Goal: Task Accomplishment & Management: Use online tool/utility

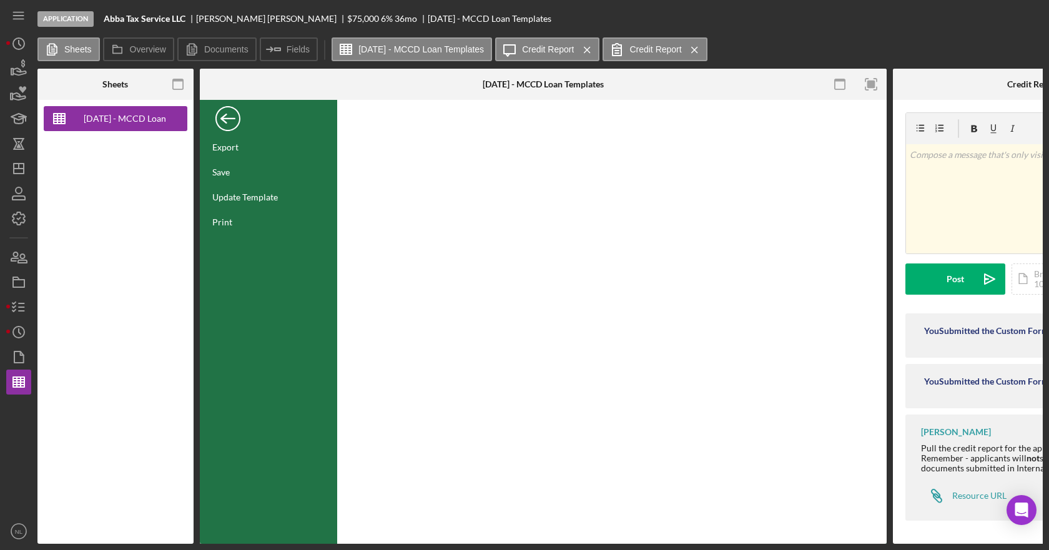
click at [219, 121] on div "Back" at bounding box center [227, 115] width 25 height 25
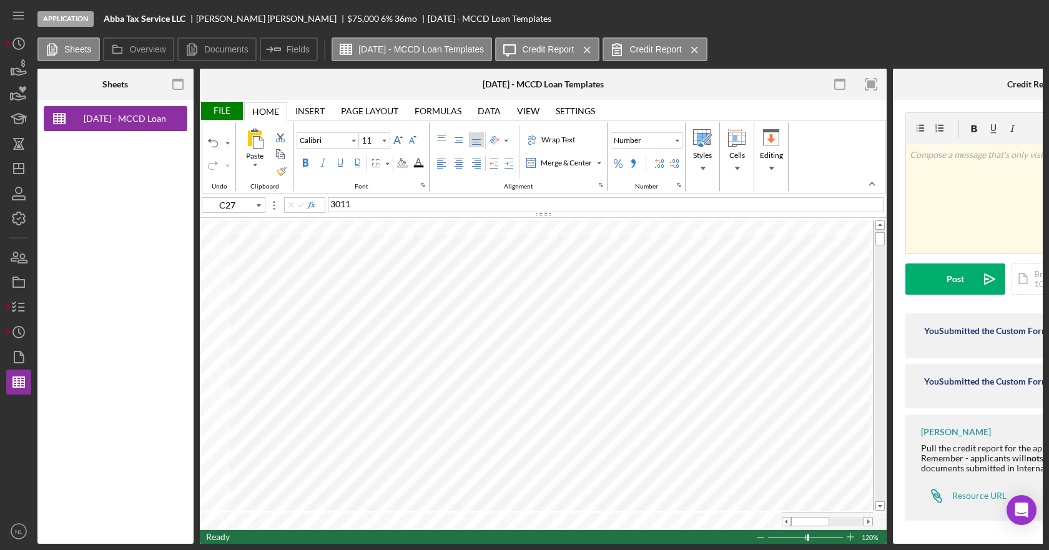
type input "C7"
type input "E7"
type input "F7"
type input "8"
type input "G7"
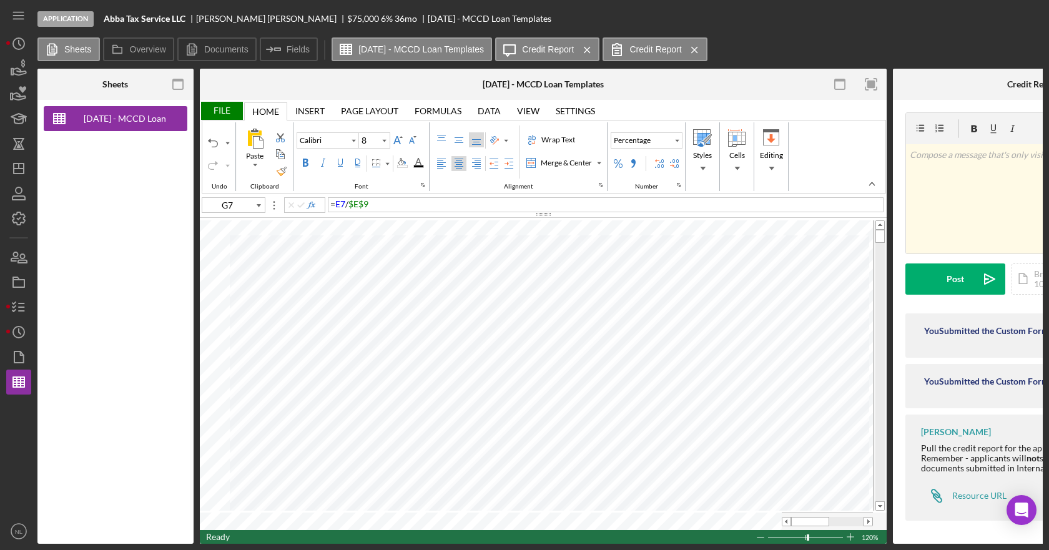
type input "11"
click at [788, 520] on span at bounding box center [786, 522] width 8 height 8
click at [784, 521] on span at bounding box center [786, 522] width 8 height 8
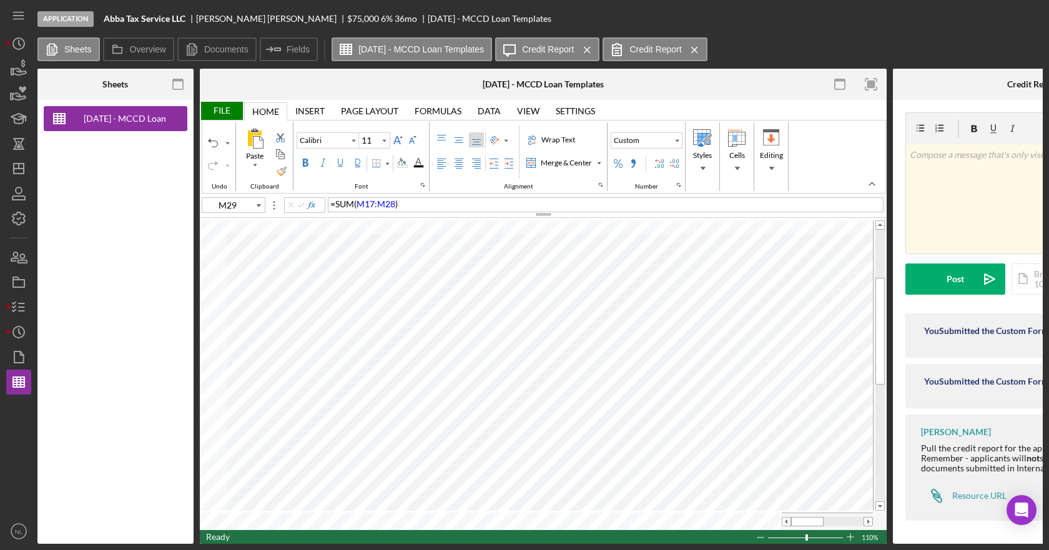
type input "G19"
type input "10"
type input "Arial"
type input "8"
type input "D11"
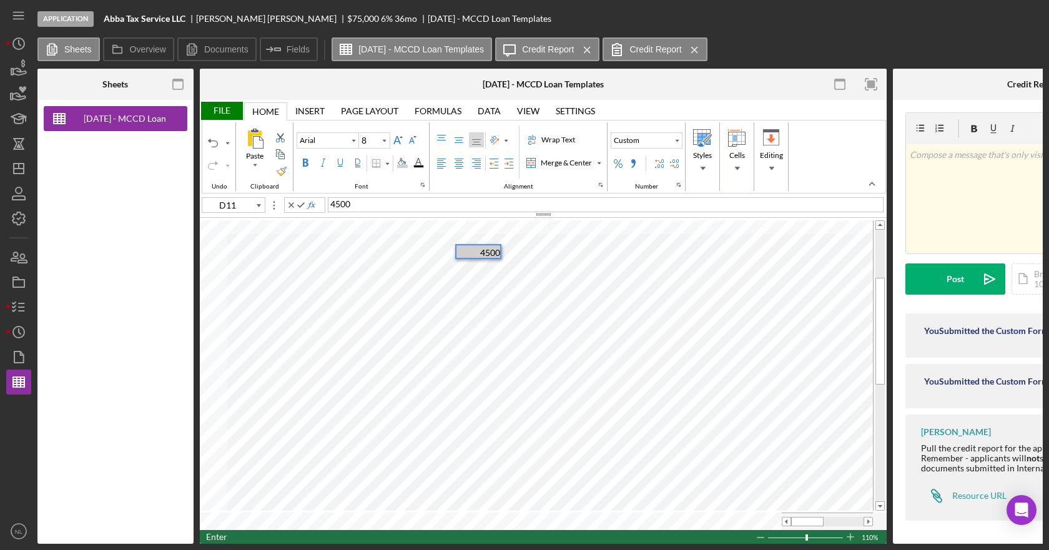
type input "D12"
type input "Calibri"
type input "B132"
type input "11"
type input "E22"
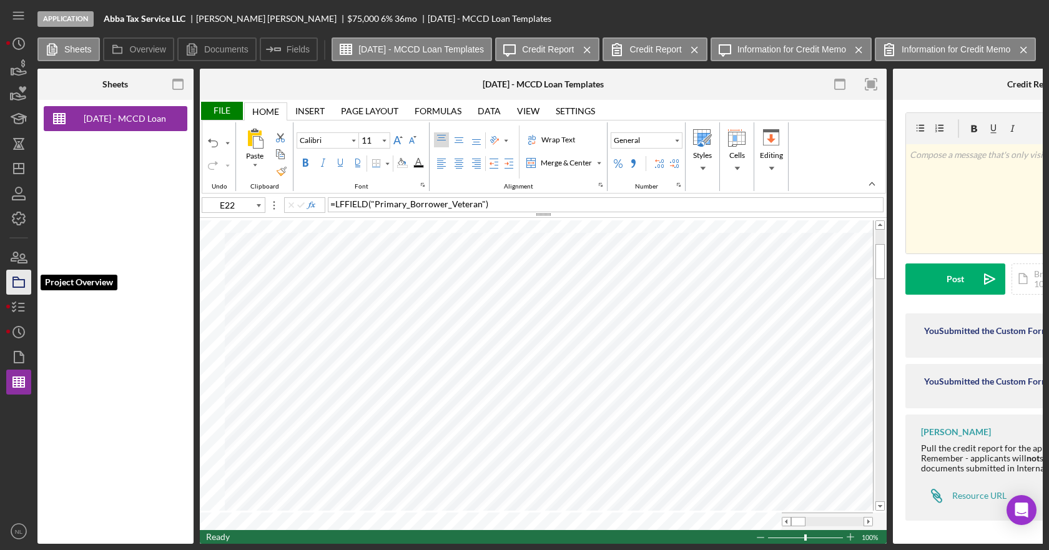
click at [14, 285] on rect "button" at bounding box center [18, 283] width 11 height 7
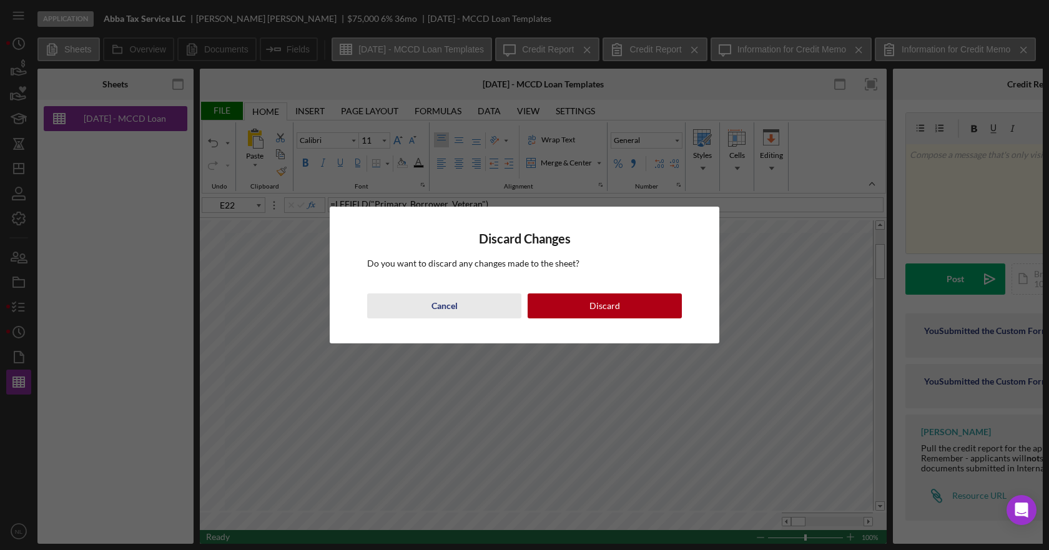
click at [496, 313] on button "Cancel" at bounding box center [444, 305] width 154 height 25
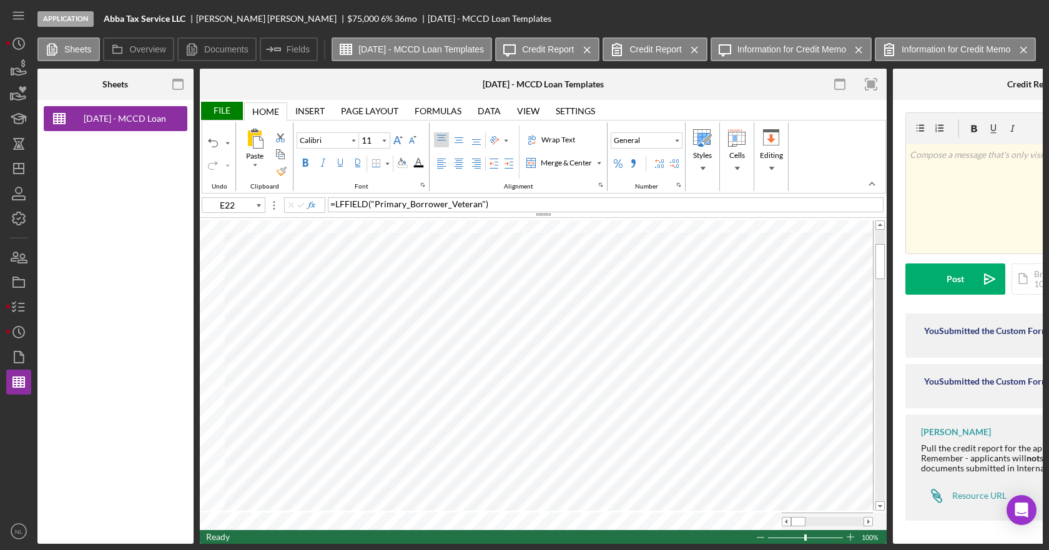
click at [213, 111] on div "File" at bounding box center [221, 111] width 43 height 18
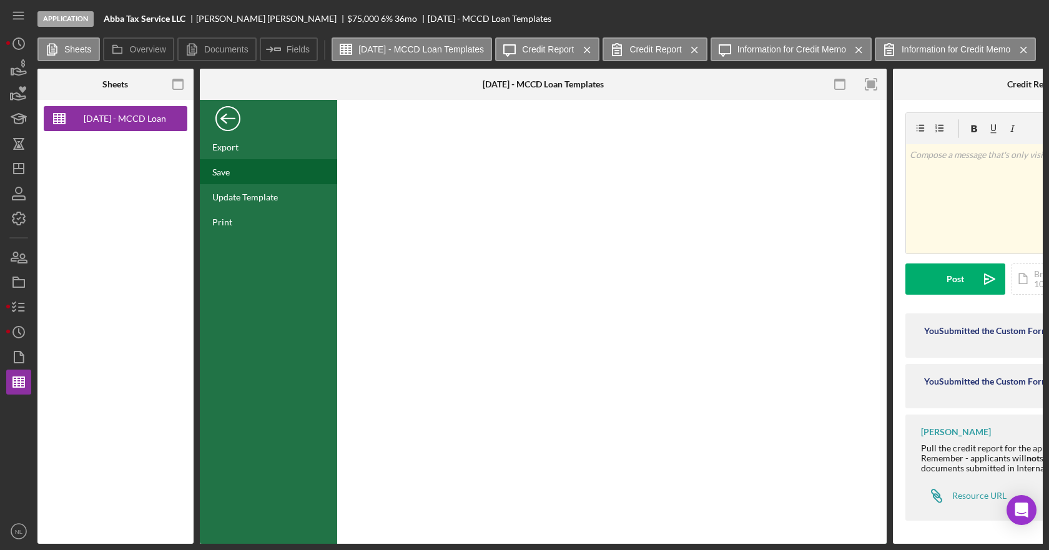
click at [245, 164] on div "Save" at bounding box center [268, 171] width 137 height 25
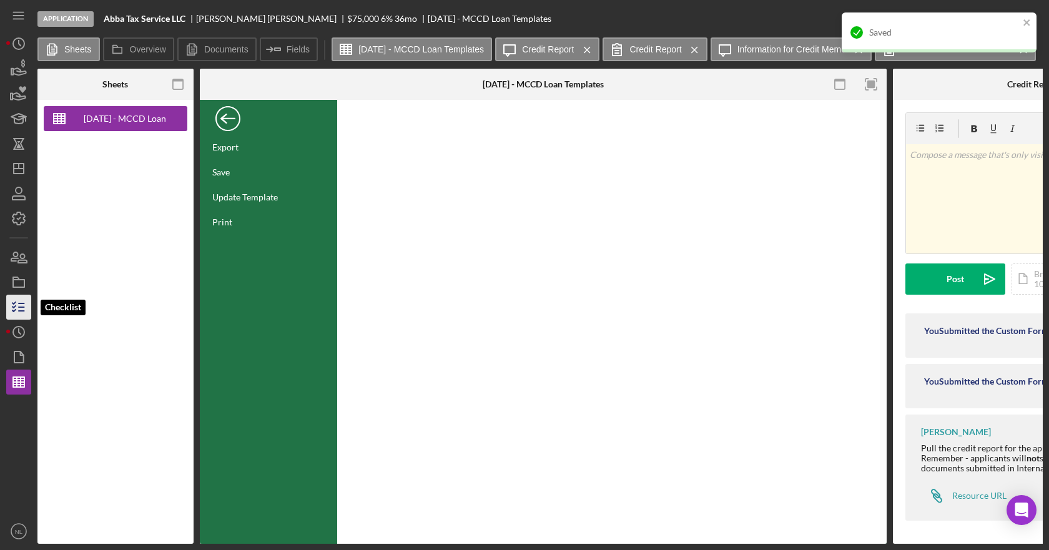
click at [19, 308] on icon "button" at bounding box center [18, 307] width 31 height 31
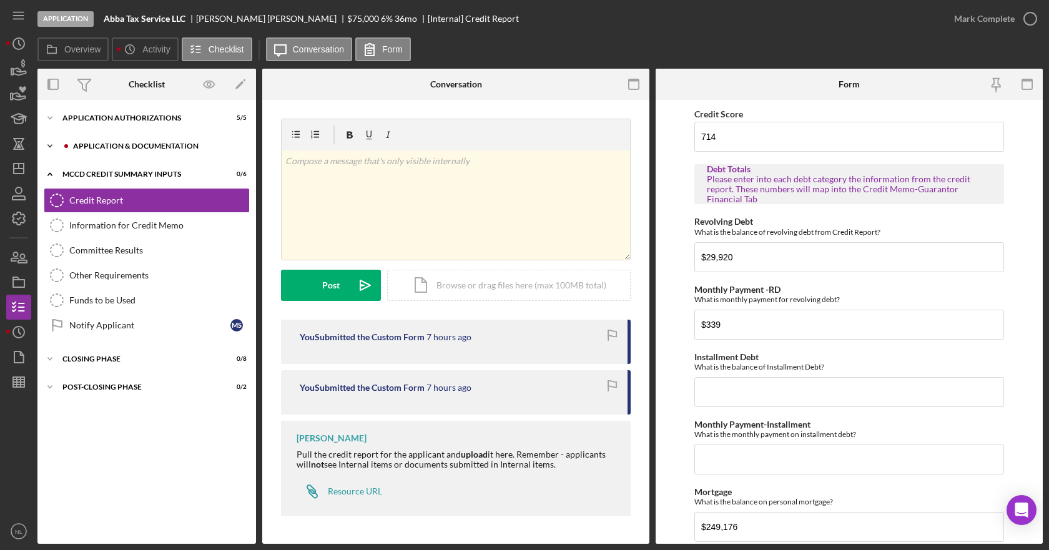
click at [47, 148] on icon "Icon/Expander" at bounding box center [49, 146] width 25 height 25
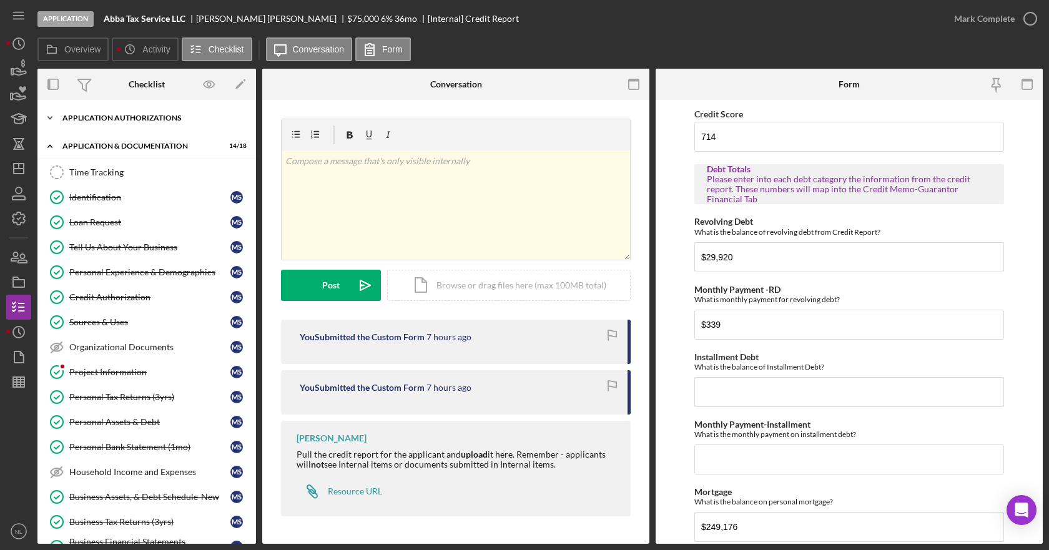
click at [52, 116] on icon "Icon/Expander" at bounding box center [49, 118] width 25 height 25
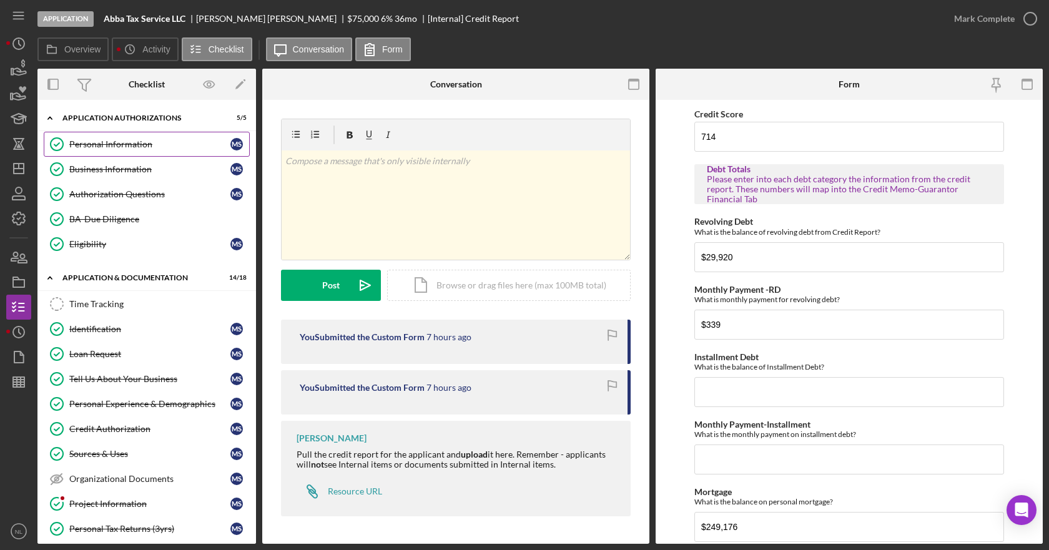
click at [119, 148] on div "Personal Information" at bounding box center [149, 144] width 161 height 10
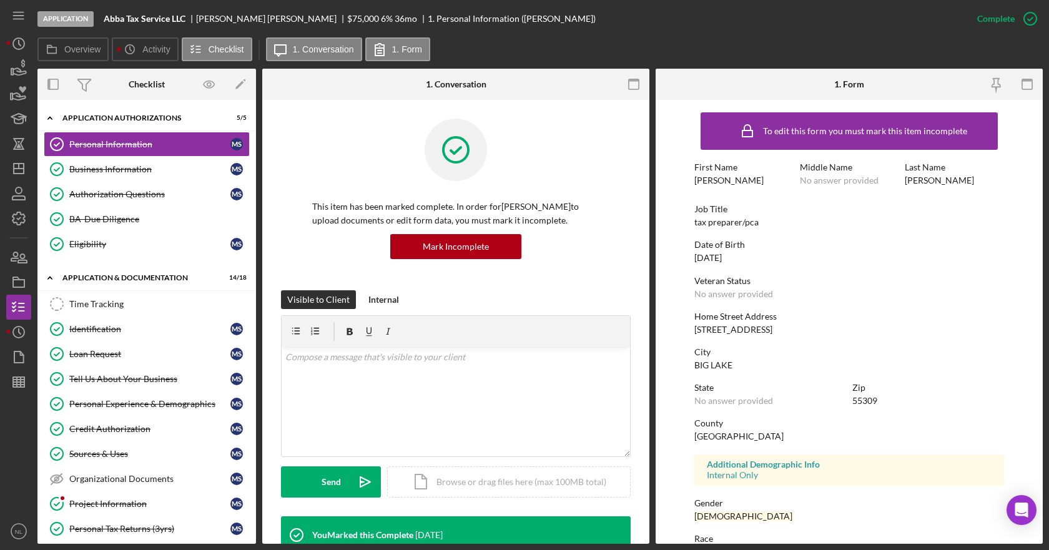
scroll to position [139, 0]
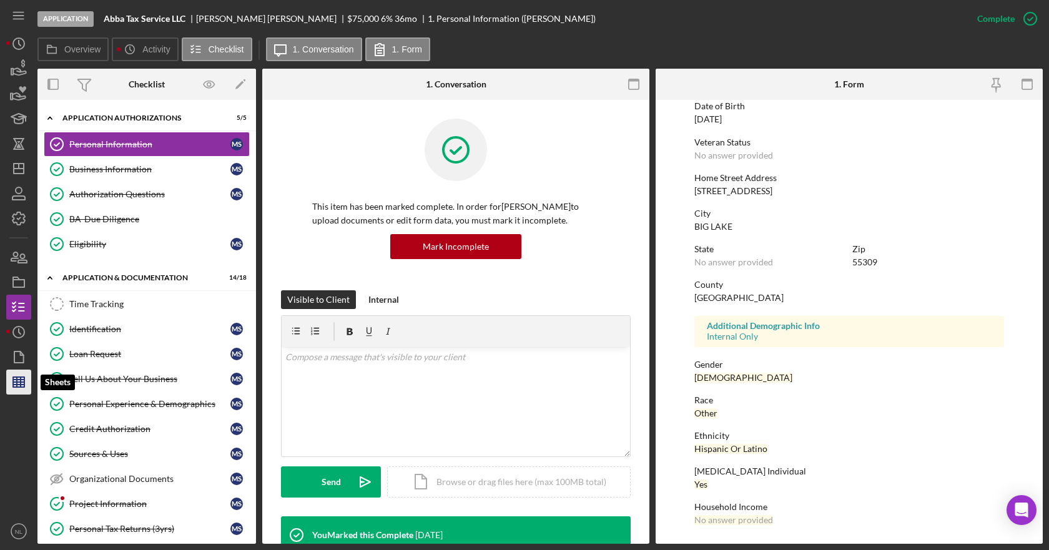
click at [13, 379] on polygon "button" at bounding box center [18, 382] width 11 height 10
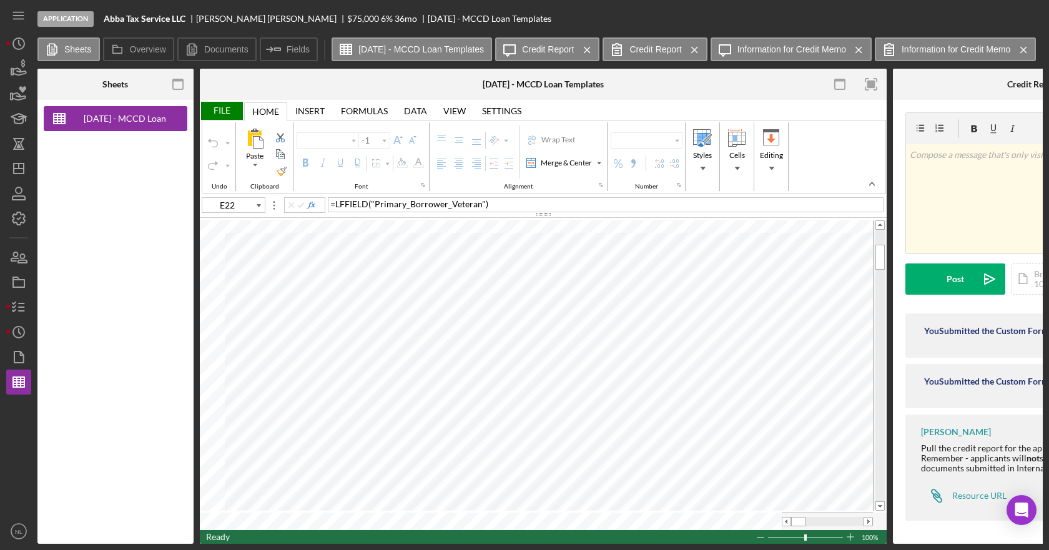
type input "Calibri"
type input "11"
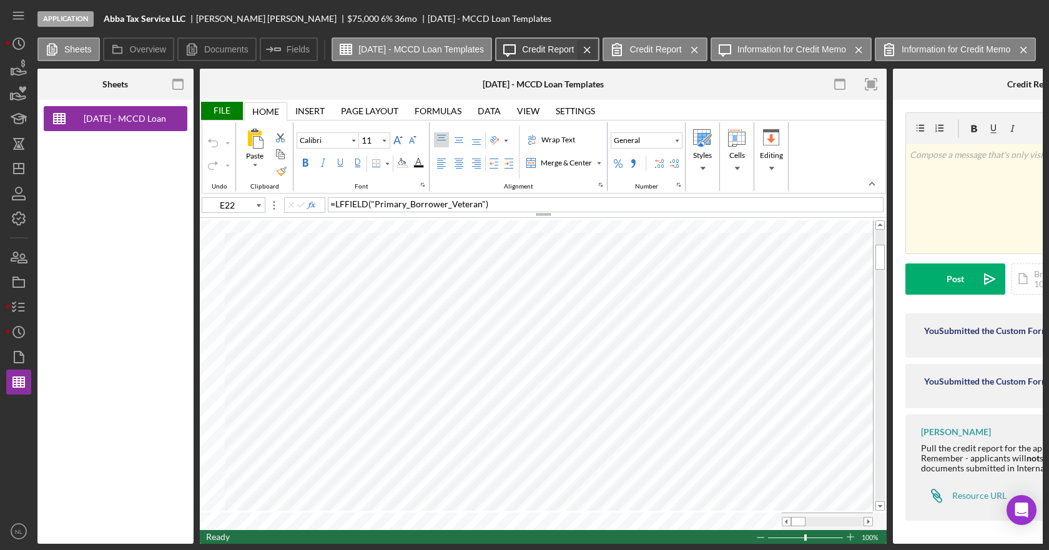
click at [590, 49] on line at bounding box center [587, 50] width 6 height 6
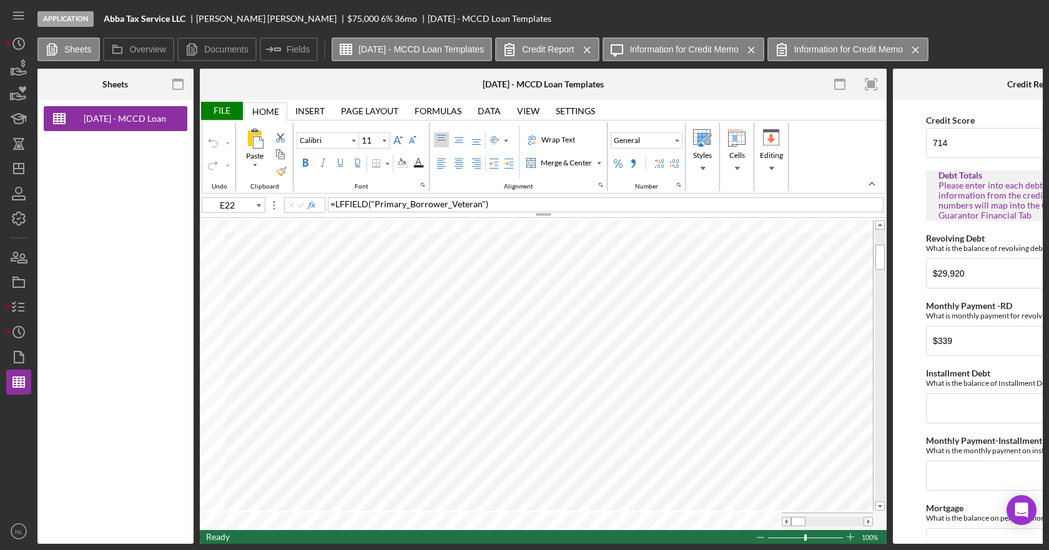
click at [590, 49] on line at bounding box center [587, 50] width 6 height 6
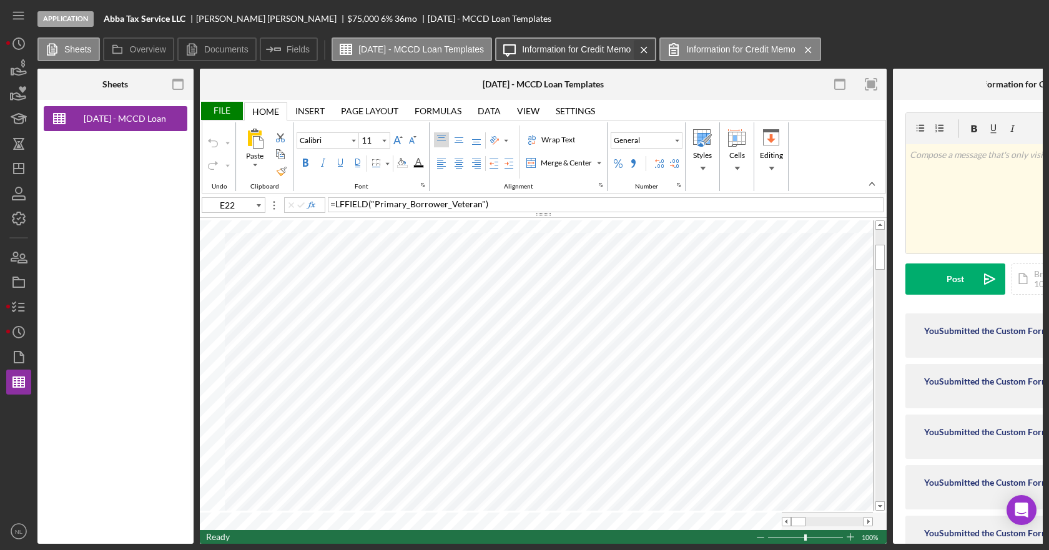
click at [655, 49] on icon "Icon/Menu Close" at bounding box center [644, 49] width 22 height 31
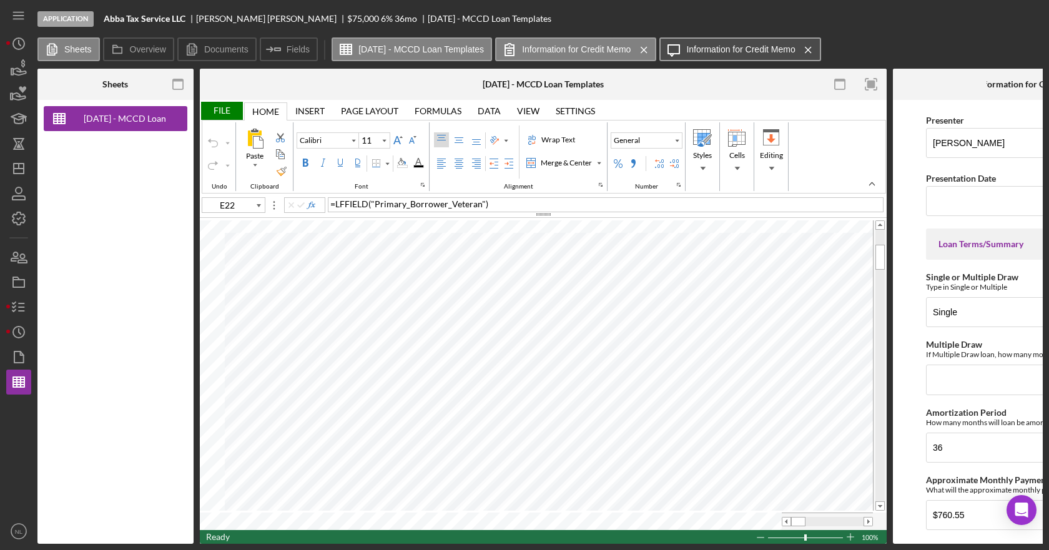
click at [786, 47] on label "Information for Credit Memo" at bounding box center [740, 49] width 109 height 10
click at [791, 52] on label "Information for Credit Memo" at bounding box center [740, 49] width 109 height 10
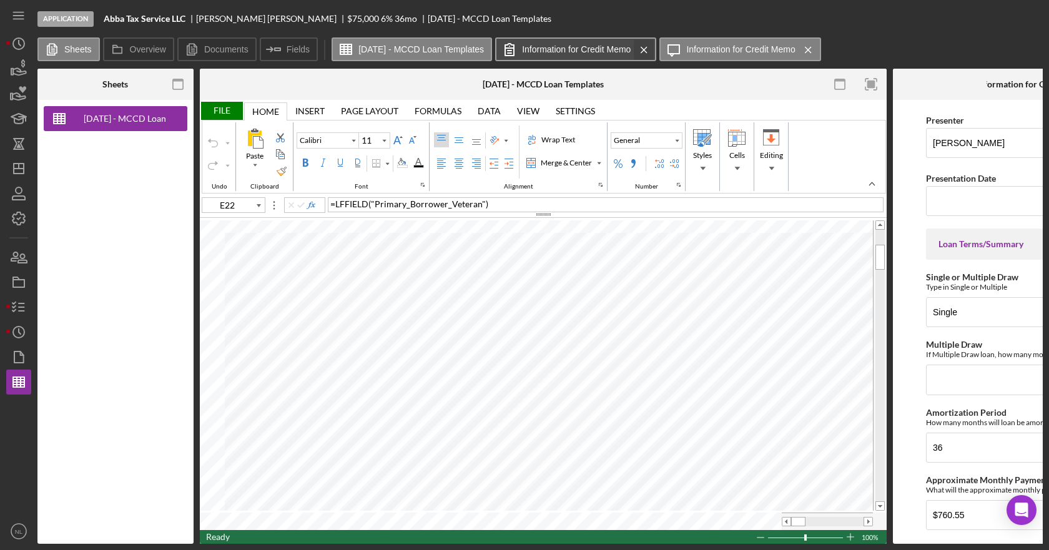
click at [655, 50] on icon "Icon/Menu Close" at bounding box center [644, 49] width 22 height 31
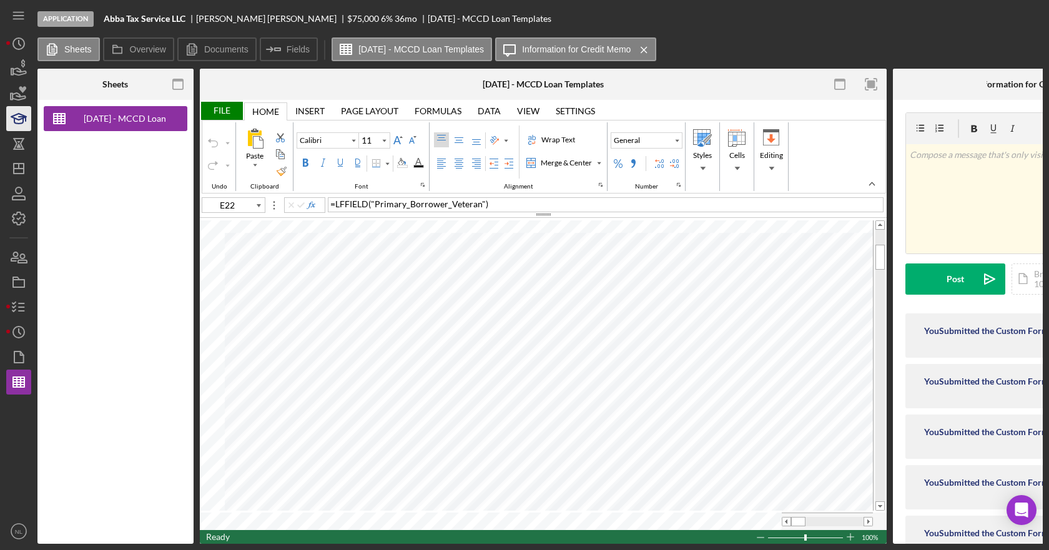
click at [655, 48] on icon "Icon/Menu Close" at bounding box center [644, 49] width 22 height 31
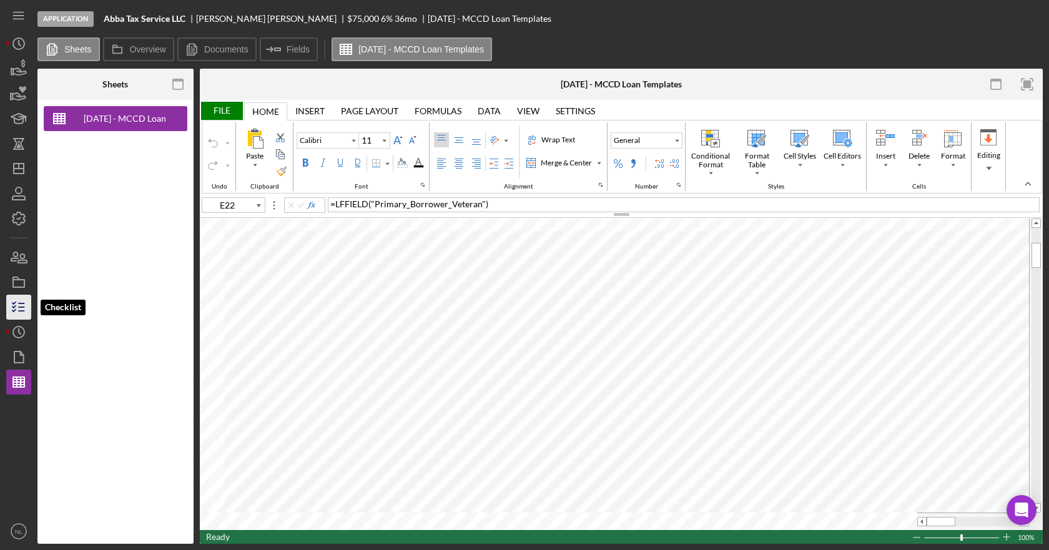
click at [19, 307] on line "button" at bounding box center [22, 307] width 6 height 0
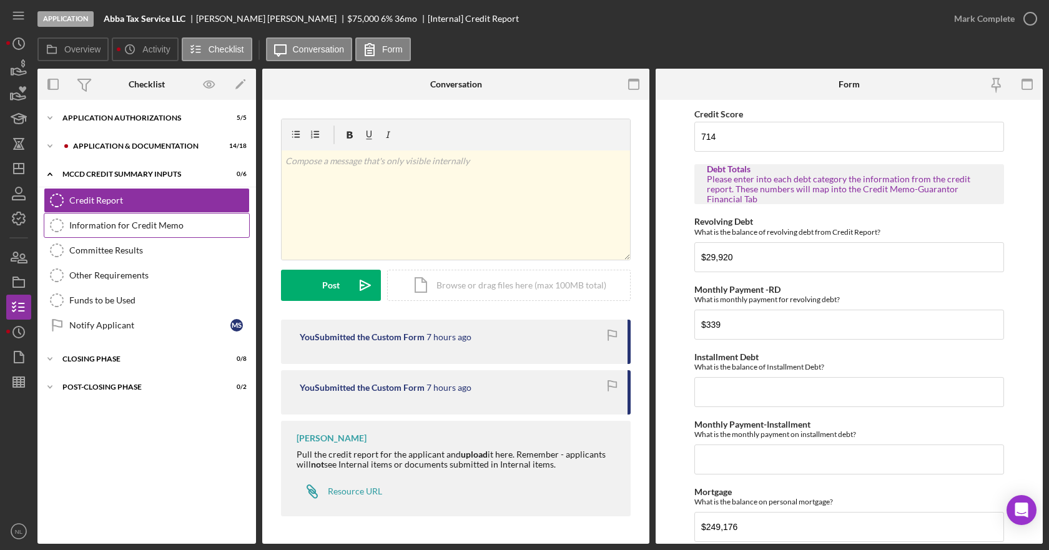
click at [140, 227] on div "Information for Credit Memo" at bounding box center [159, 225] width 180 height 10
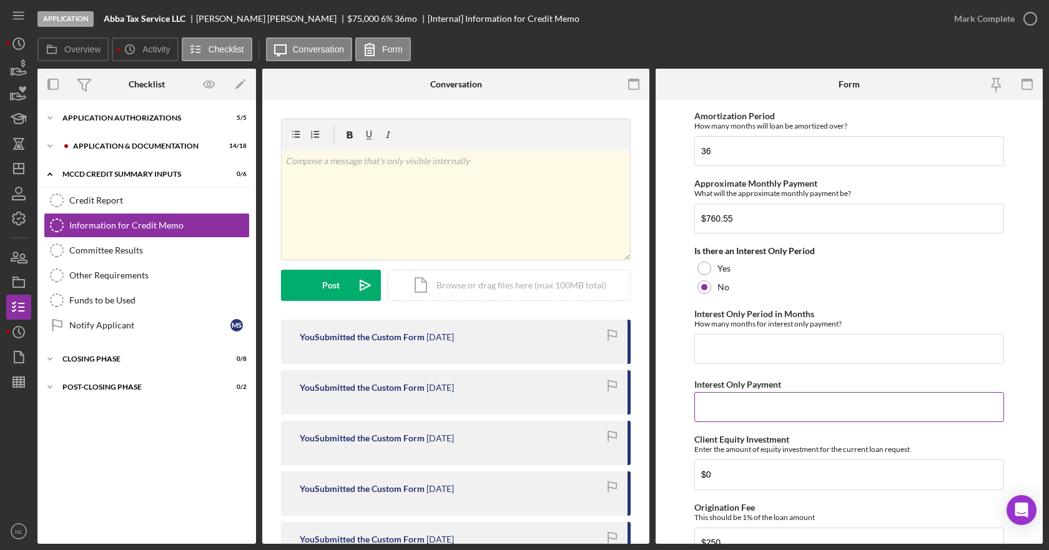
scroll to position [312, 0]
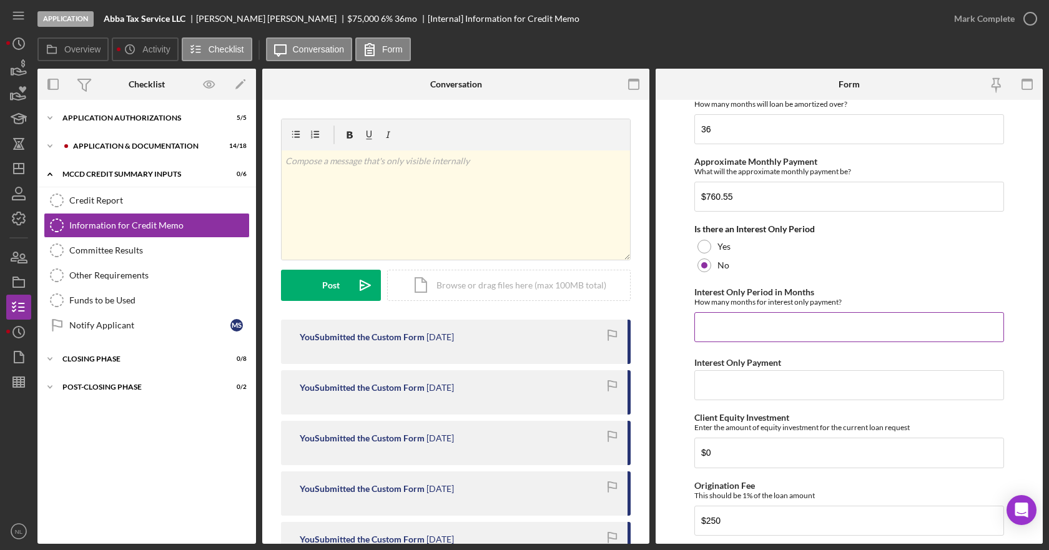
click at [756, 335] on input "Interest Only Period in Months" at bounding box center [849, 327] width 310 height 30
type input "0"
click at [747, 378] on input "Interest Only Payment" at bounding box center [849, 385] width 310 height 30
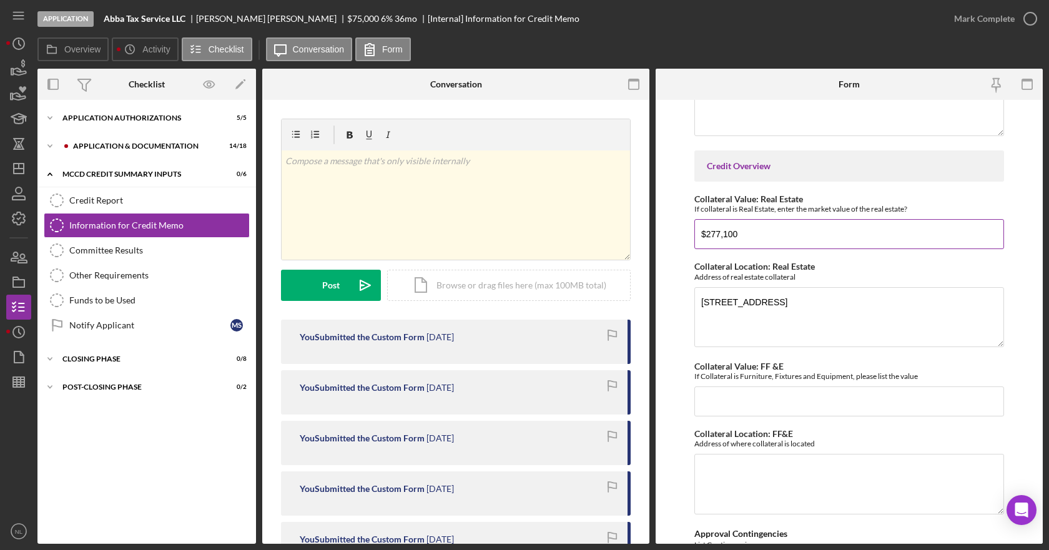
scroll to position [874, 0]
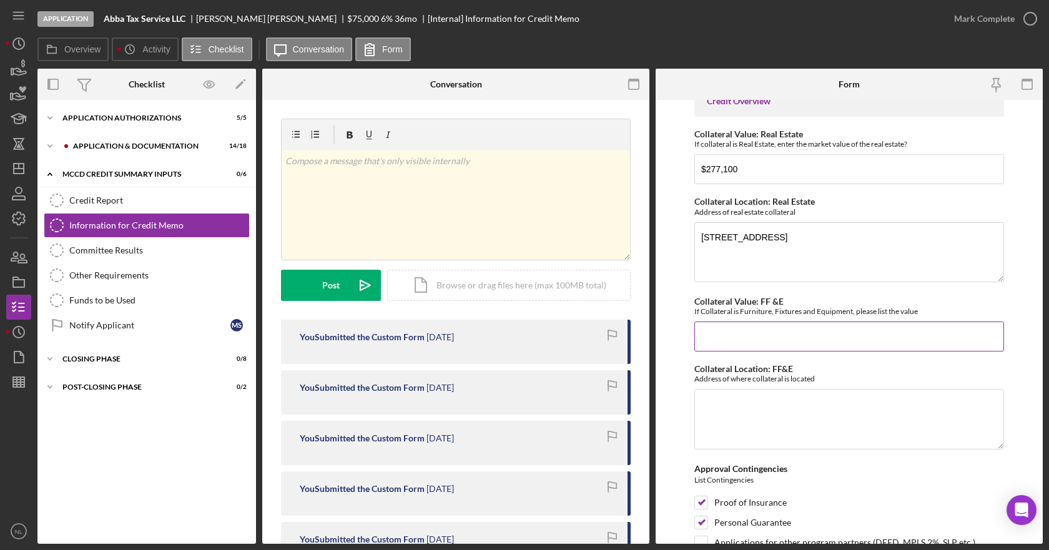
type input "$0"
click at [742, 338] on input "Collateral Value: FF &E" at bounding box center [849, 337] width 310 height 30
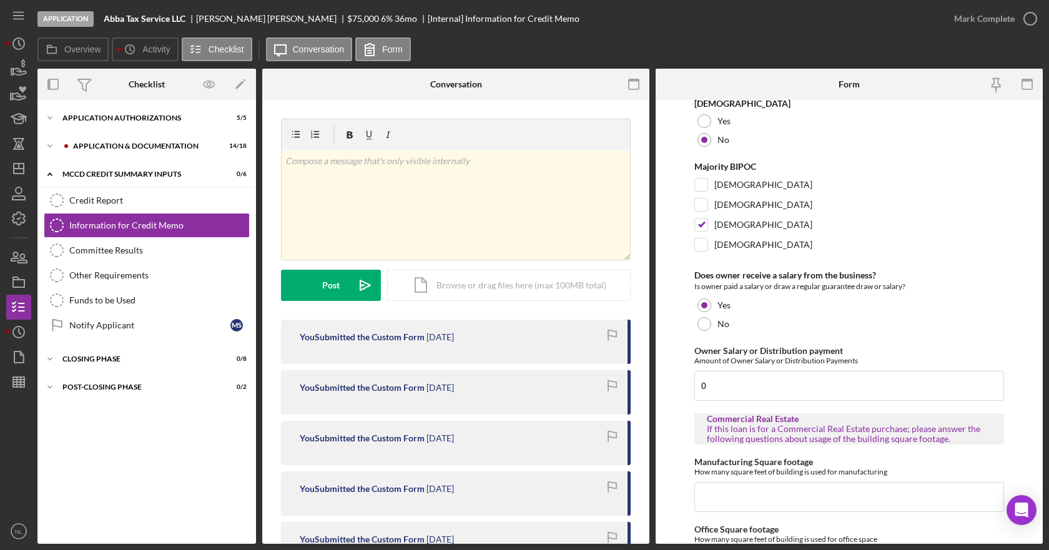
scroll to position [2320, 0]
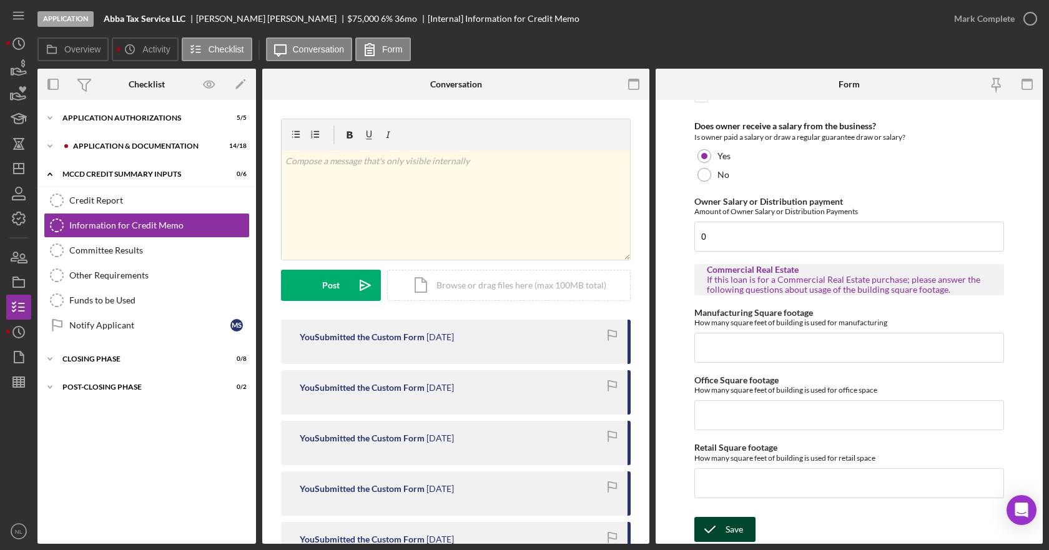
click at [748, 533] on button "Save" at bounding box center [724, 529] width 61 height 25
click at [24, 375] on icon "button" at bounding box center [18, 382] width 31 height 31
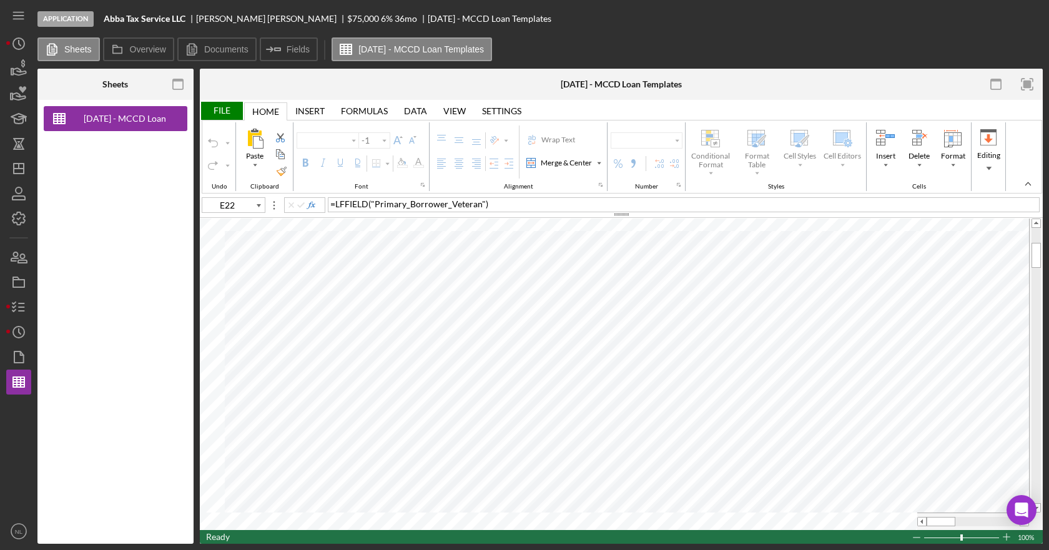
type input "Calibri"
type input "11"
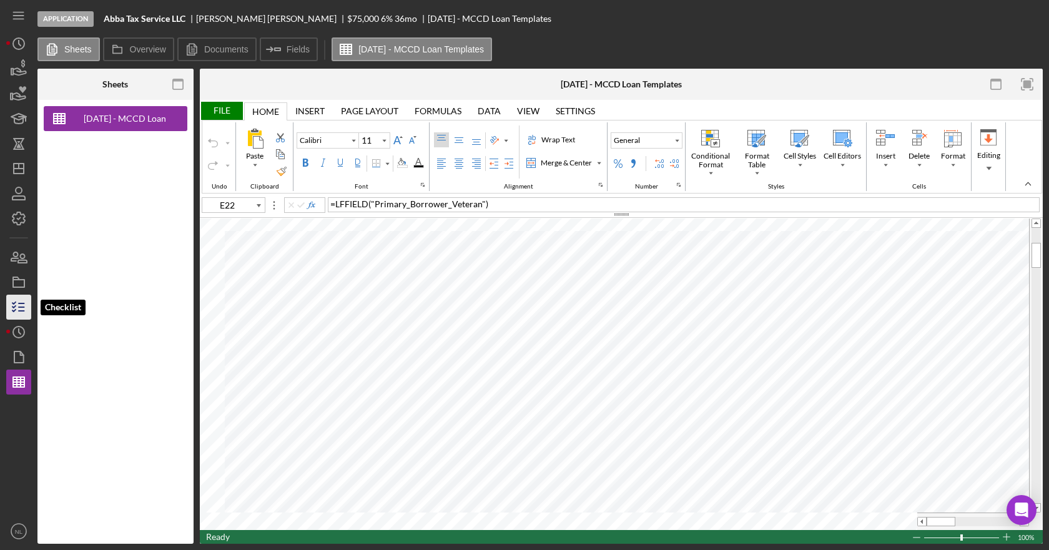
click at [19, 301] on icon "button" at bounding box center [18, 307] width 31 height 31
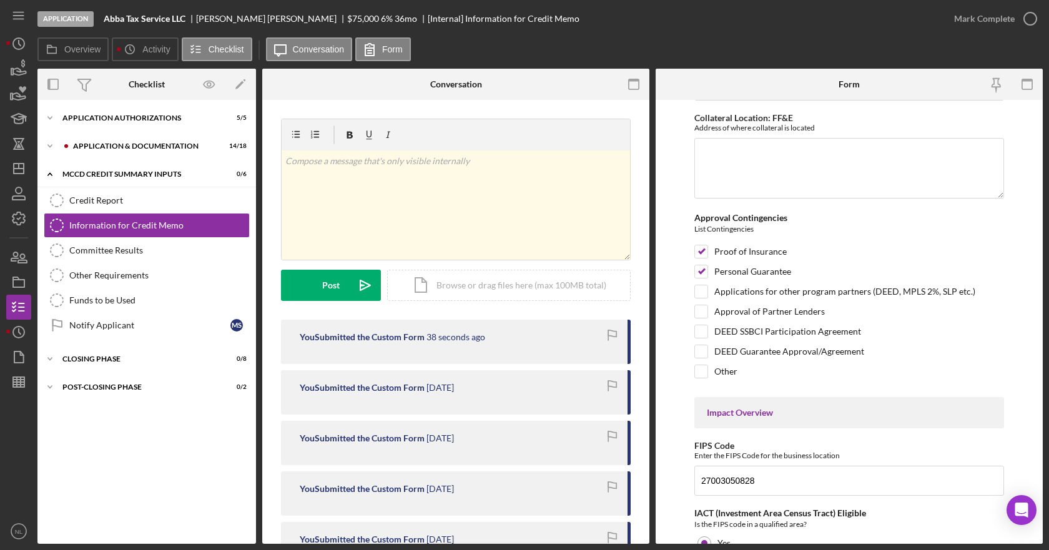
scroll to position [1008, 0]
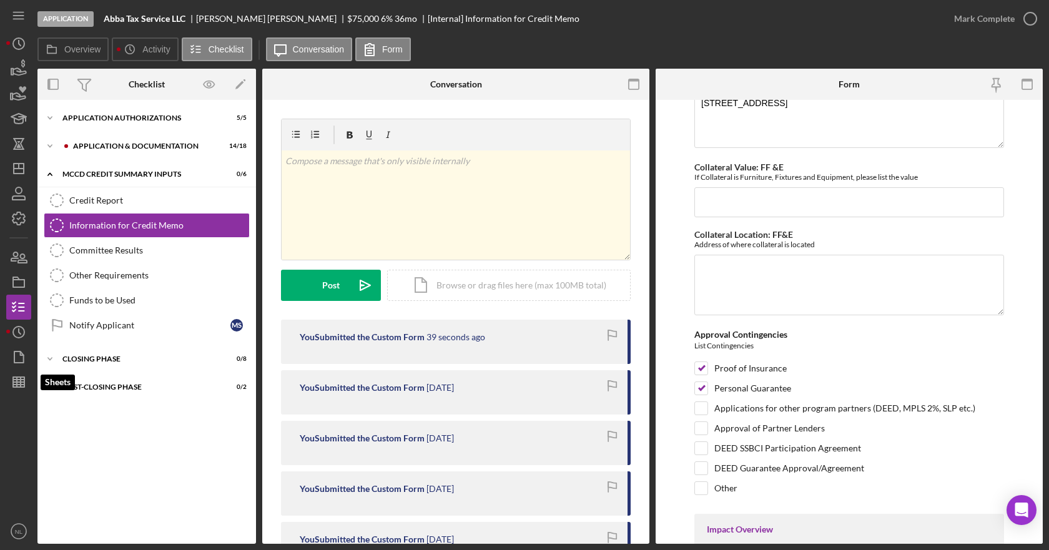
click at [30, 383] on icon "button" at bounding box center [18, 382] width 31 height 31
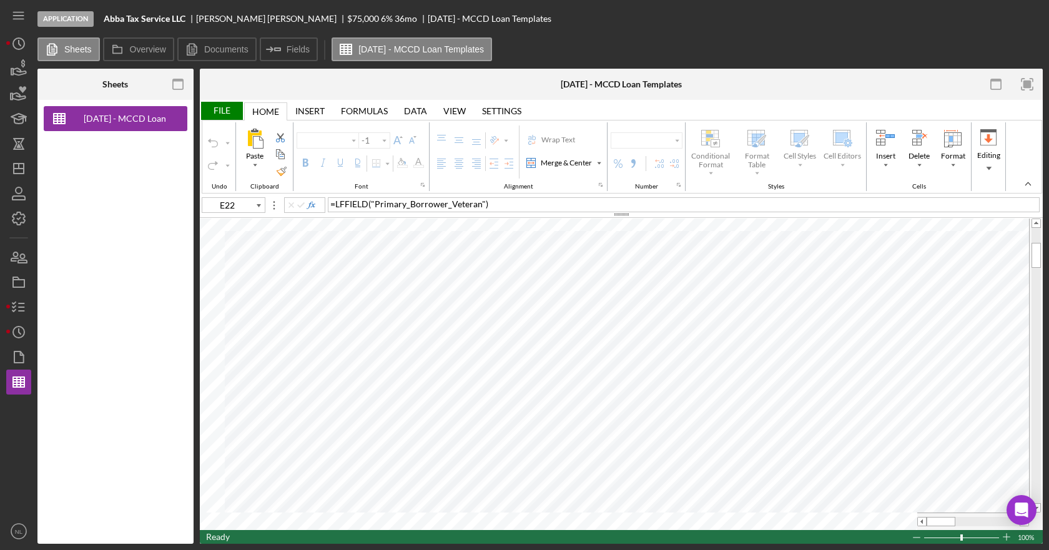
type input "Calibri"
type input "11"
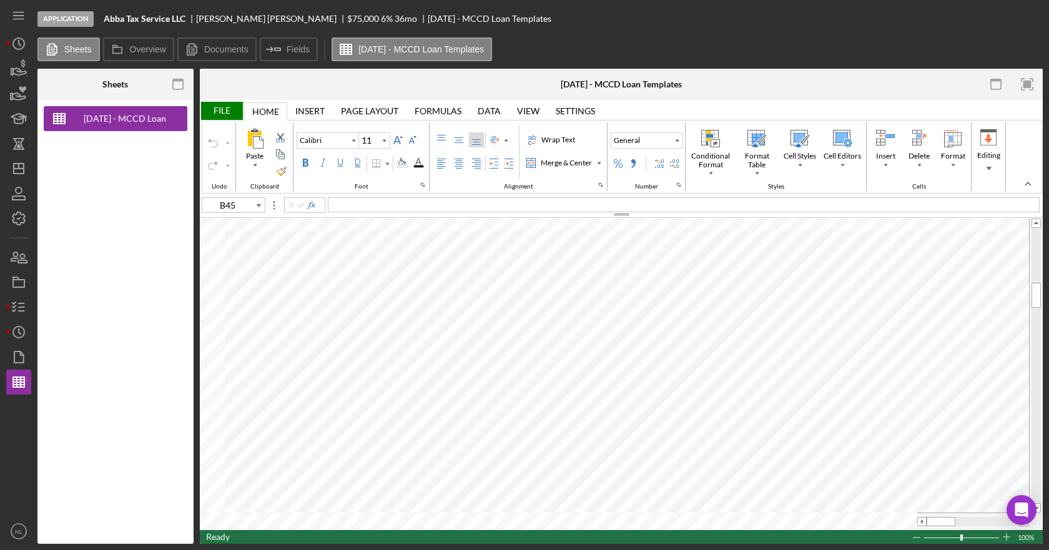
type input "B44"
type input "8"
type input "B45"
type input "11"
type input "B44"
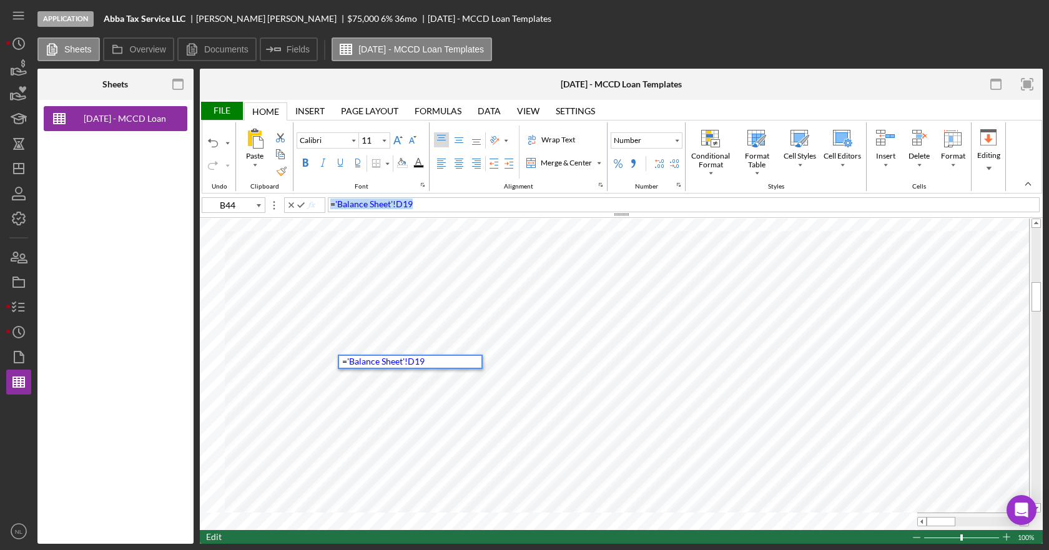
drag, startPoint x: 430, startPoint y: 205, endPoint x: 302, endPoint y: 204, distance: 128.6
click at [302, 204] on div "B44 = 'Balance Sheet'!D19" at bounding box center [621, 204] width 843 height 14
type input "E45"
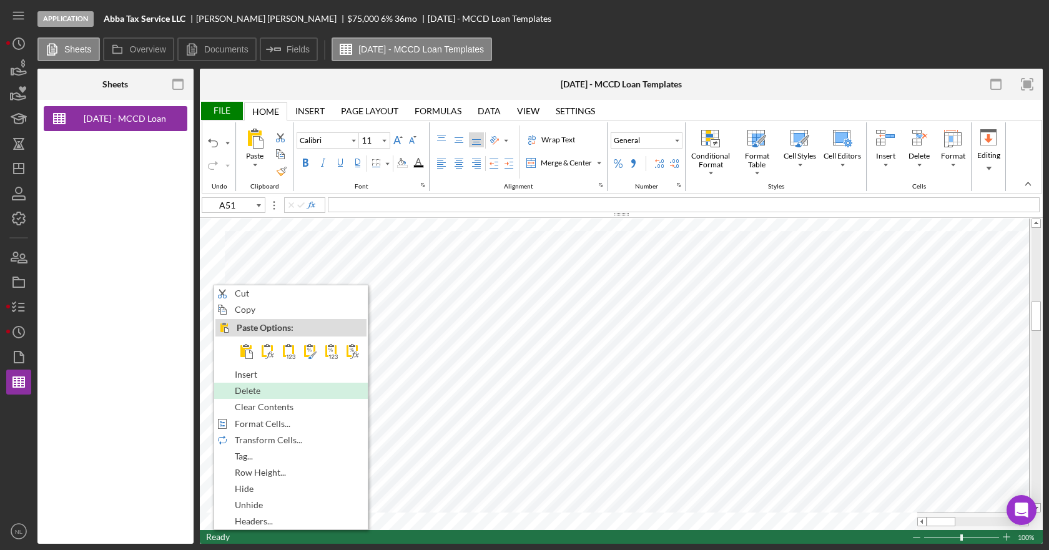
click at [266, 388] on span "Delete" at bounding box center [255, 391] width 40 height 10
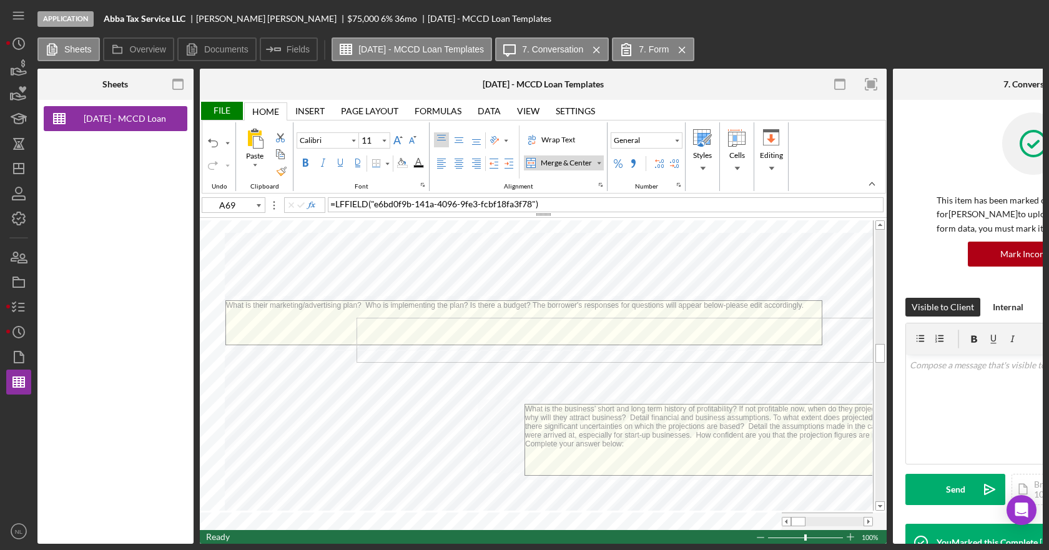
drag, startPoint x: 458, startPoint y: 300, endPoint x: 590, endPoint y: 318, distance: 132.9
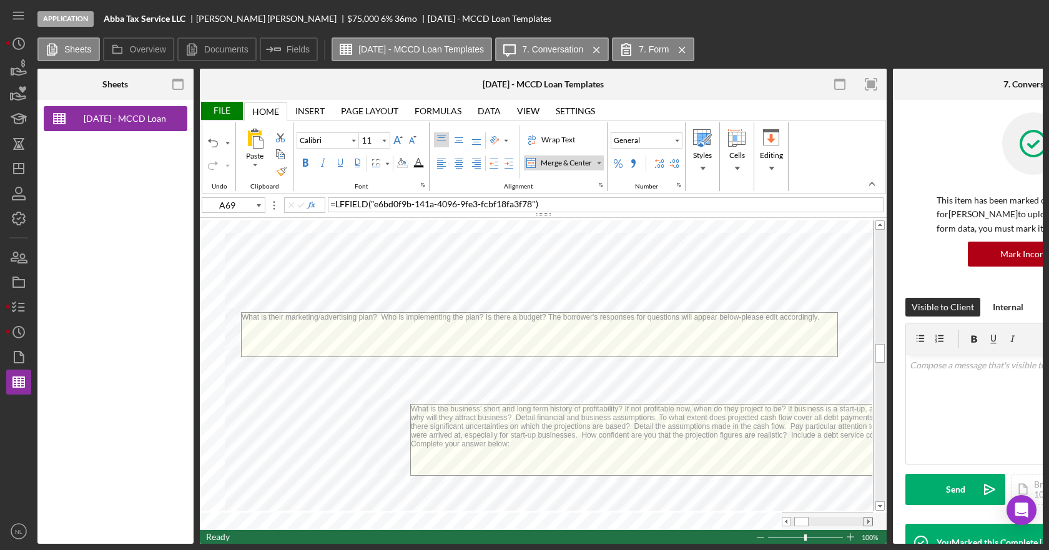
click at [869, 518] on span at bounding box center [868, 522] width 8 height 8
type input "A70"
click at [545, 145] on div "Wrap Text" at bounding box center [558, 139] width 39 height 11
click at [783, 523] on div at bounding box center [827, 521] width 91 height 17
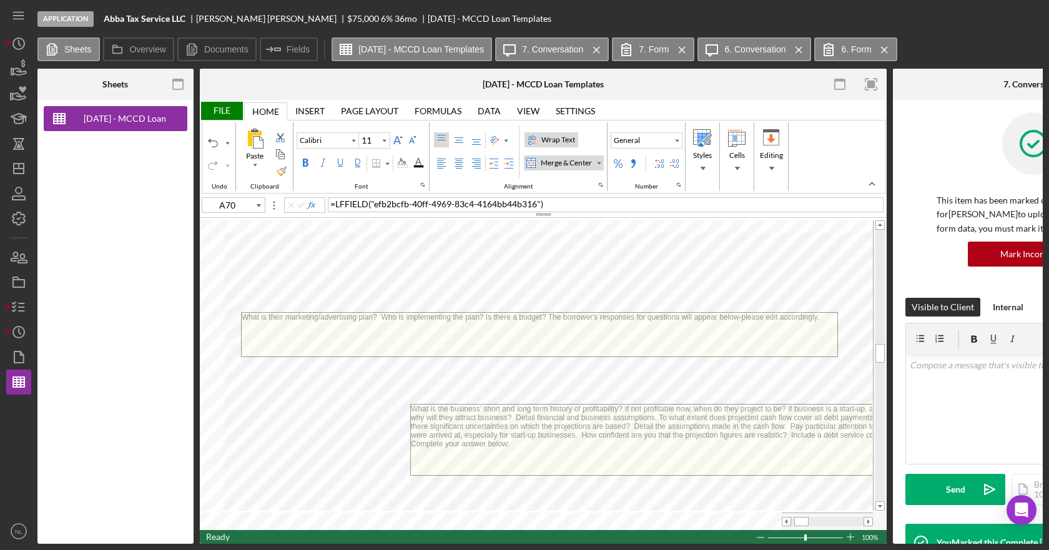
click at [783, 523] on div at bounding box center [827, 521] width 91 height 17
click at [784, 519] on span at bounding box center [786, 522] width 8 height 8
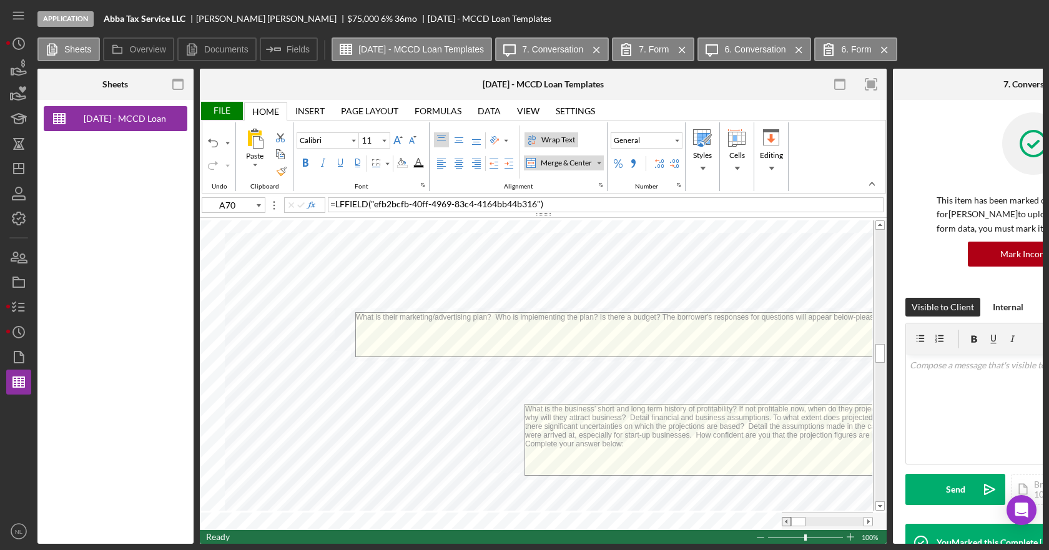
click at [784, 519] on span at bounding box center [786, 522] width 8 height 8
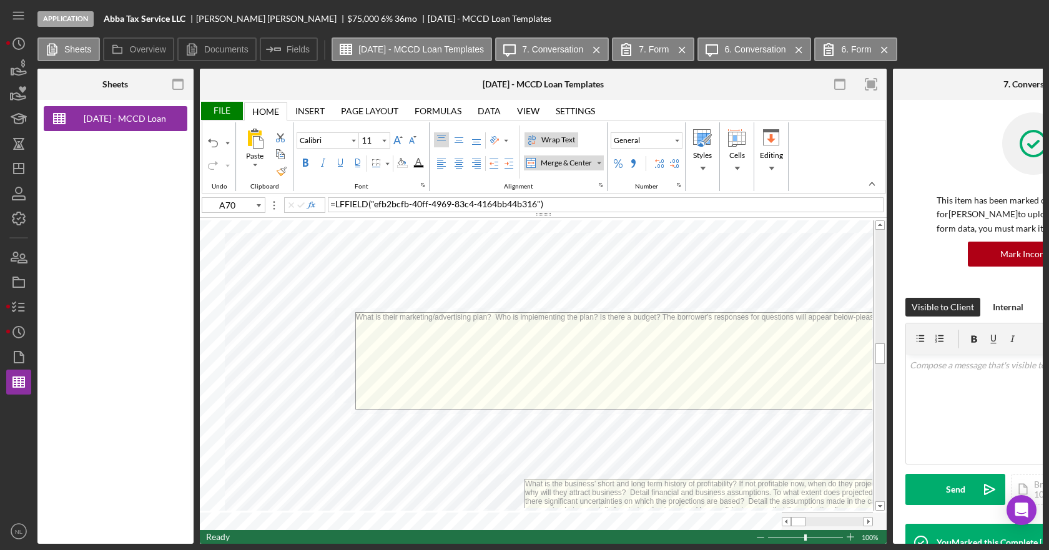
drag, startPoint x: 633, startPoint y: 335, endPoint x: 510, endPoint y: 357, distance: 125.7
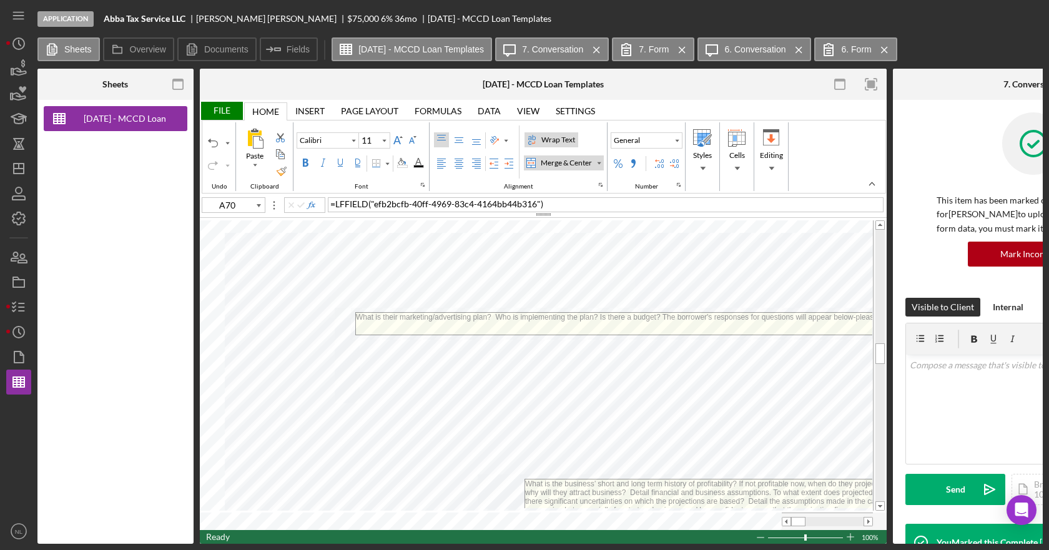
click at [651, 325] on textarea "What is their marketing/advertising plan? Who is implementing the plan? Is ther…" at bounding box center [654, 324] width 596 height 22
drag, startPoint x: 663, startPoint y: 312, endPoint x: 649, endPoint y: 373, distance: 62.1
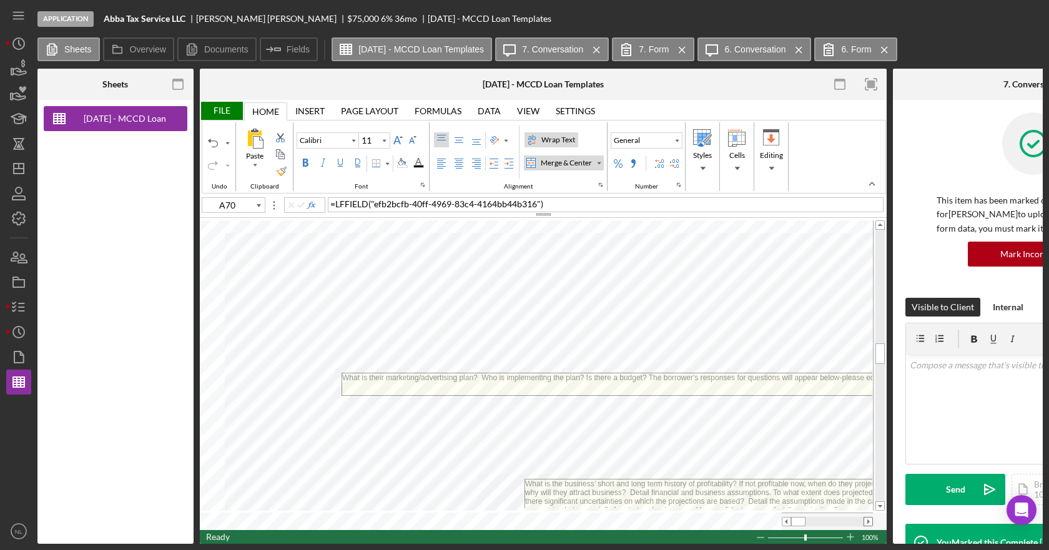
click at [868, 518] on span at bounding box center [868, 522] width 8 height 8
click at [784, 521] on span at bounding box center [786, 522] width 8 height 8
click at [212, 104] on div "File" at bounding box center [221, 111] width 43 height 18
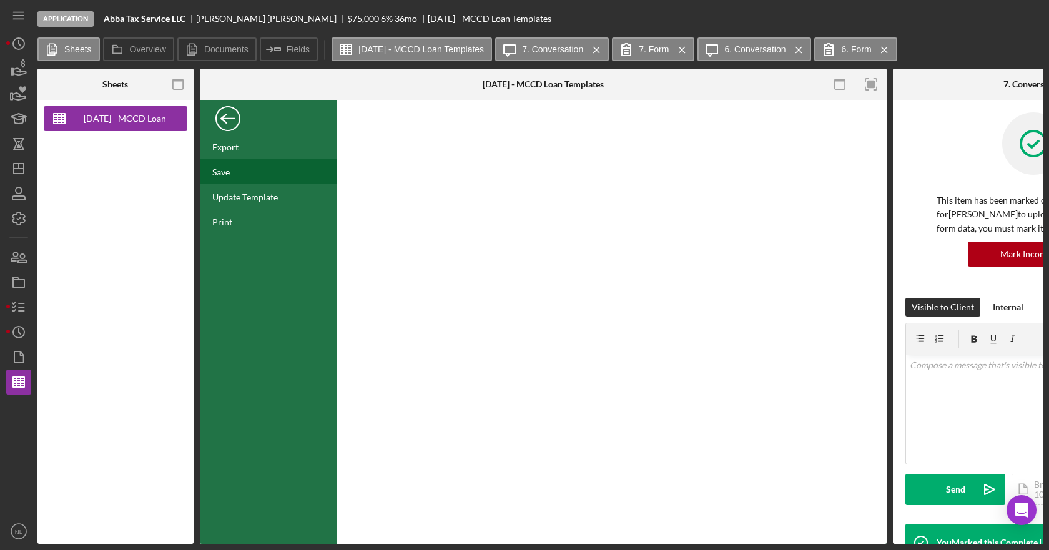
click at [230, 173] on div "Save" at bounding box center [268, 171] width 137 height 25
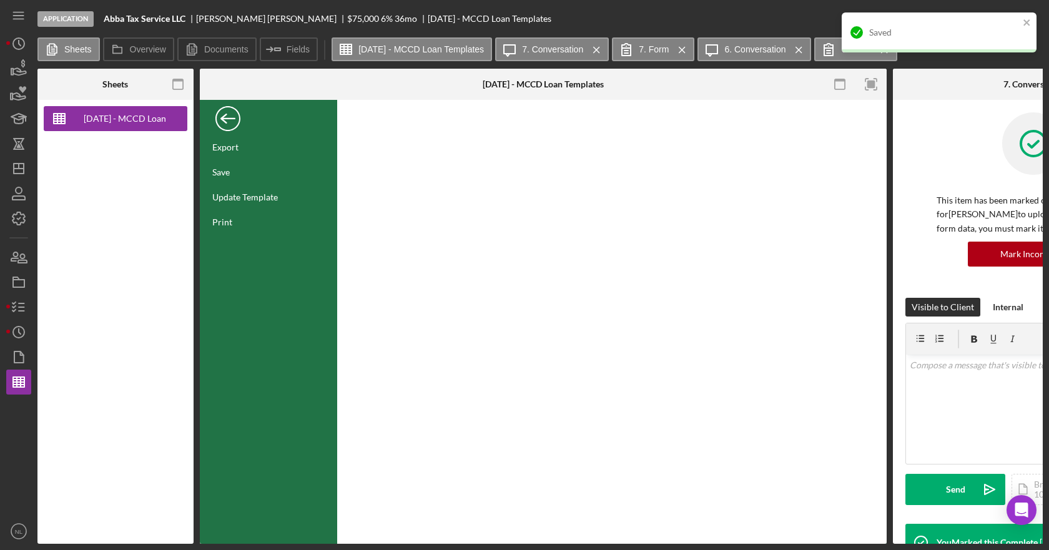
click at [229, 121] on div "Back" at bounding box center [227, 115] width 25 height 25
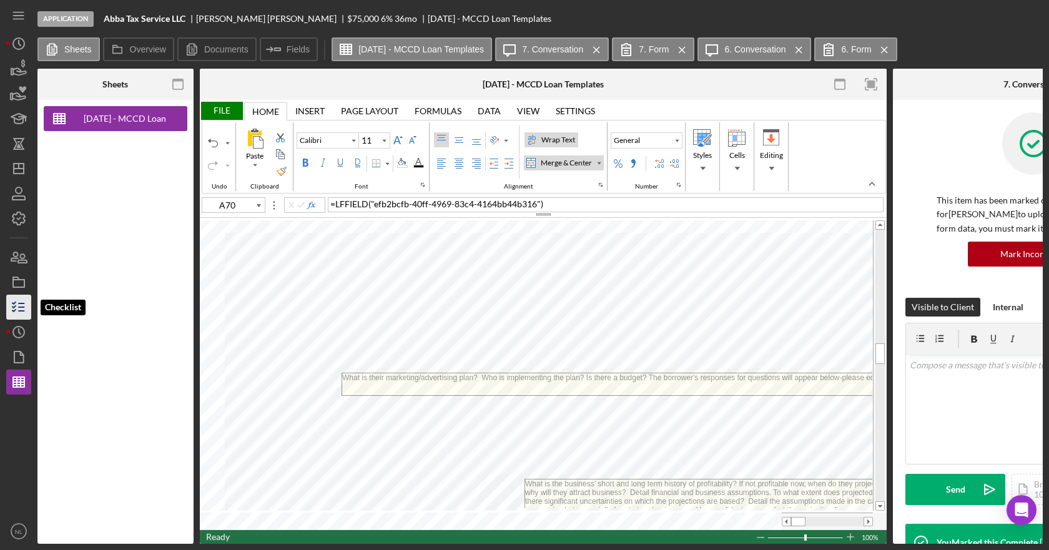
click at [25, 305] on icon "button" at bounding box center [18, 307] width 31 height 31
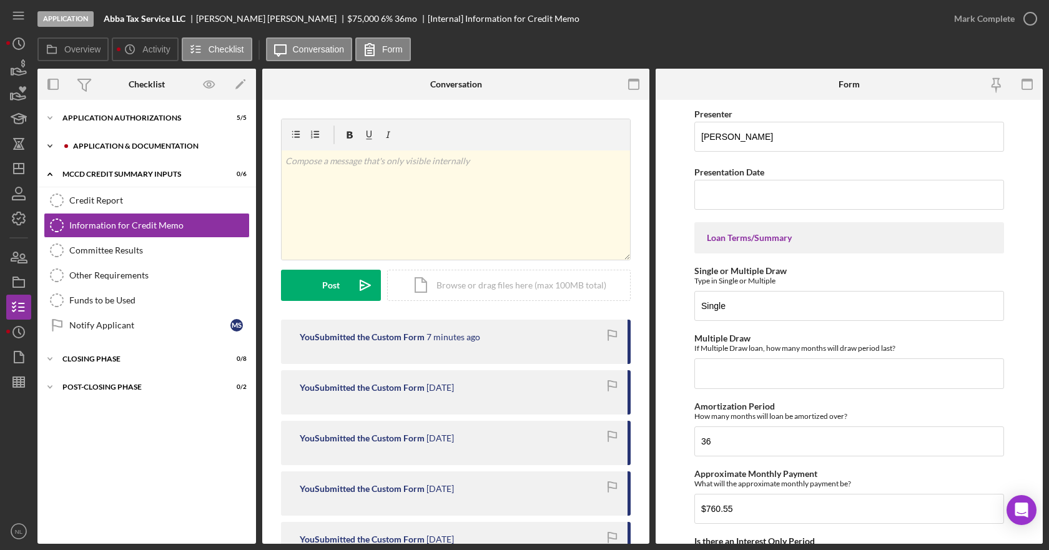
click at [52, 146] on icon "Icon/Expander" at bounding box center [49, 146] width 25 height 25
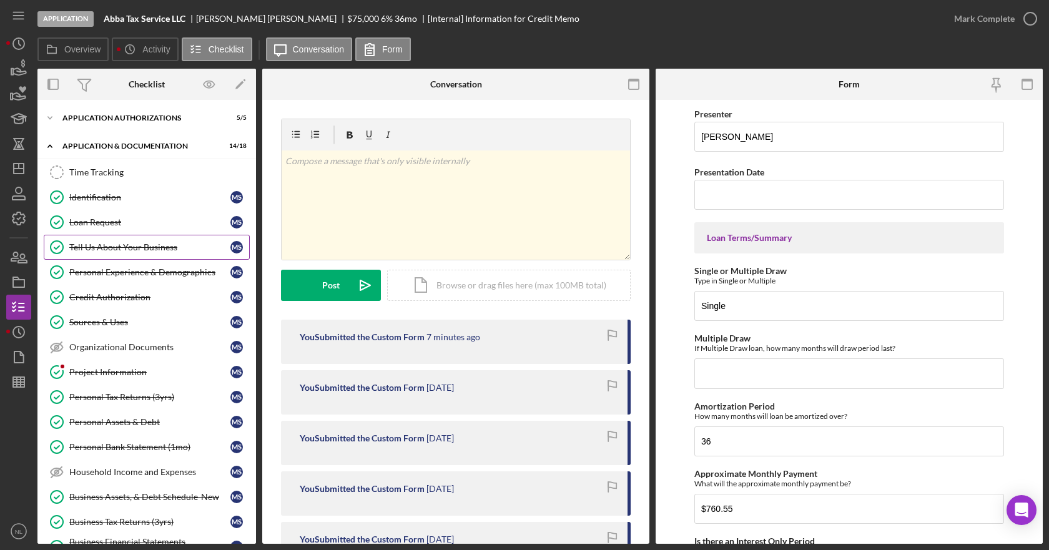
click at [132, 251] on div "Tell Us About Your Business" at bounding box center [149, 247] width 161 height 10
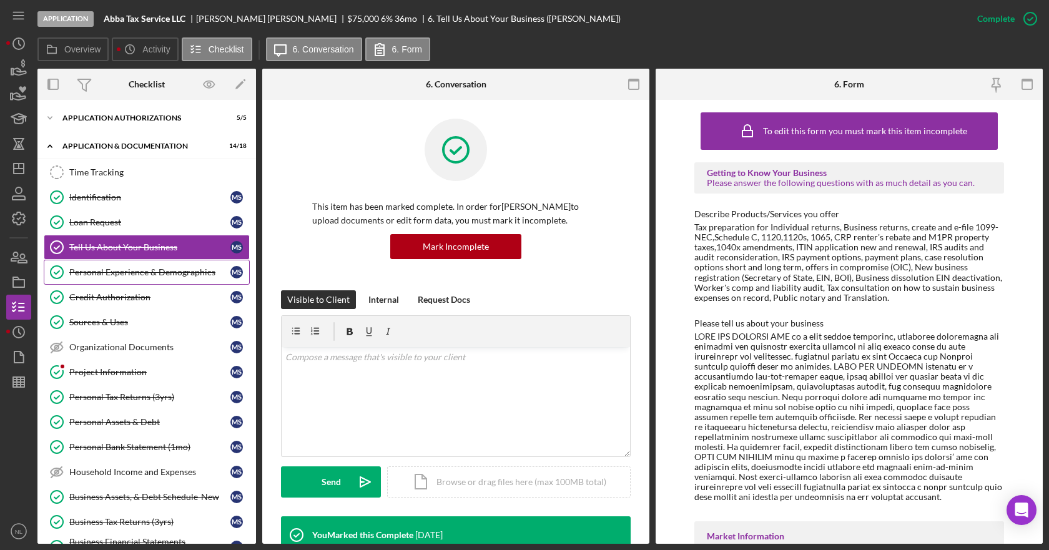
click at [137, 268] on div "Personal Experience & Demographics" at bounding box center [149, 272] width 161 height 10
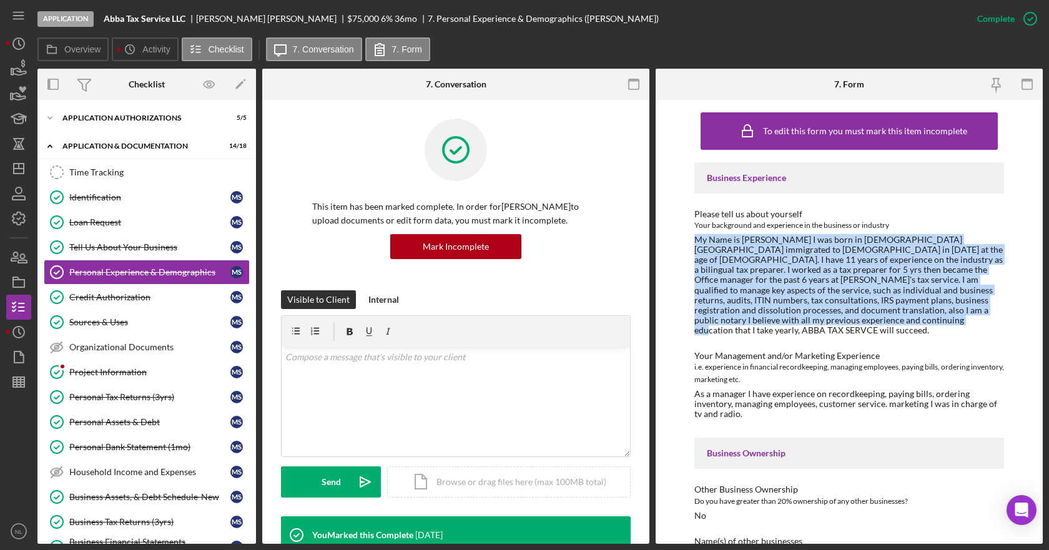
drag, startPoint x: 854, startPoint y: 321, endPoint x: 677, endPoint y: 236, distance: 196.6
click at [677, 236] on div "To edit this form you must mark this item incomplete Business Experience Please…" at bounding box center [849, 322] width 387 height 444
copy div "My Name is [PERSON_NAME] I was born in [DEMOGRAPHIC_DATA][GEOGRAPHIC_DATA] immi…"
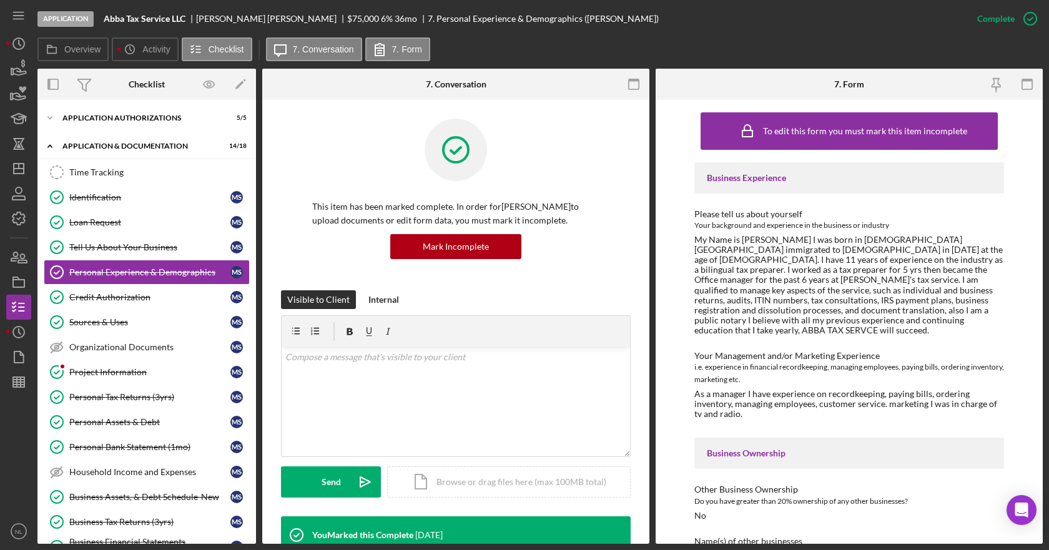
click at [756, 399] on div "As a manager I have experience on recordkeeping, paying bills, ordering invento…" at bounding box center [849, 404] width 310 height 30
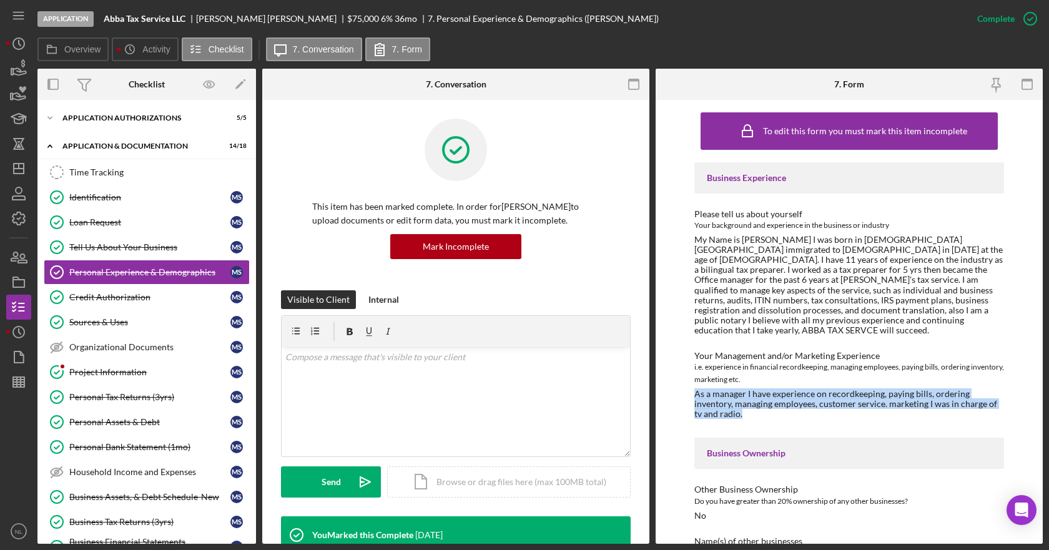
drag, startPoint x: 752, startPoint y: 408, endPoint x: 696, endPoint y: 387, distance: 59.3
click at [696, 389] on div "As a manager I have experience on recordkeeping, paying bills, ordering invento…" at bounding box center [849, 404] width 310 height 30
copy div "As a manager I have experience on recordkeeping, paying bills, ordering invento…"
click at [12, 385] on icon "button" at bounding box center [18, 382] width 31 height 31
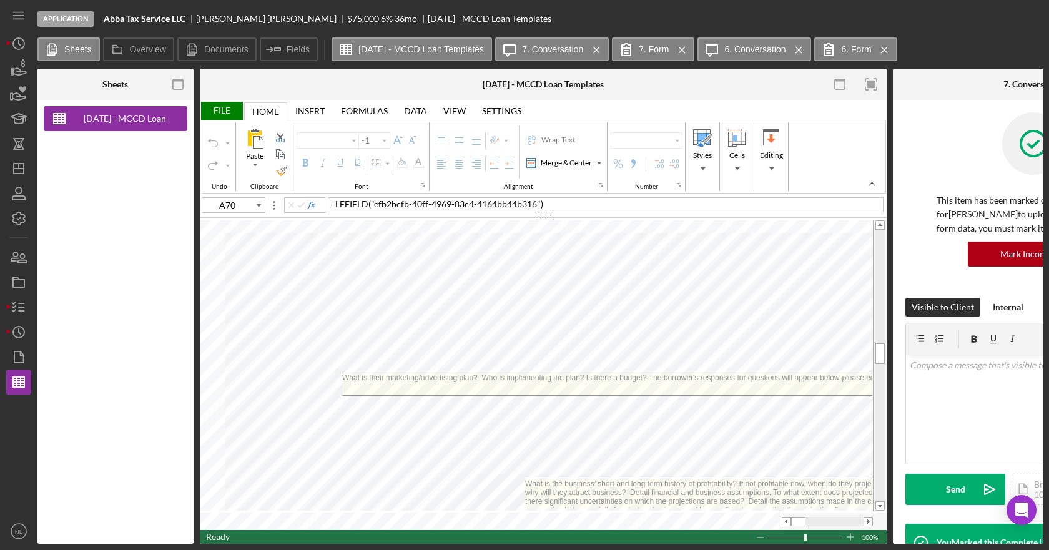
type input "Calibri"
type input "11"
type input "A69"
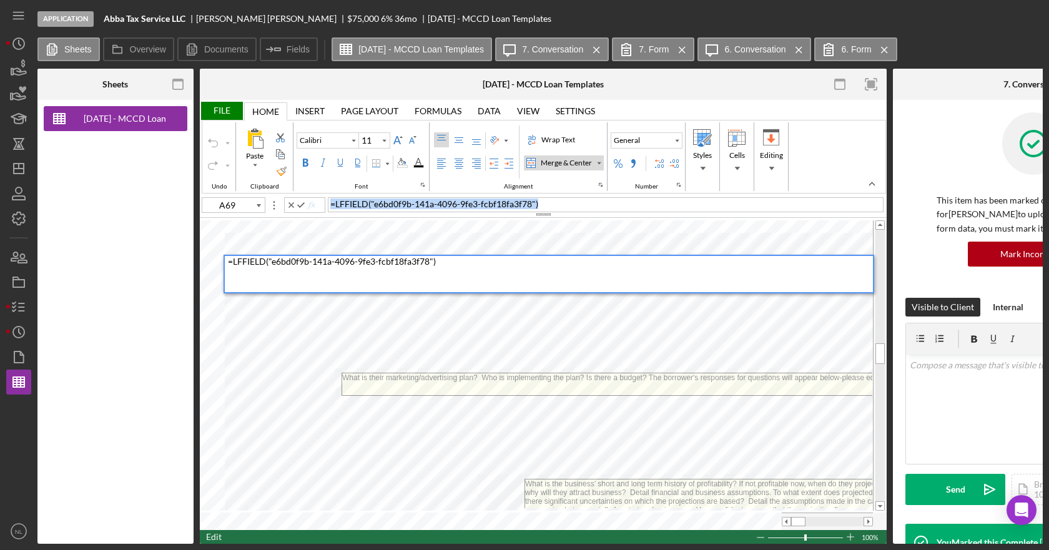
click at [297, 224] on div "File Home Home Insert Insert Page Layout Page Layout Formulas Formulas Data Dat…" at bounding box center [543, 322] width 687 height 444
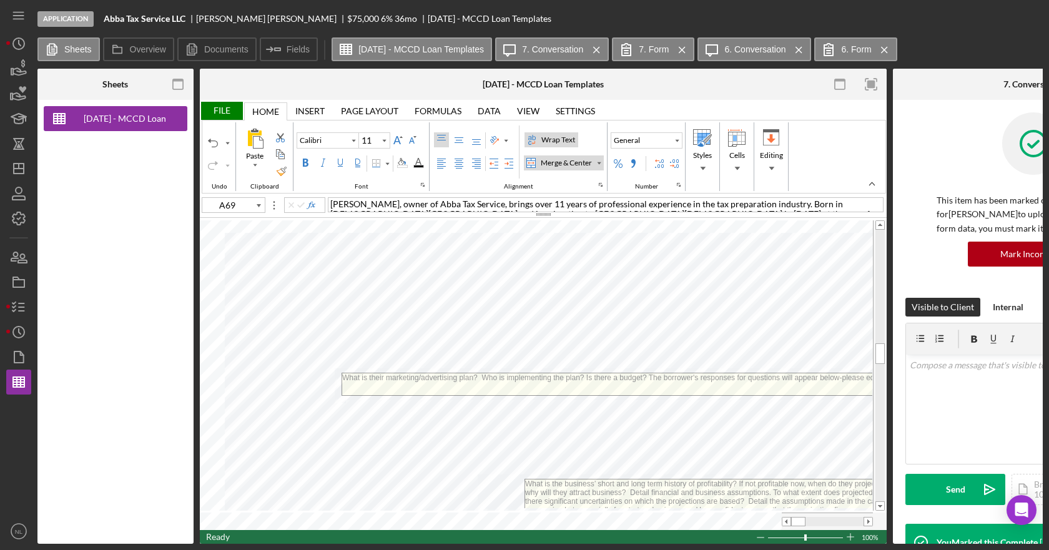
click at [546, 139] on div "Wrap Text" at bounding box center [558, 139] width 39 height 11
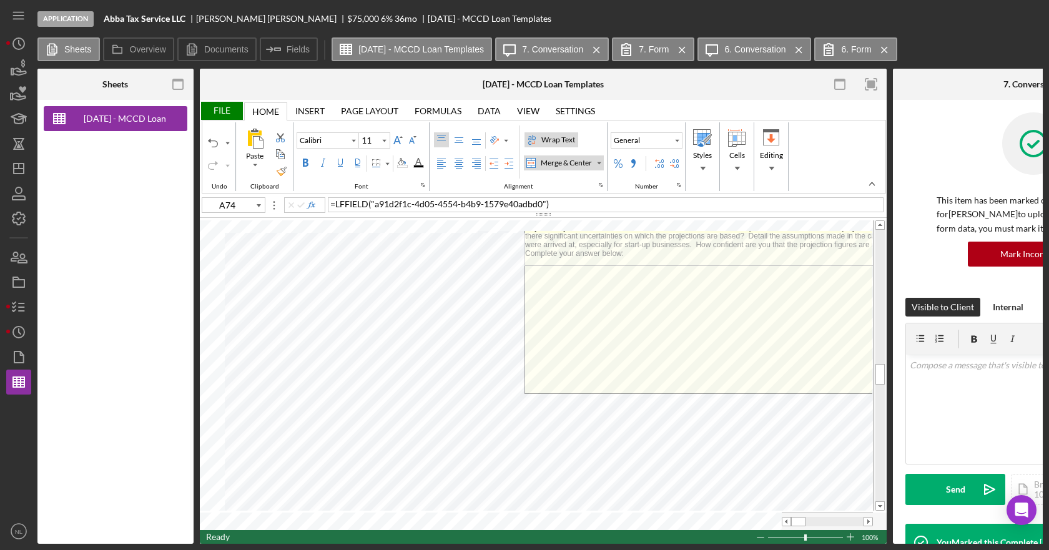
drag, startPoint x: 761, startPoint y: 375, endPoint x: 795, endPoint y: 268, distance: 111.6
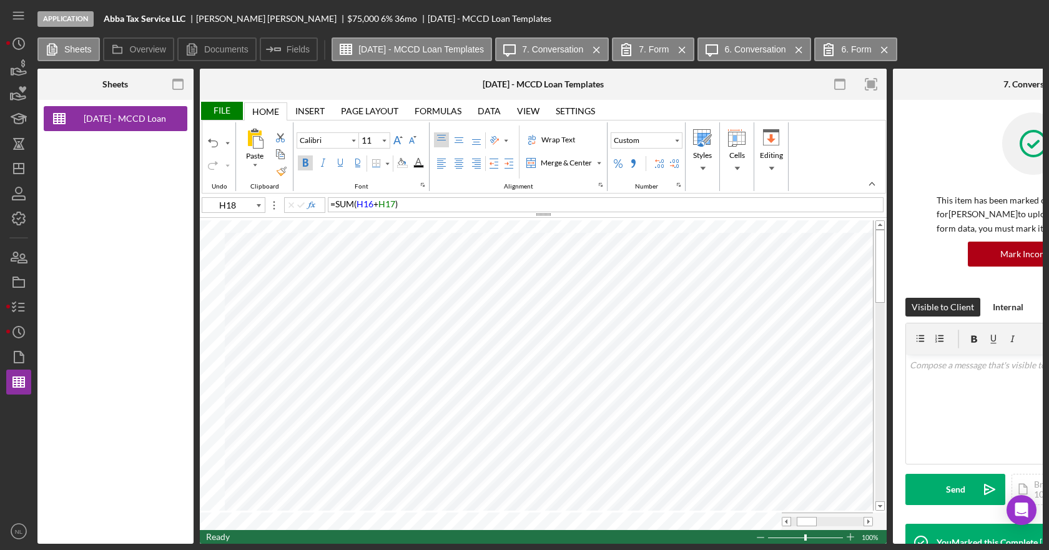
type input "B12"
type input "8"
type input "C44"
type input "11"
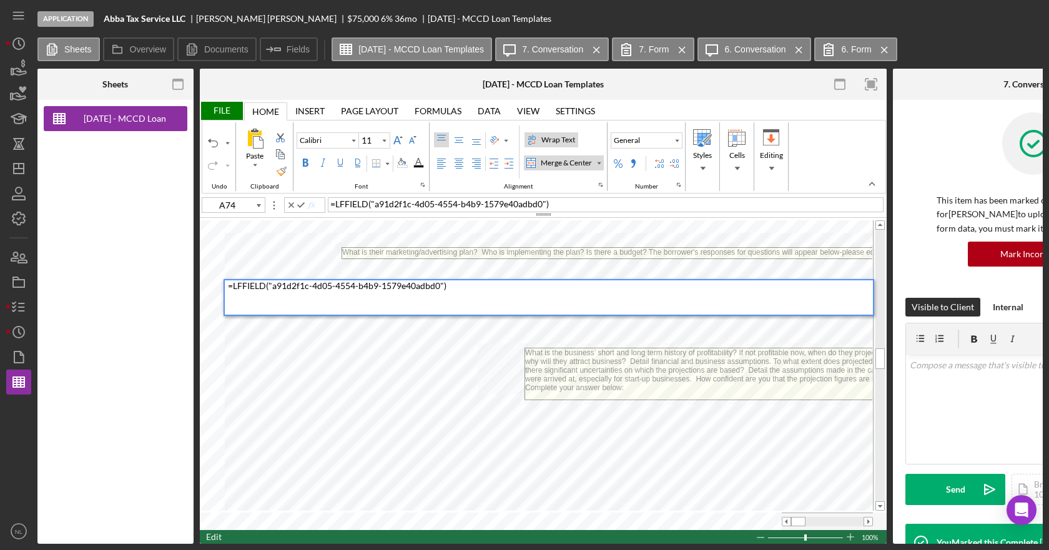
click at [486, 290] on div "= LFFIELD ( "a91d2f1c-4d05-4554-b4b9-1579e40adbd0" )" at bounding box center [550, 297] width 645 height 34
type input "B77"
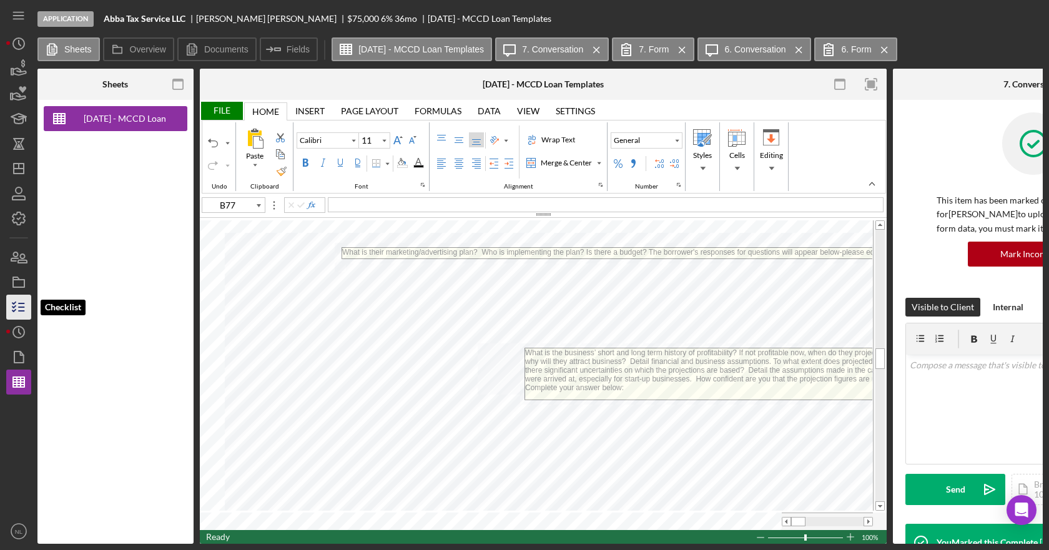
click at [16, 303] on icon "button" at bounding box center [18, 307] width 31 height 31
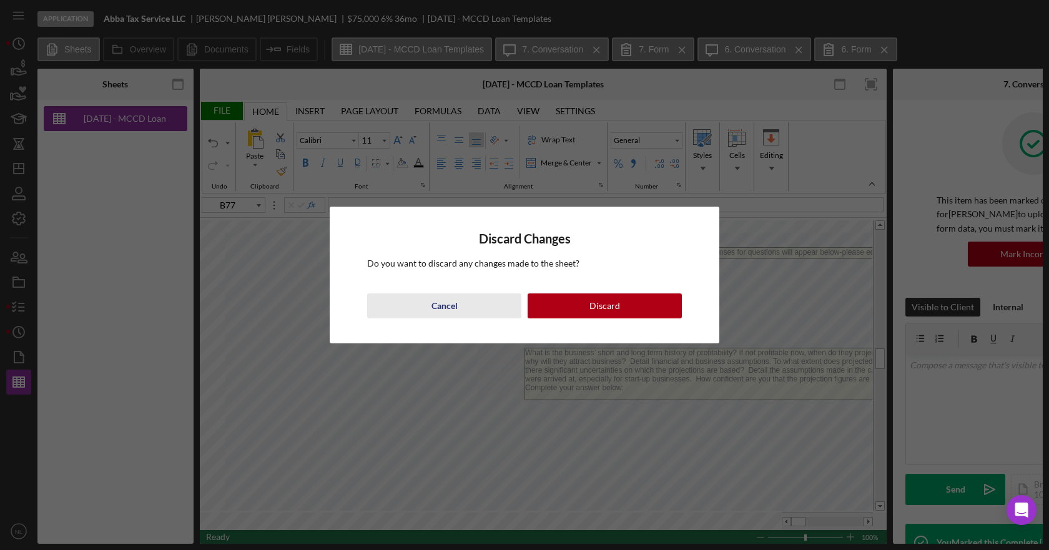
click at [456, 310] on div "Cancel" at bounding box center [444, 305] width 26 height 25
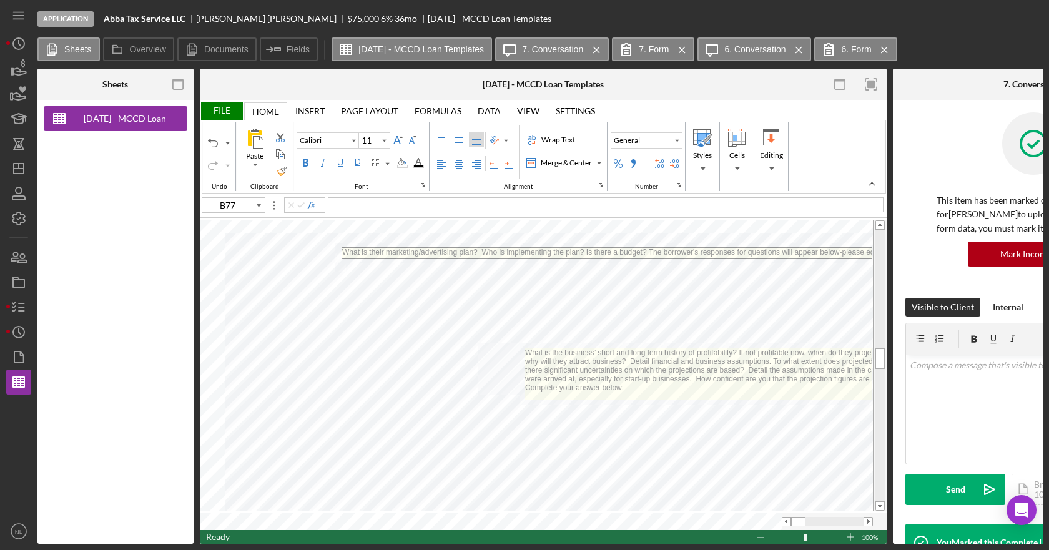
click at [212, 109] on div "File" at bounding box center [221, 111] width 43 height 18
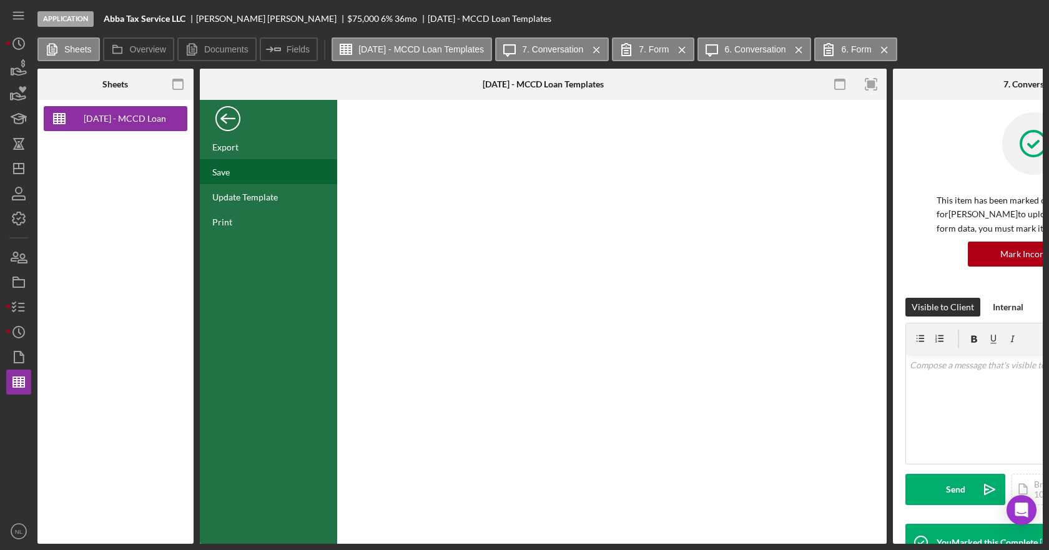
click at [244, 173] on div "Save" at bounding box center [268, 171] width 137 height 25
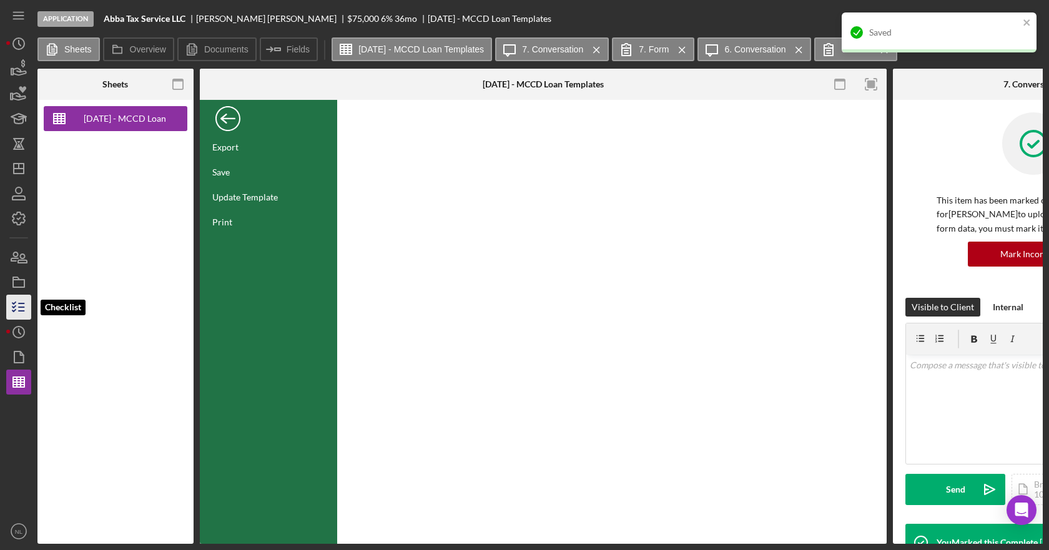
click at [18, 298] on icon "button" at bounding box center [18, 307] width 31 height 31
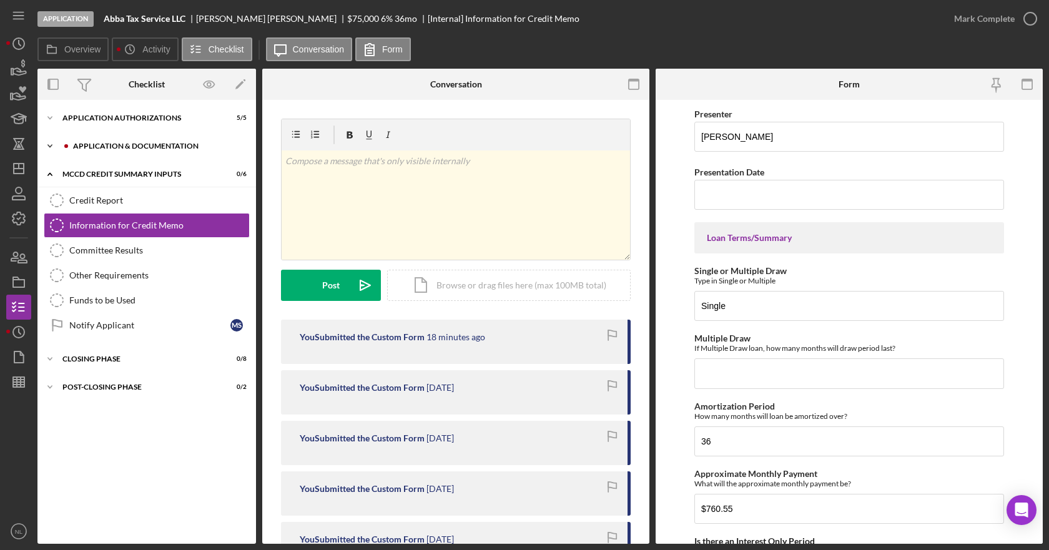
click at [51, 149] on icon "Icon/Expander" at bounding box center [49, 146] width 25 height 25
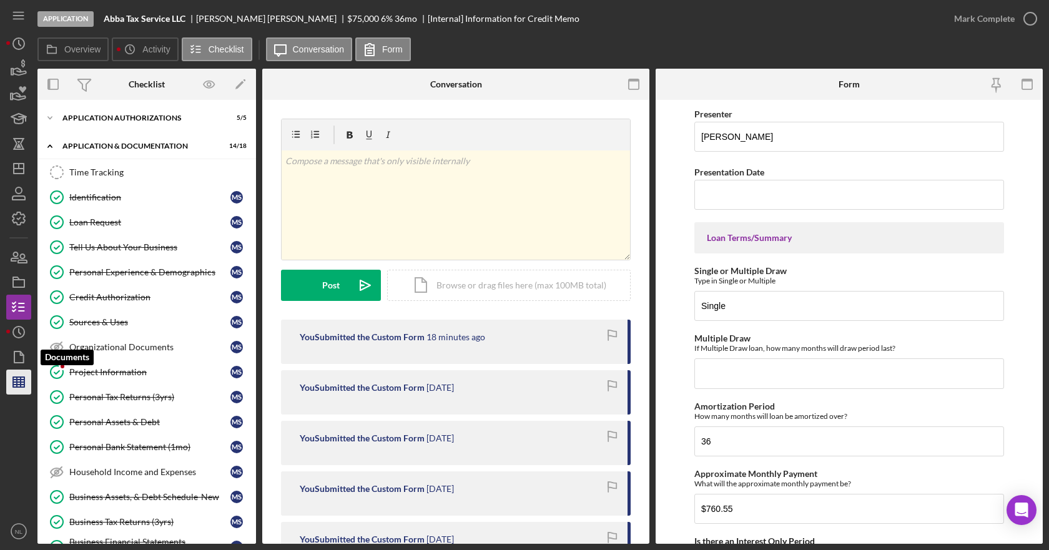
click at [16, 380] on line "button" at bounding box center [18, 380] width 11 height 0
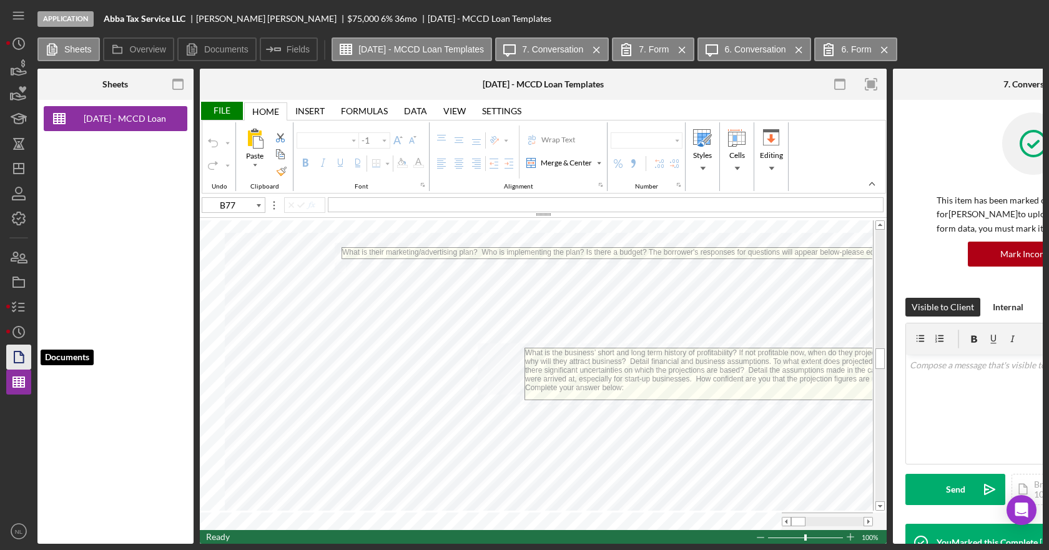
type input "Calibri"
type input "11"
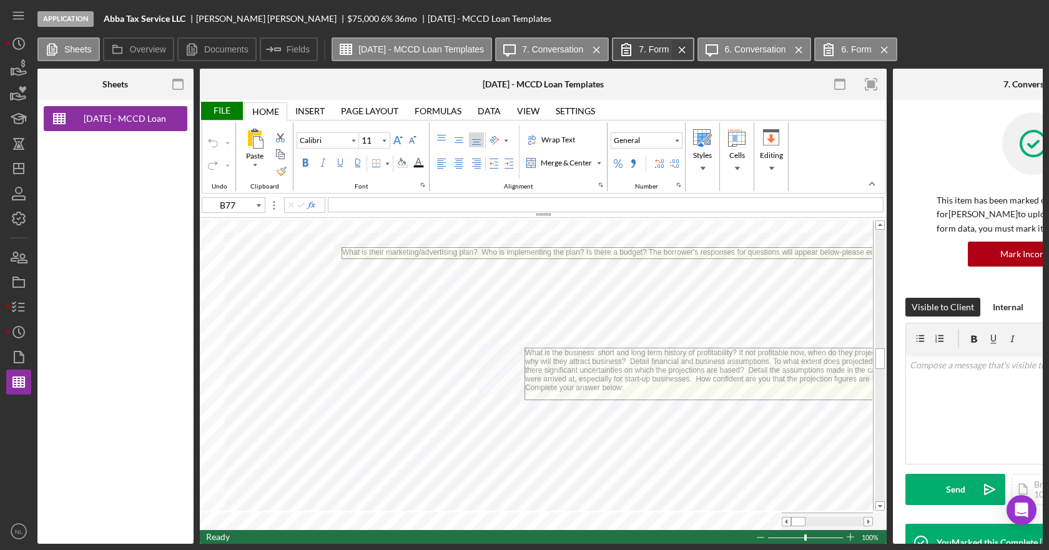
click at [693, 52] on icon "Icon/Menu Close" at bounding box center [682, 49] width 22 height 31
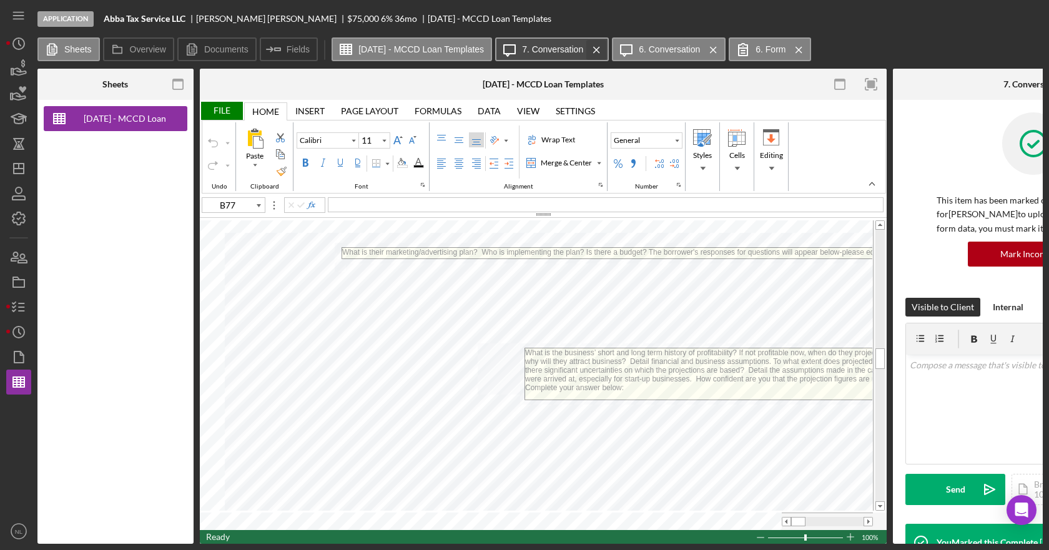
click at [608, 49] on icon "Icon/Menu Close" at bounding box center [597, 49] width 22 height 31
click at [608, 53] on icon "Icon/Menu Close" at bounding box center [597, 49] width 22 height 31
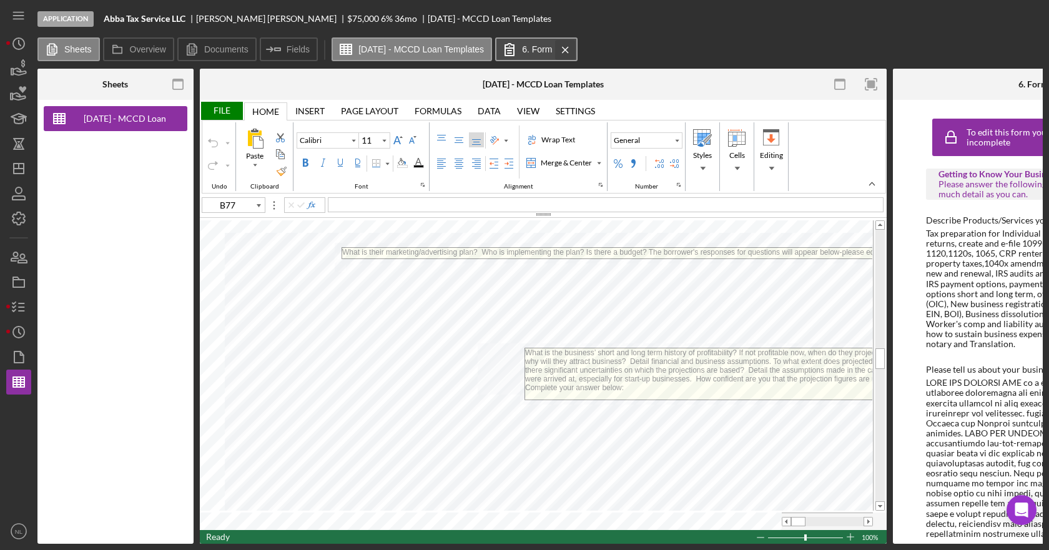
click at [576, 50] on icon "Icon/Menu Close" at bounding box center [565, 49] width 22 height 31
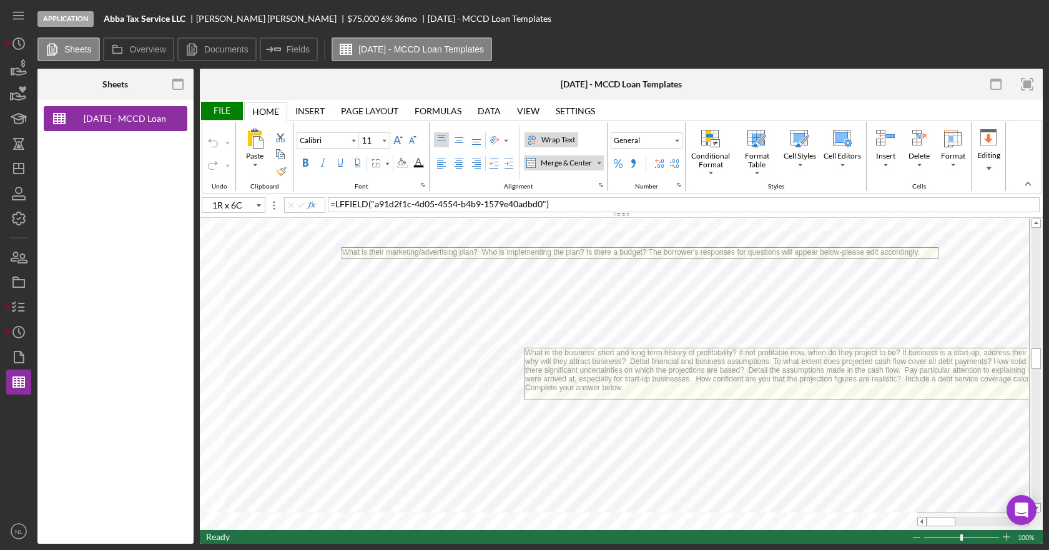
type input "A74"
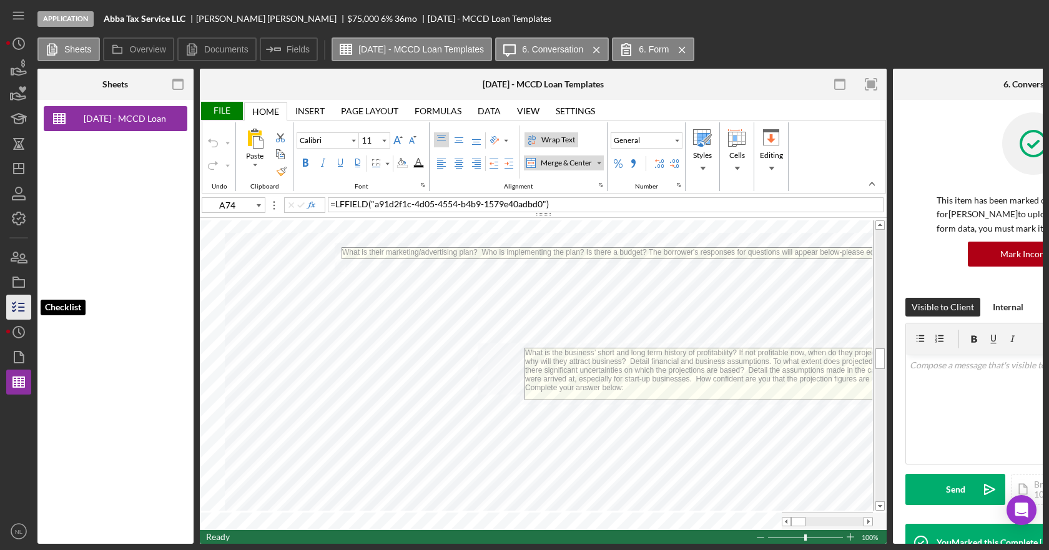
click at [14, 303] on polyline "button" at bounding box center [13, 303] width 3 height 2
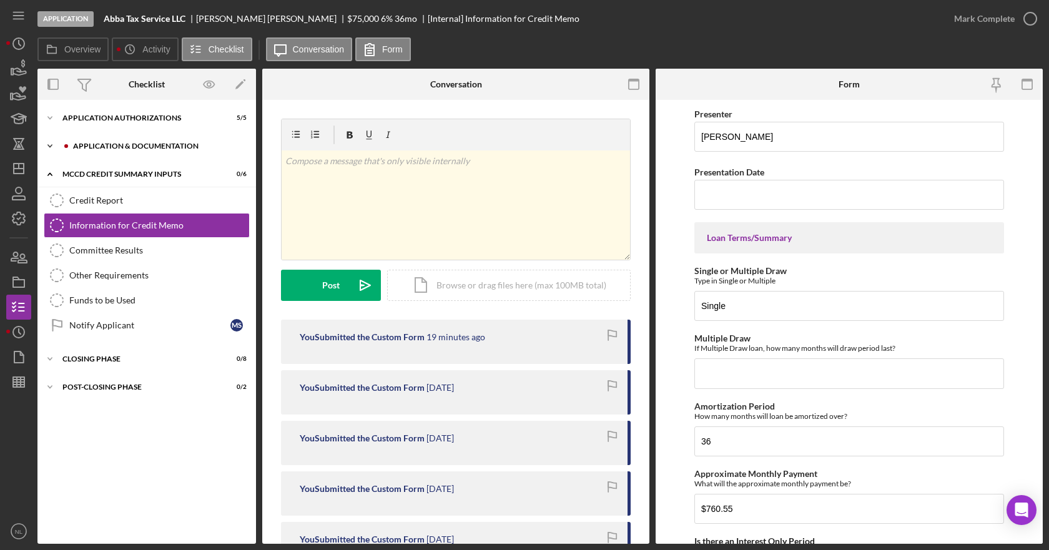
click at [52, 154] on icon "Icon/Expander" at bounding box center [49, 146] width 25 height 25
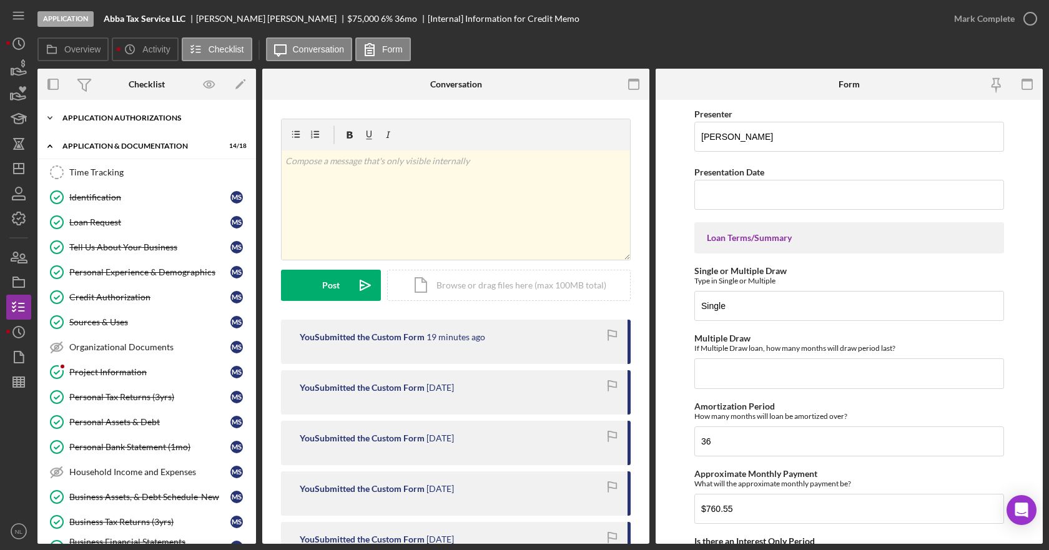
click at [52, 122] on icon "Icon/Expander" at bounding box center [49, 118] width 25 height 25
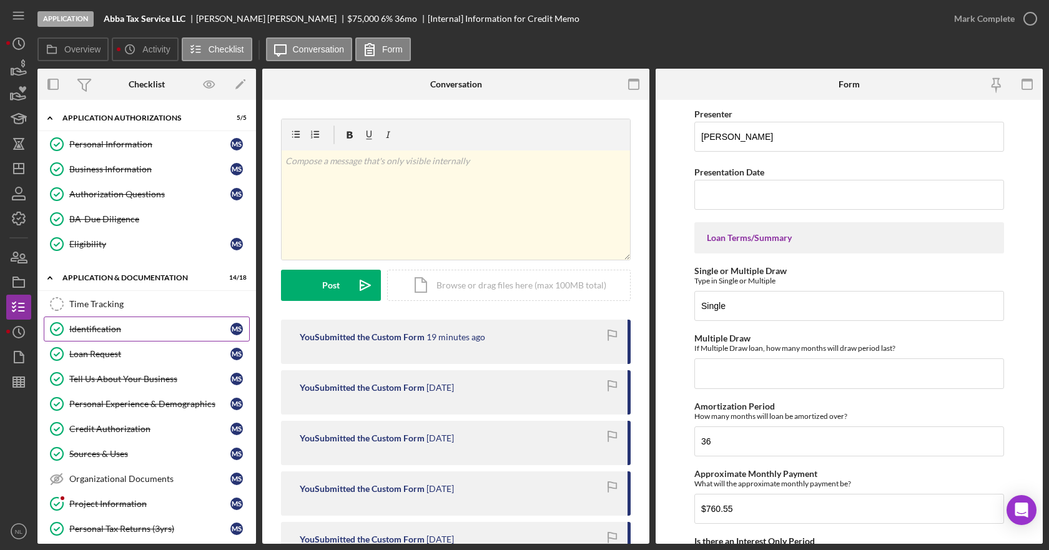
click at [140, 335] on link "Identification Identification M S" at bounding box center [147, 329] width 206 height 25
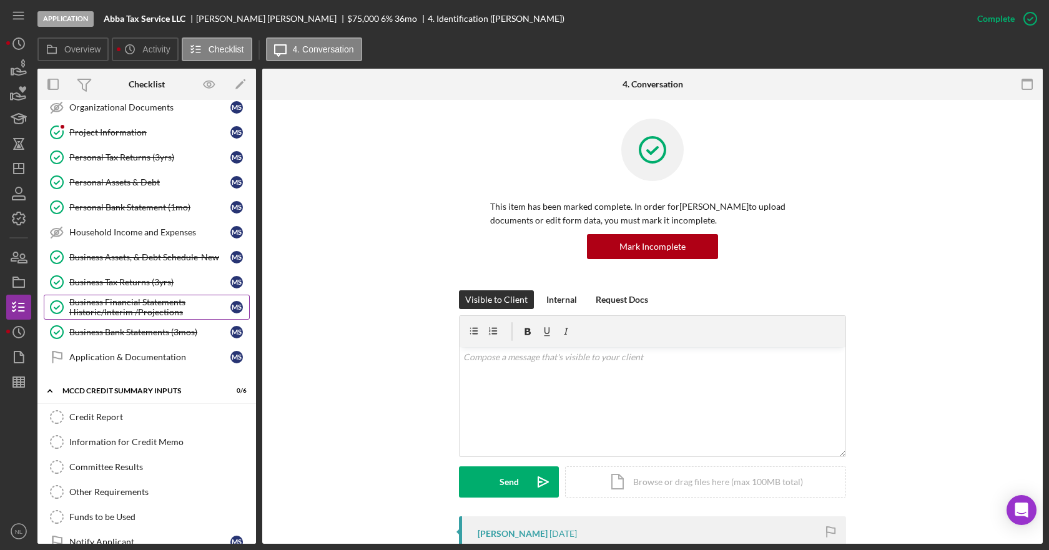
scroll to position [437, 0]
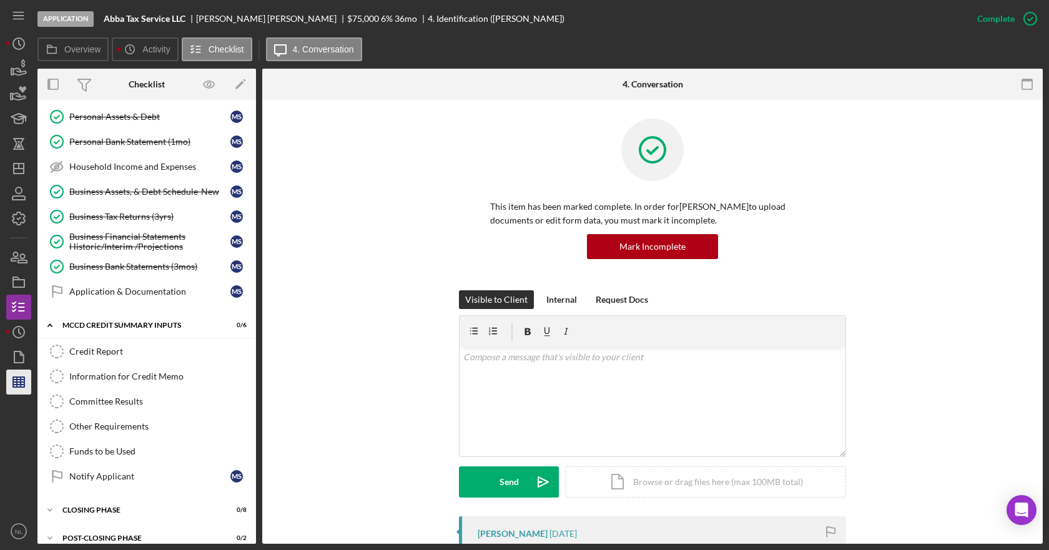
click at [23, 385] on line "button" at bounding box center [18, 385] width 11 height 0
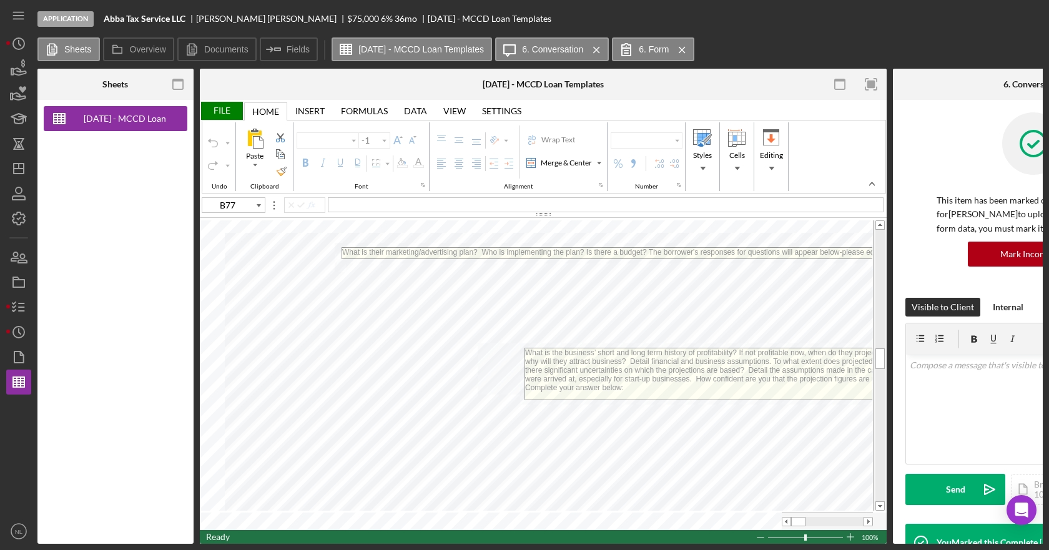
type input "Calibri"
type input "11"
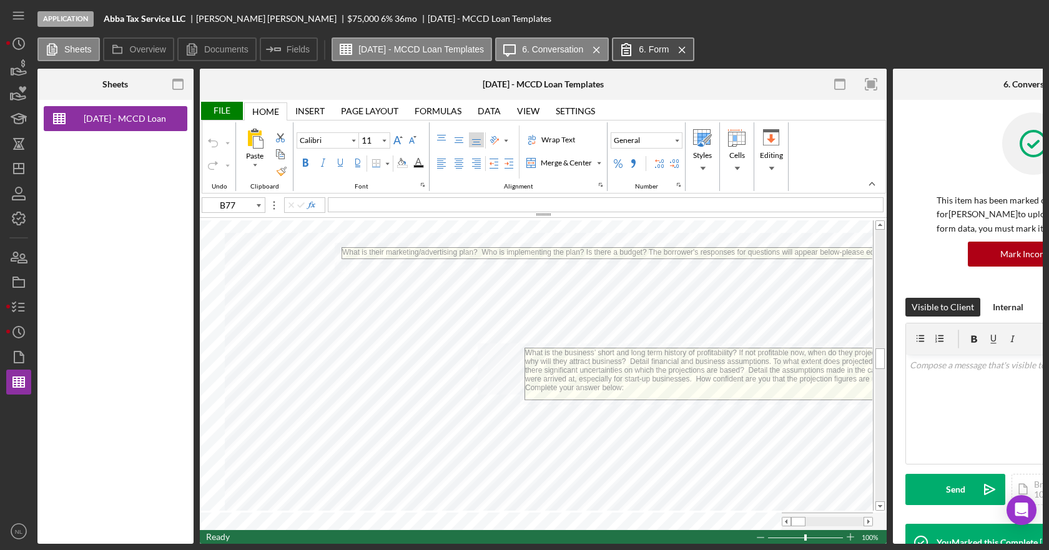
click at [669, 54] on label "6. Form" at bounding box center [654, 49] width 30 height 10
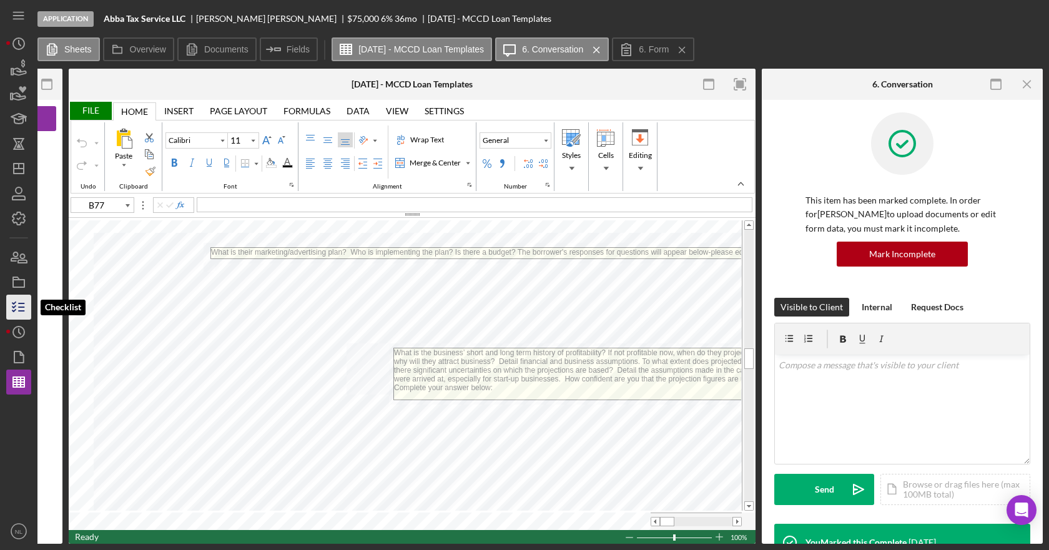
click at [16, 312] on icon "button" at bounding box center [18, 307] width 31 height 31
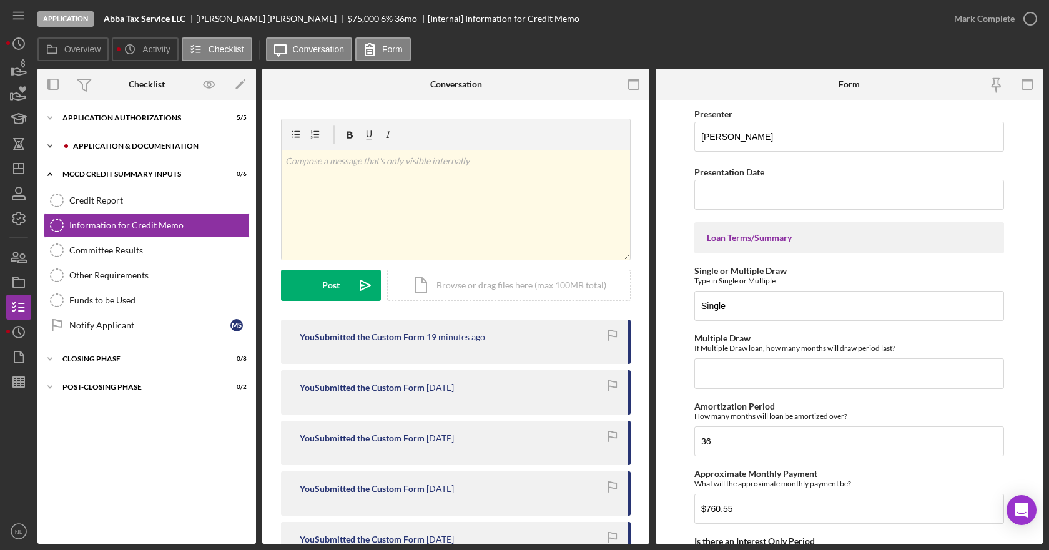
click at [117, 155] on div "Icon/Expander Application & Documentation 14 / 18" at bounding box center [146, 146] width 219 height 25
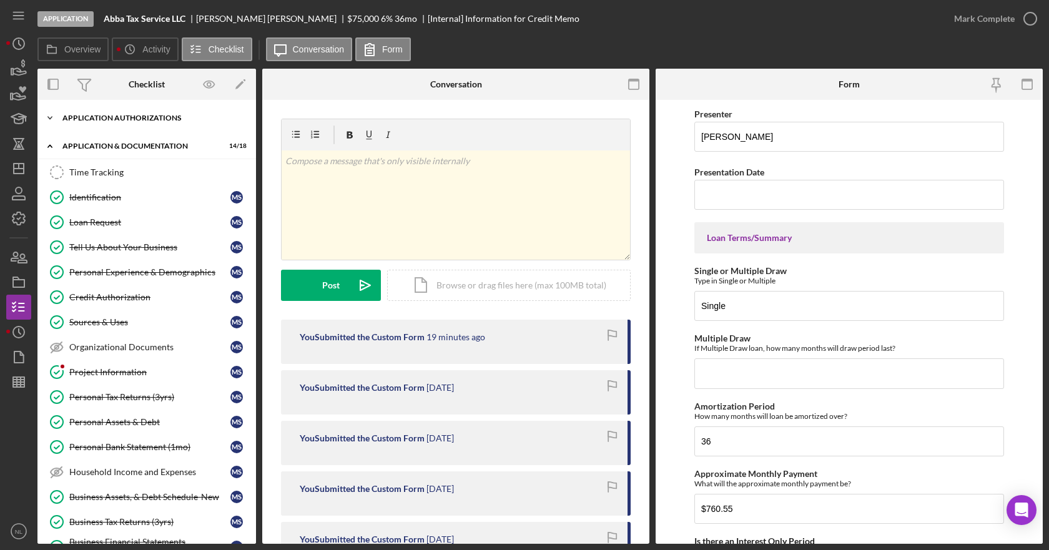
click at [77, 120] on div "Application Authorizations" at bounding box center [151, 117] width 178 height 7
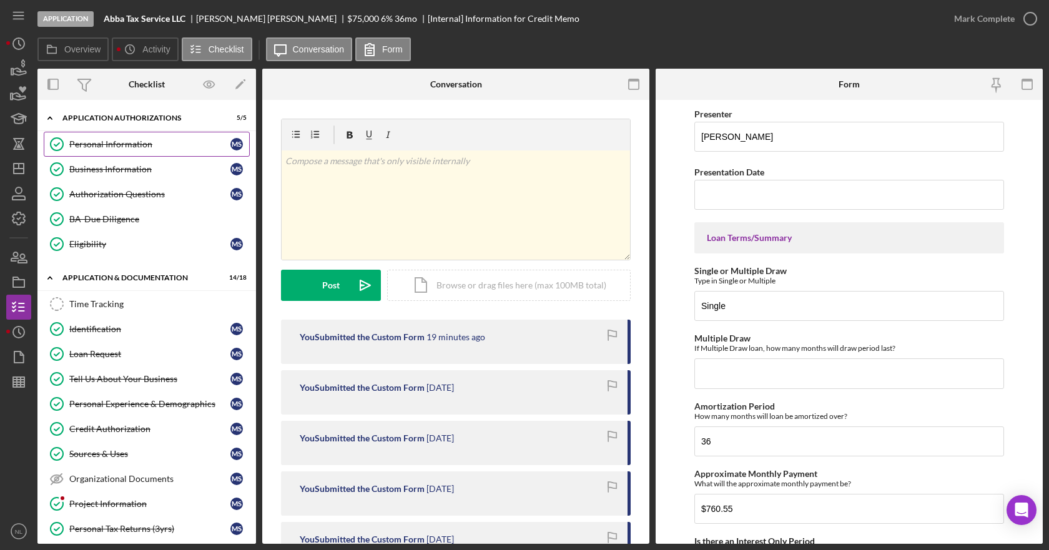
click at [124, 153] on link "Personal Information Personal Information M S" at bounding box center [147, 144] width 206 height 25
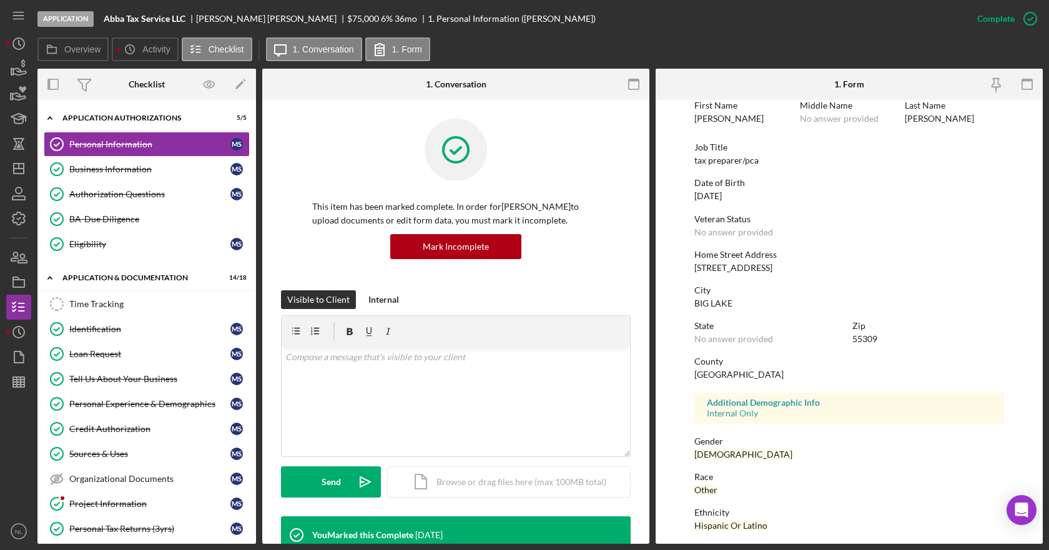
scroll to position [139, 0]
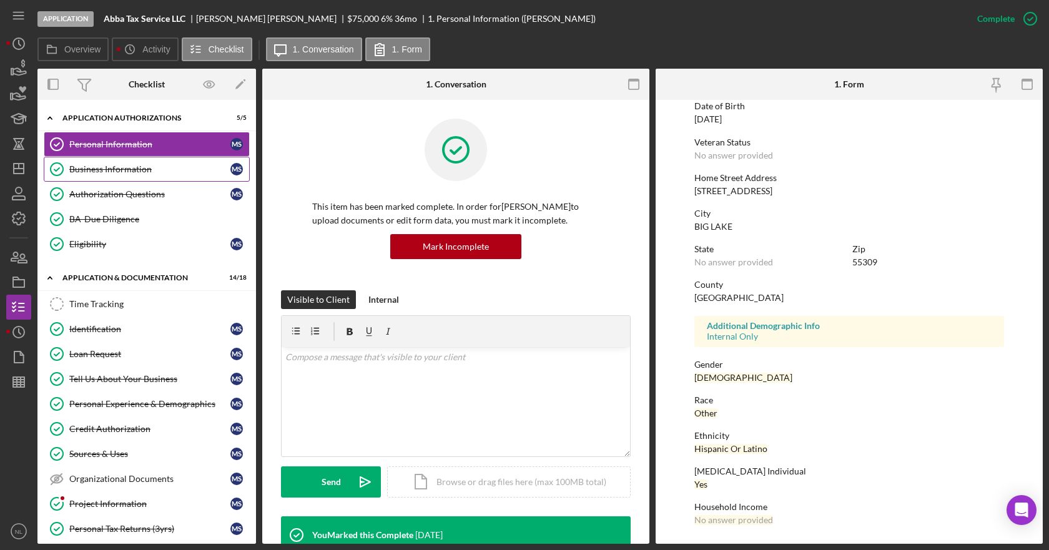
click at [129, 169] on div "Business Information" at bounding box center [149, 169] width 161 height 10
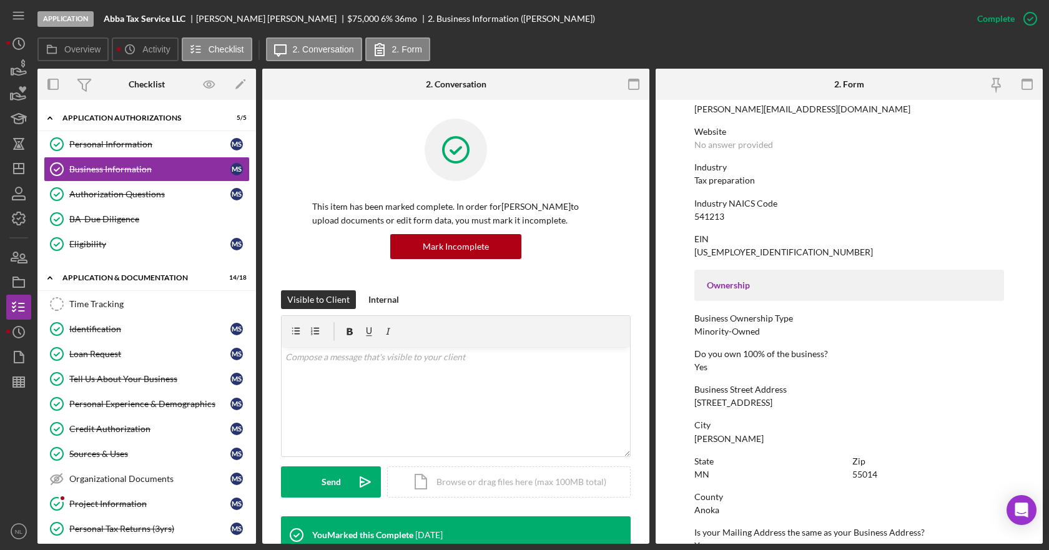
scroll to position [498, 0]
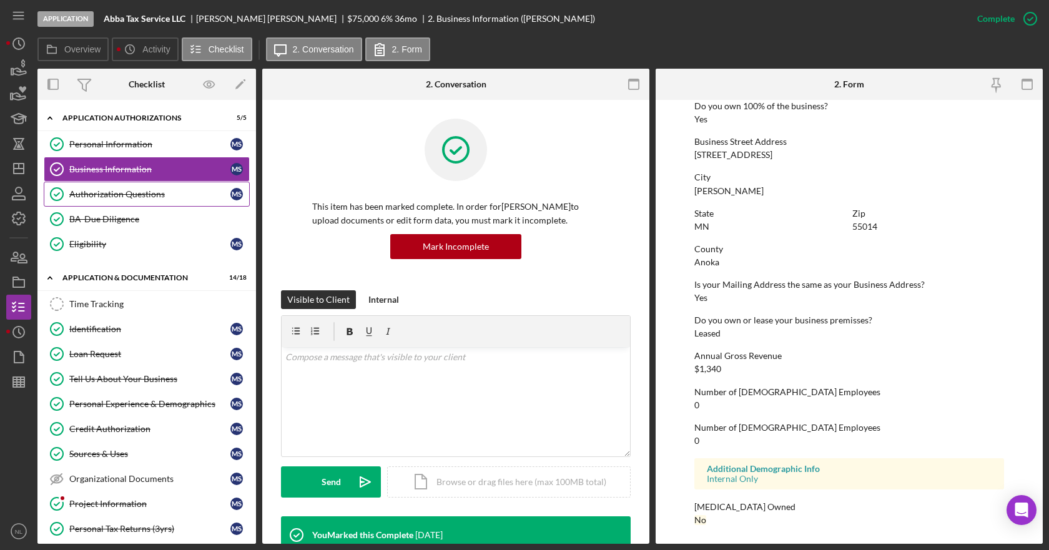
click at [135, 194] on div "Authorization Questions" at bounding box center [149, 194] width 161 height 10
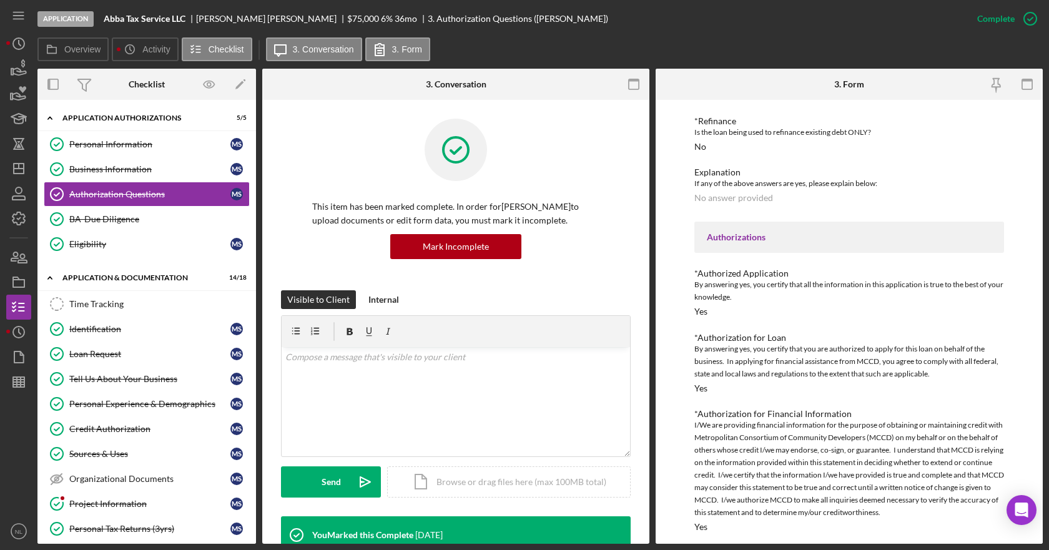
scroll to position [444, 0]
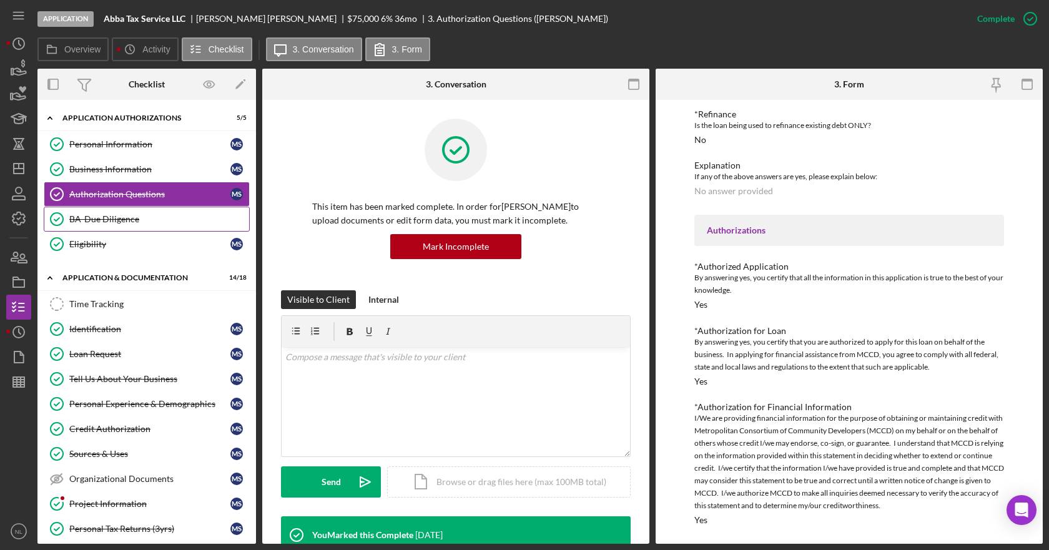
click at [142, 219] on div "BA-Due Diligence" at bounding box center [159, 219] width 180 height 10
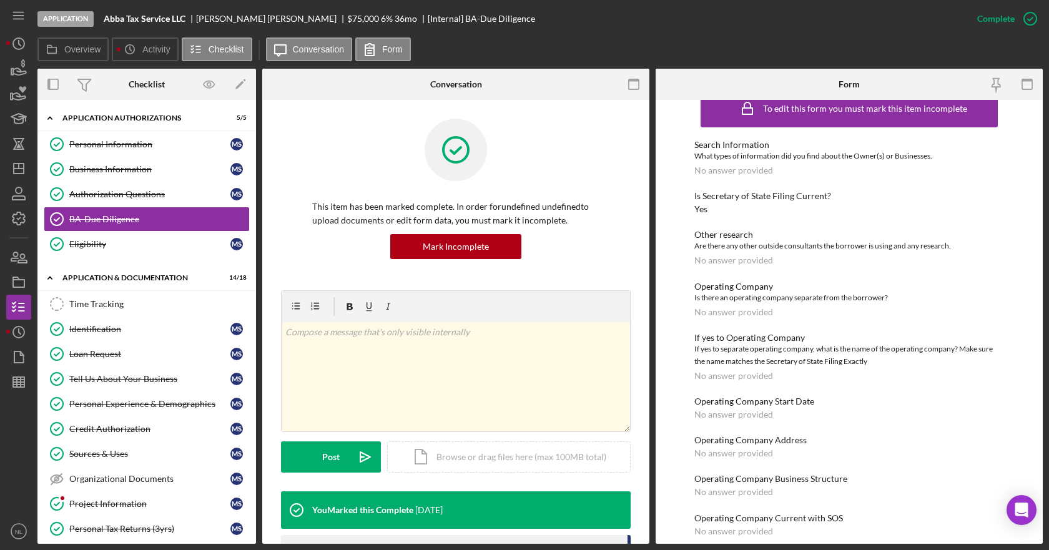
scroll to position [34, 0]
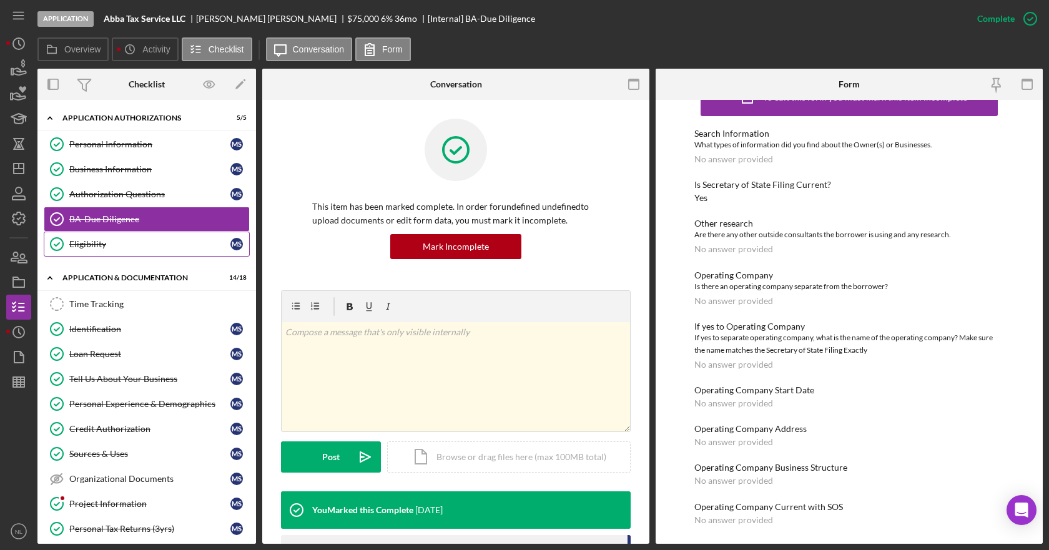
click at [141, 254] on link "Eligibility Eligibility M S" at bounding box center [147, 244] width 206 height 25
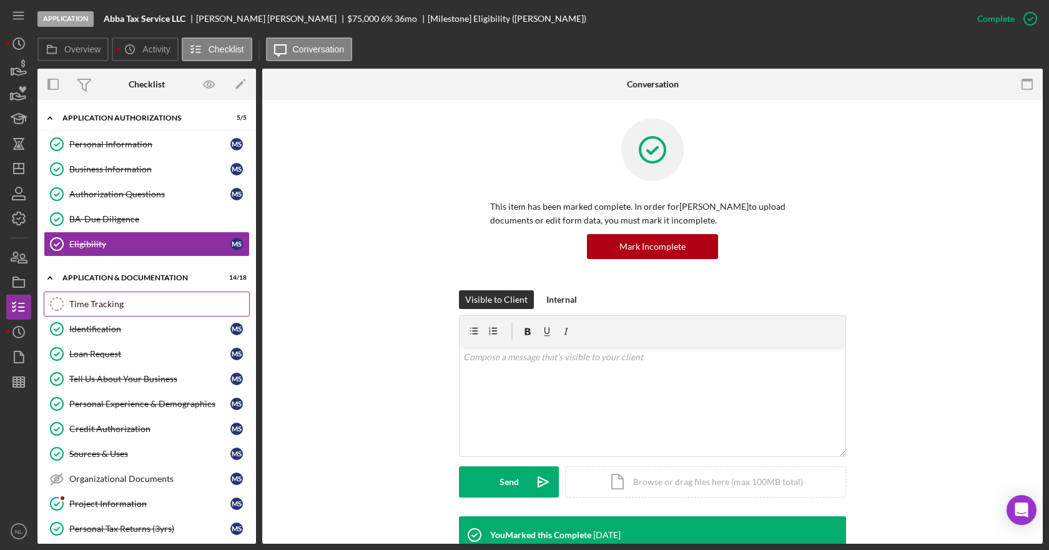
drag, startPoint x: 114, startPoint y: 300, endPoint x: 124, endPoint y: 302, distance: 9.4
click at [114, 301] on div "Time Tracking" at bounding box center [159, 304] width 180 height 10
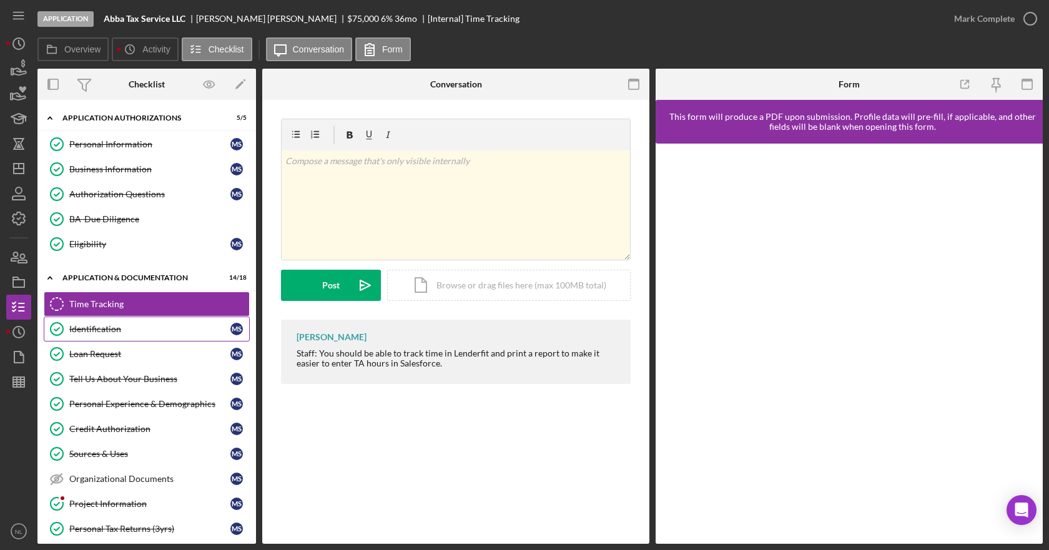
click at [159, 324] on div "Identification" at bounding box center [149, 329] width 161 height 10
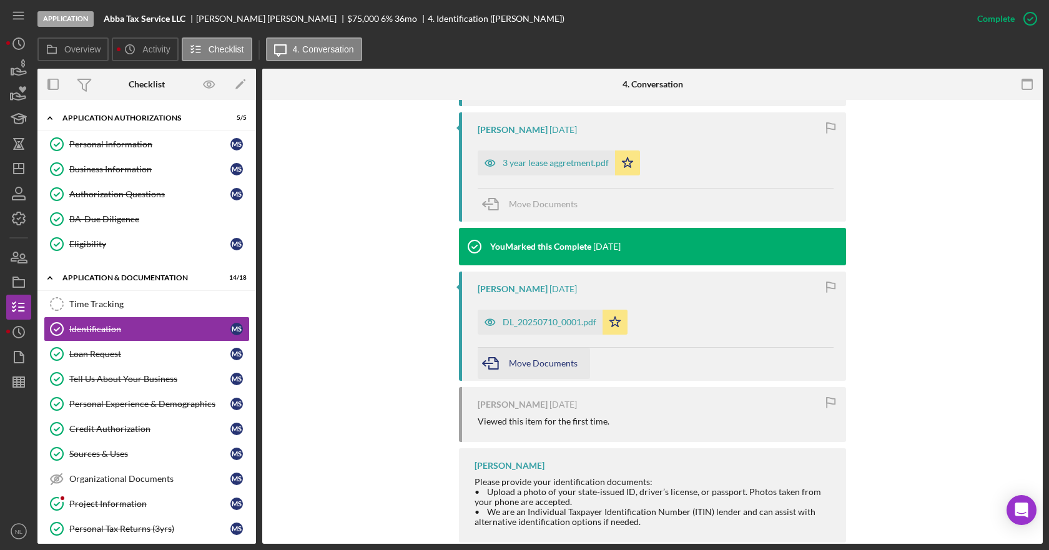
scroll to position [553, 0]
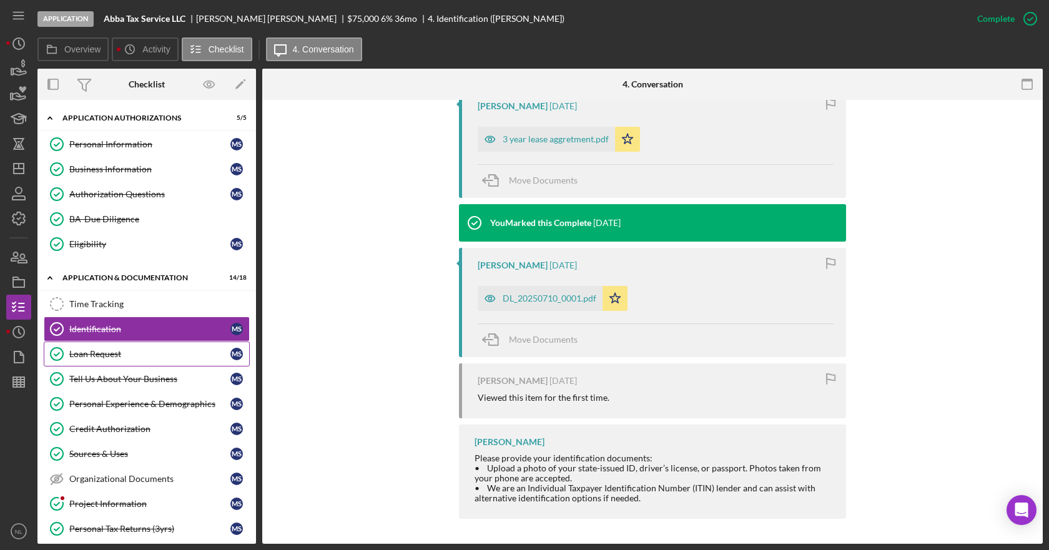
click at [100, 353] on div "Loan Request" at bounding box center [149, 354] width 161 height 10
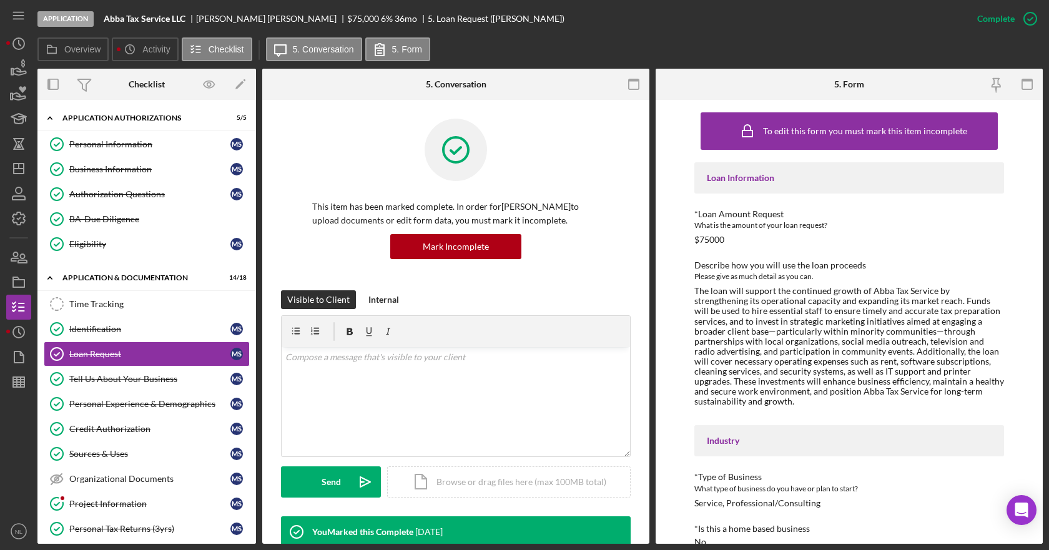
scroll to position [22, 0]
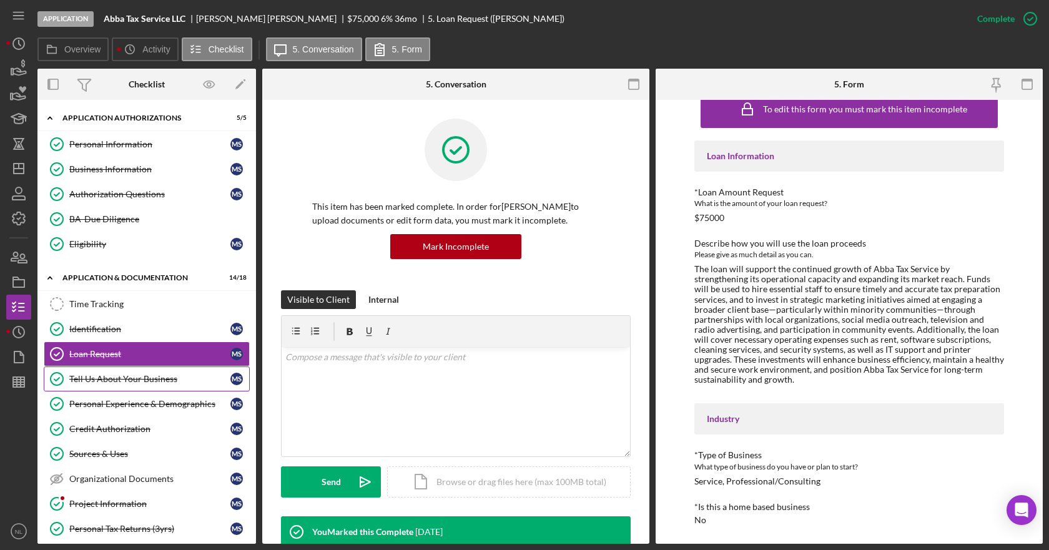
click at [101, 377] on div "Tell Us About Your Business" at bounding box center [149, 379] width 161 height 10
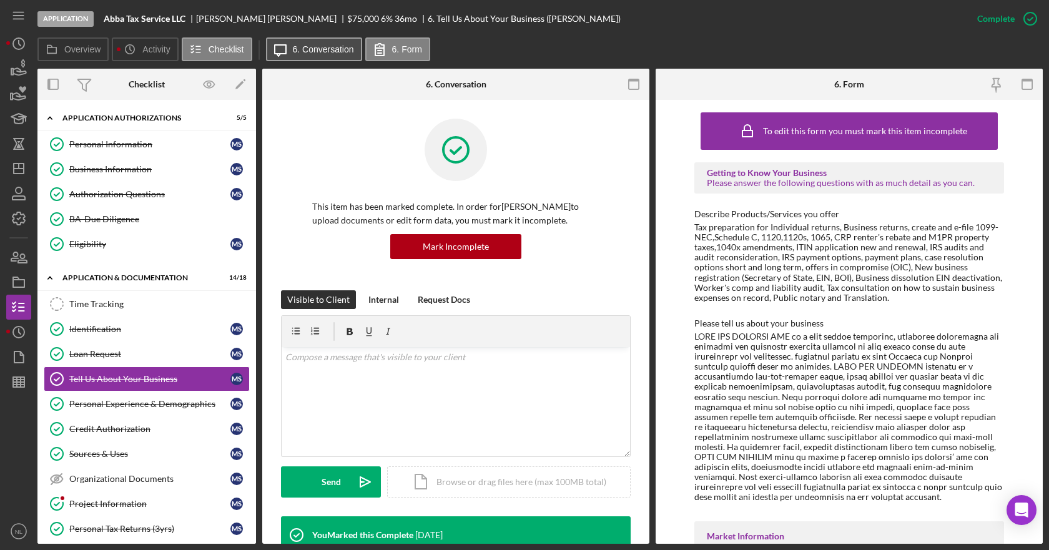
click at [318, 48] on label "6. Conversation" at bounding box center [323, 49] width 61 height 10
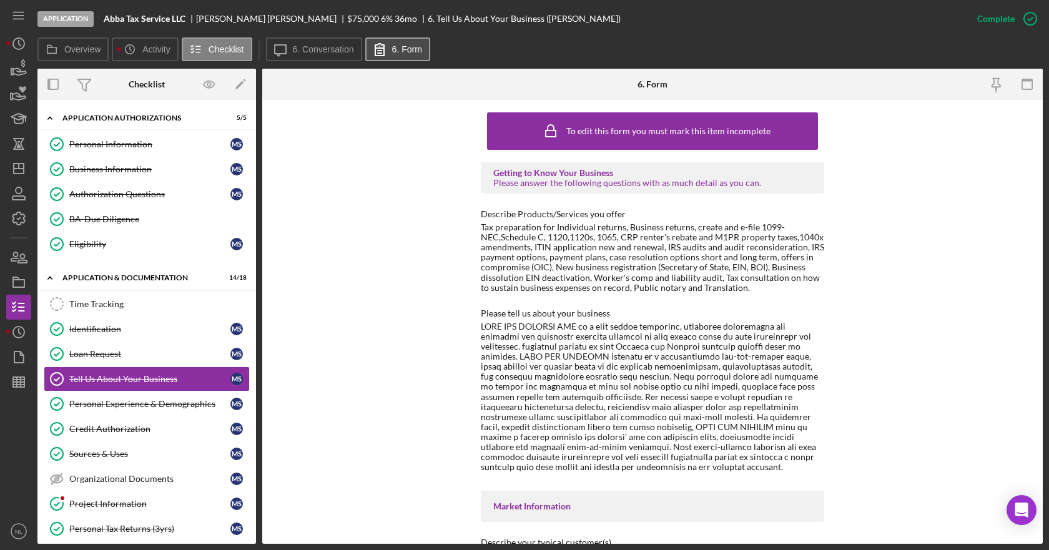
click at [408, 51] on label "6. Form" at bounding box center [407, 49] width 30 height 10
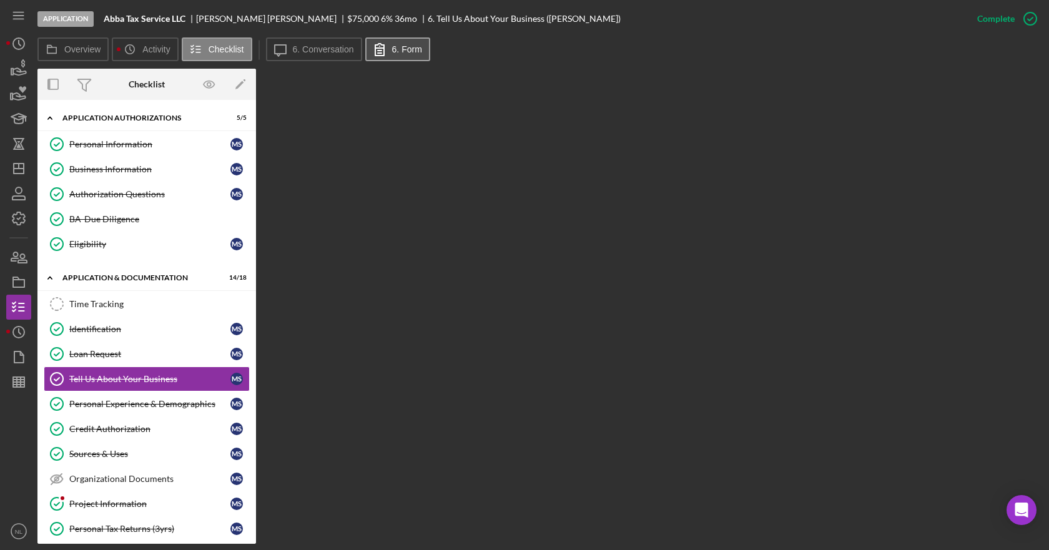
click at [406, 51] on label "6. Form" at bounding box center [407, 49] width 30 height 10
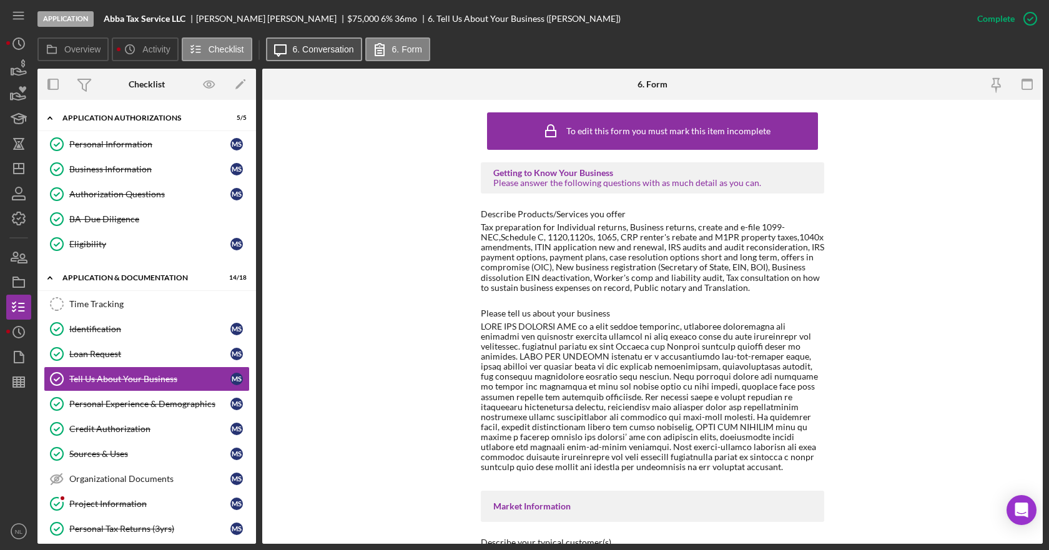
click at [330, 56] on button "Icon/Message 6. Conversation" at bounding box center [314, 49] width 96 height 24
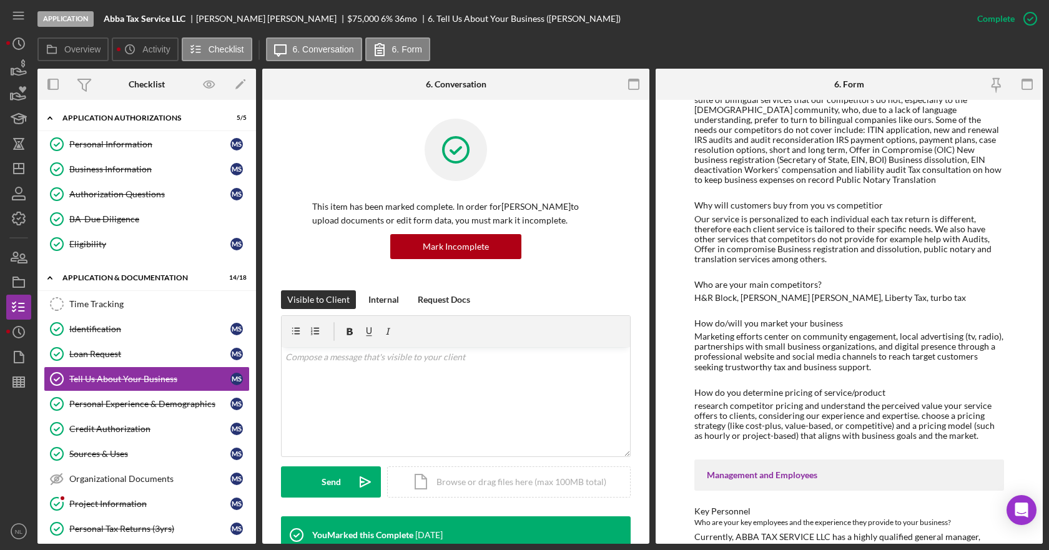
scroll to position [611, 0]
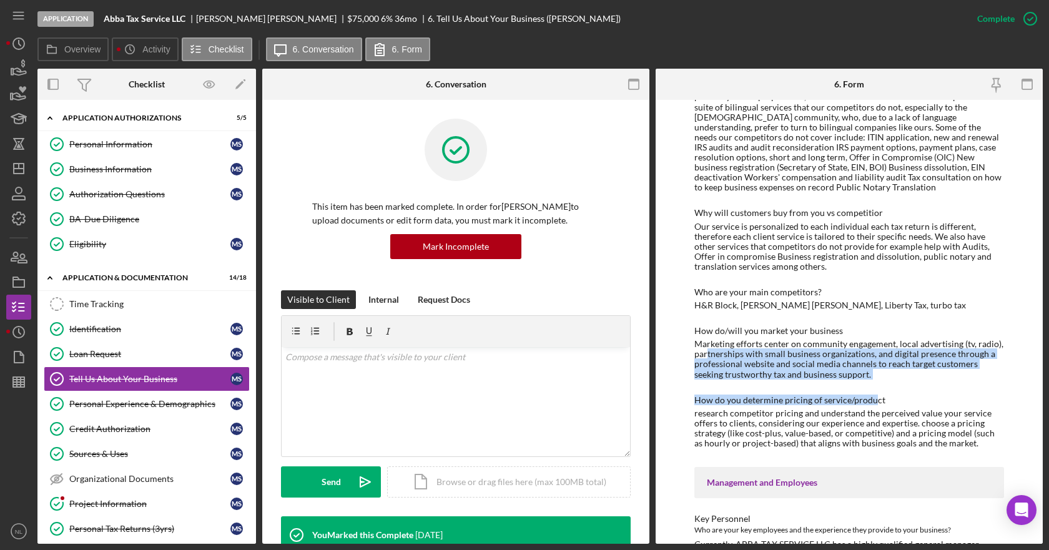
drag, startPoint x: 874, startPoint y: 370, endPoint x: 707, endPoint y: 343, distance: 168.8
click at [707, 343] on div "Getting to Know Your Business Please answer the following questions with as muc…" at bounding box center [849, 399] width 310 height 1695
click at [800, 353] on div "Marketing efforts center on community engagement, local advertising (tv, radio)…" at bounding box center [849, 359] width 310 height 40
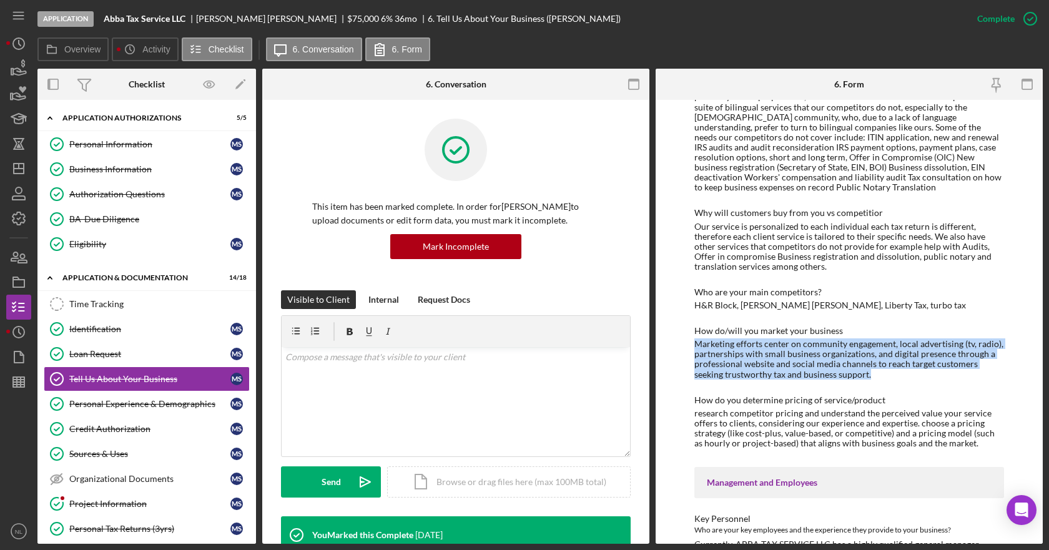
drag, startPoint x: 872, startPoint y: 361, endPoint x: 689, endPoint y: 335, distance: 184.2
click at [689, 335] on div "To edit this form you must mark this item incomplete Getting to Know Your Busin…" at bounding box center [849, 322] width 387 height 444
copy div "Marketing efforts center on community engagement, local advertising (tv, radio)…"
click at [22, 380] on line "button" at bounding box center [18, 380] width 11 height 0
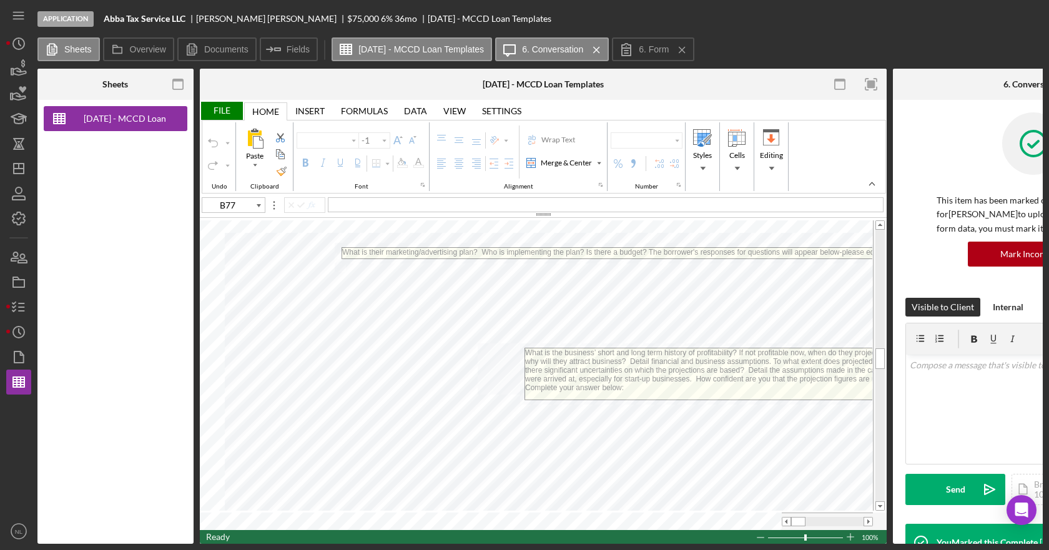
type input "Calibri"
type input "11"
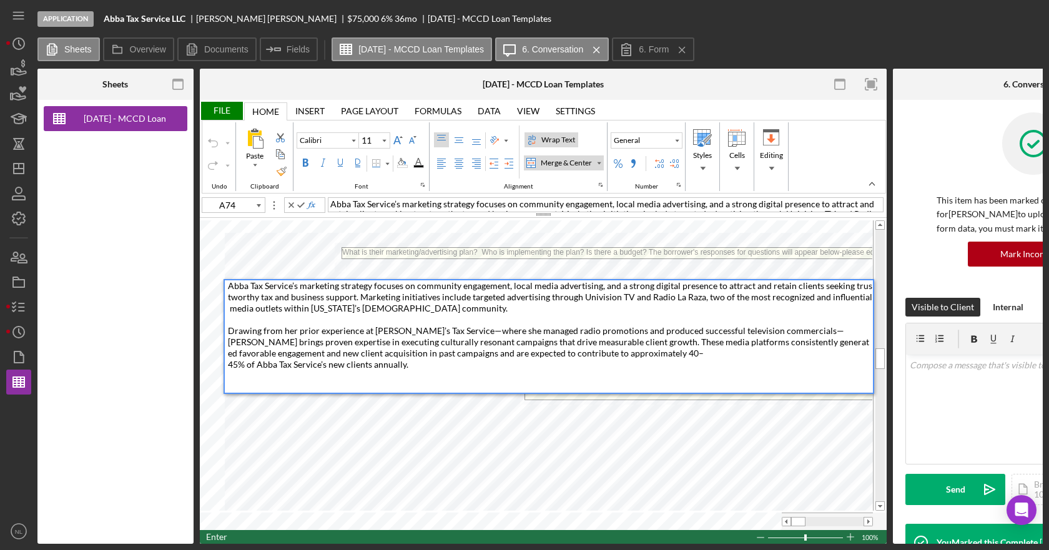
click at [272, 374] on div "Abba Tax Service’s marketing strategy focuses on community engagement, local me…" at bounding box center [550, 347] width 645 height 135
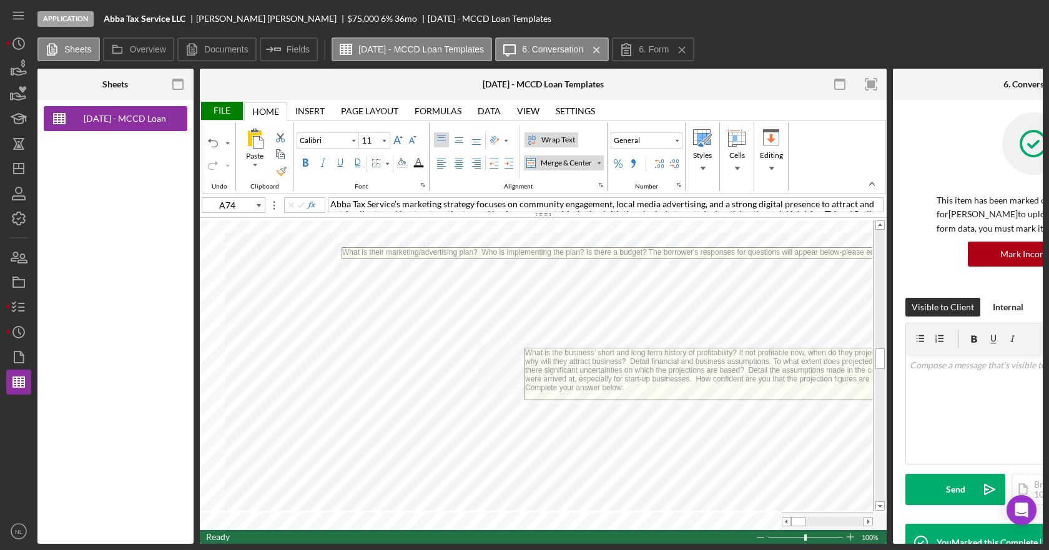
click at [199, 371] on div "Sheets [DATE] - MCCD Loan Templates Overview Internal Workflow Stage Applicatio…" at bounding box center [539, 306] width 1005 height 475
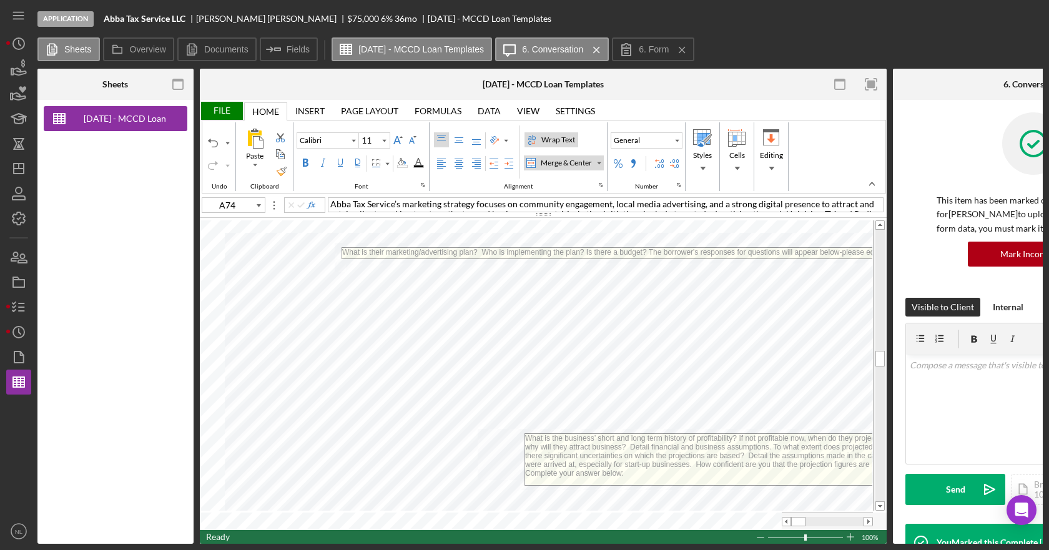
click at [205, 105] on div "File" at bounding box center [221, 111] width 43 height 18
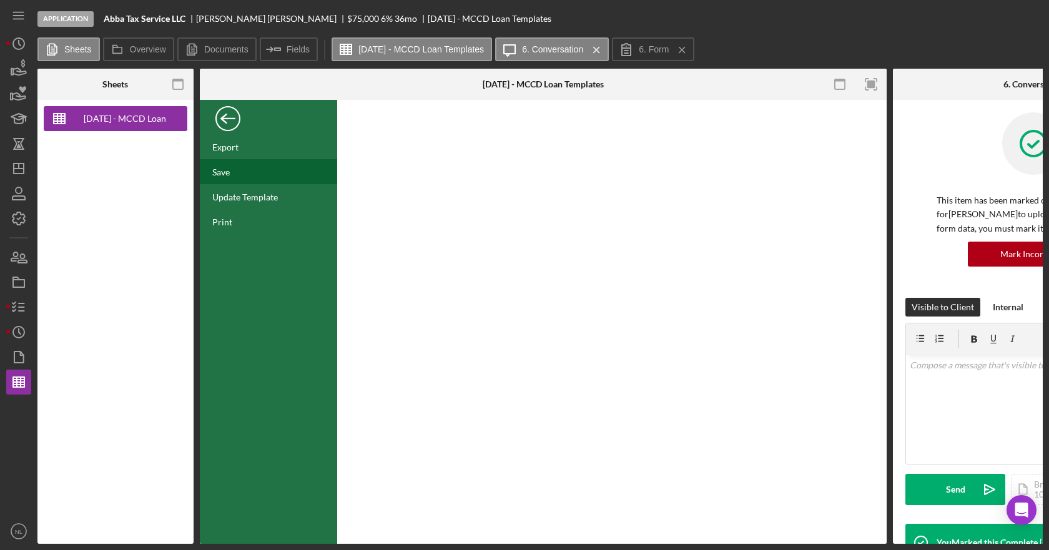
click at [228, 177] on div "Save" at bounding box center [220, 172] width 17 height 11
click at [239, 126] on div "Back" at bounding box center [227, 115] width 25 height 25
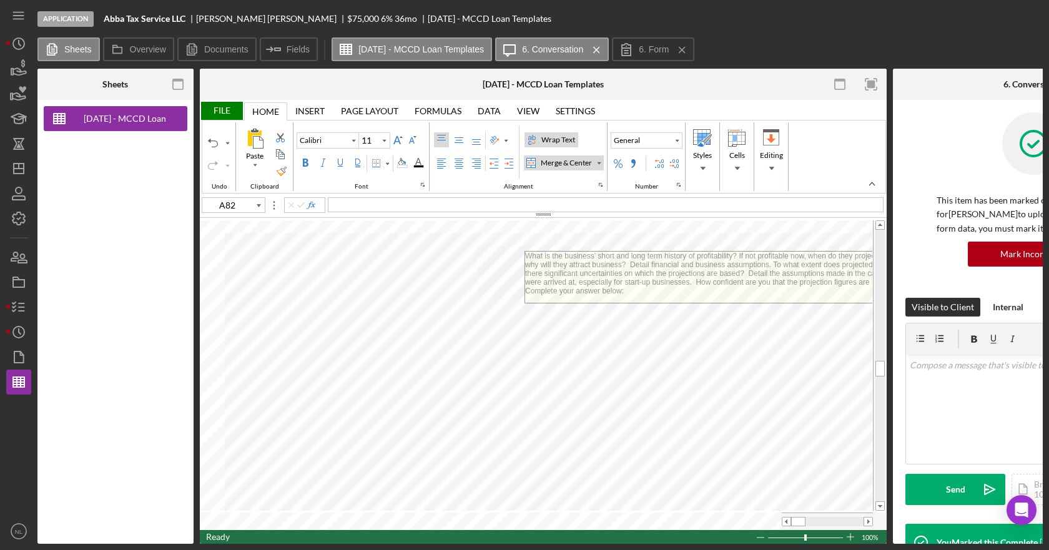
type input "A85"
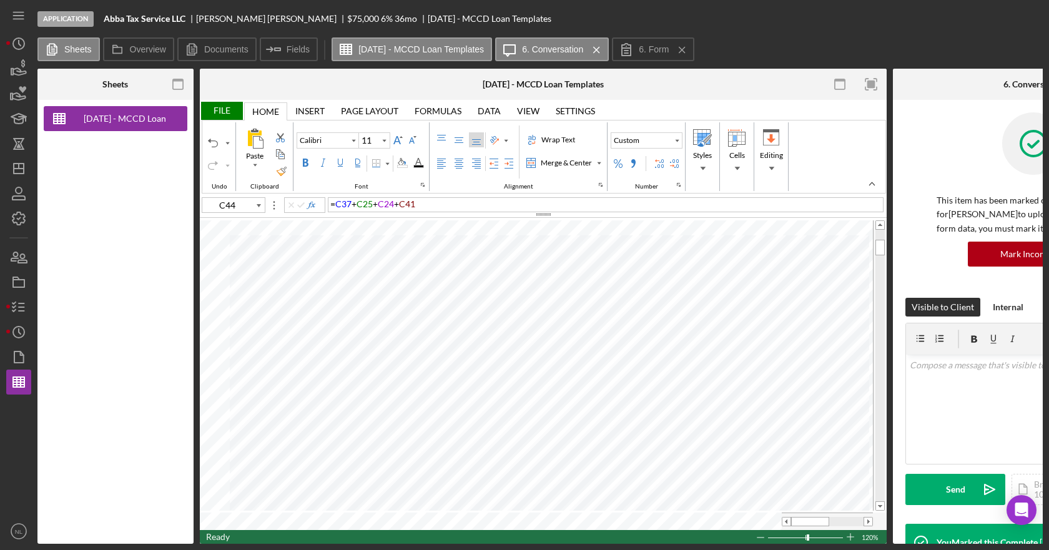
type input "B12"
type input "8"
type input "C44"
type input "11"
type input "B12"
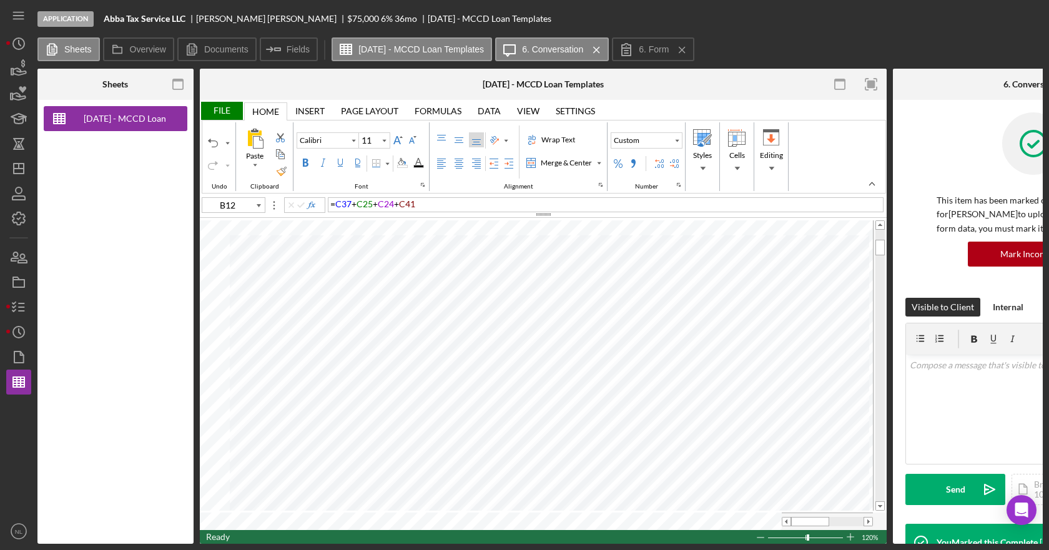
type input "8"
type input "C44"
type input "11"
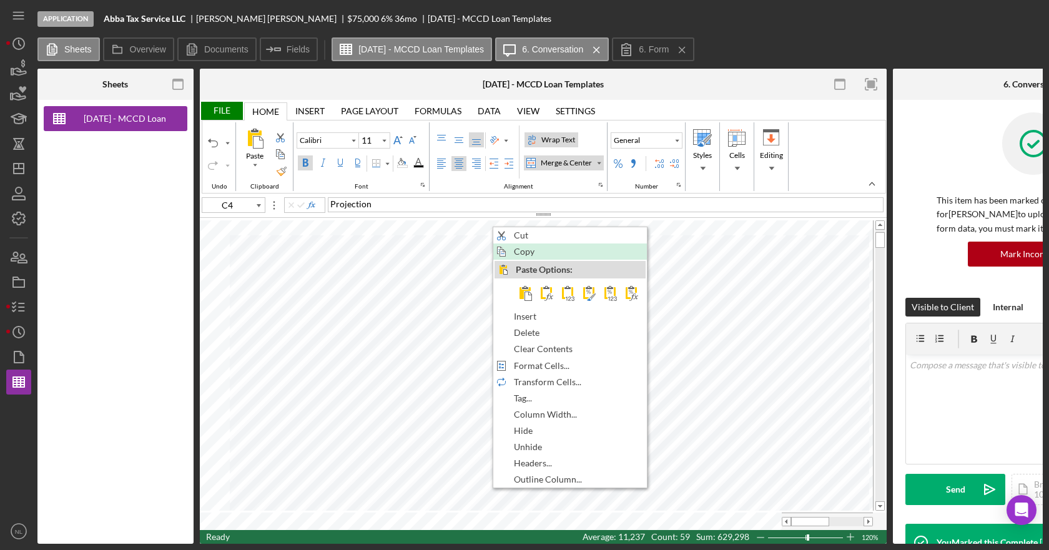
click at [529, 257] on span "Copy" at bounding box center [531, 252] width 35 height 10
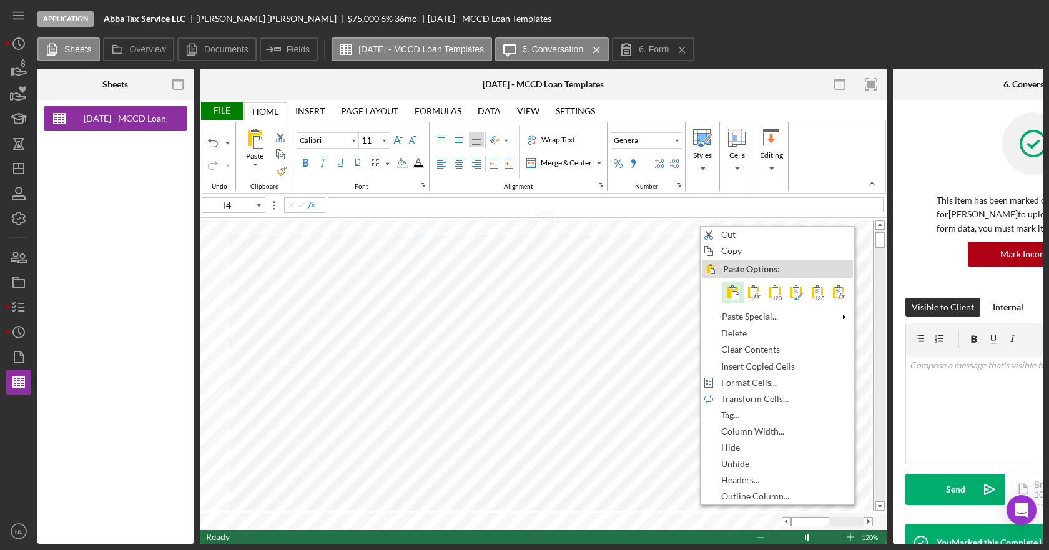
click at [746, 312] on div "Cut Copy Paste Options: Paste Special... Delete Clear Contents Insert Copied Ce…" at bounding box center [777, 365] width 155 height 279
click at [733, 295] on span at bounding box center [733, 292] width 15 height 15
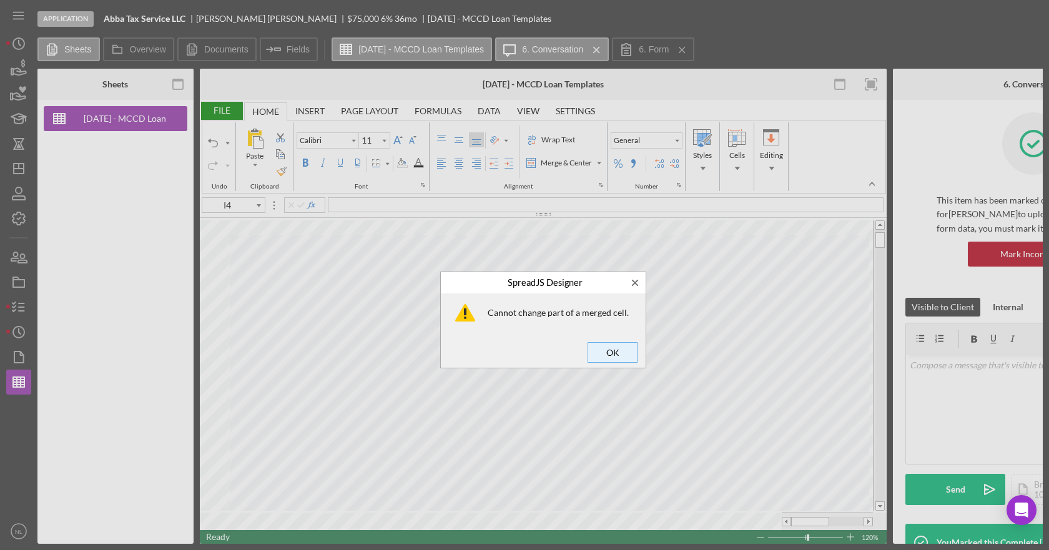
click at [623, 350] on span "OK" at bounding box center [612, 351] width 41 height 17
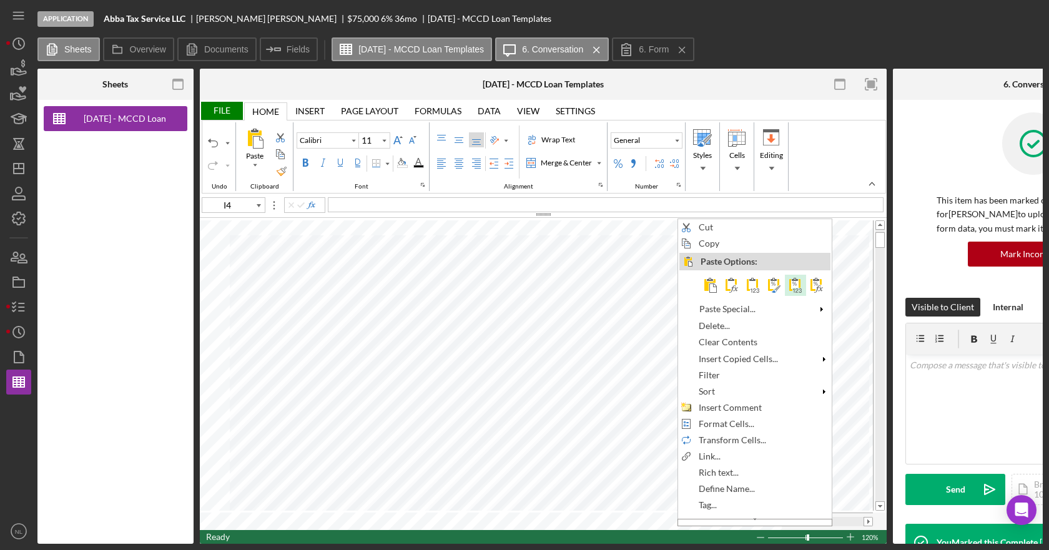
click at [801, 283] on span at bounding box center [795, 285] width 15 height 15
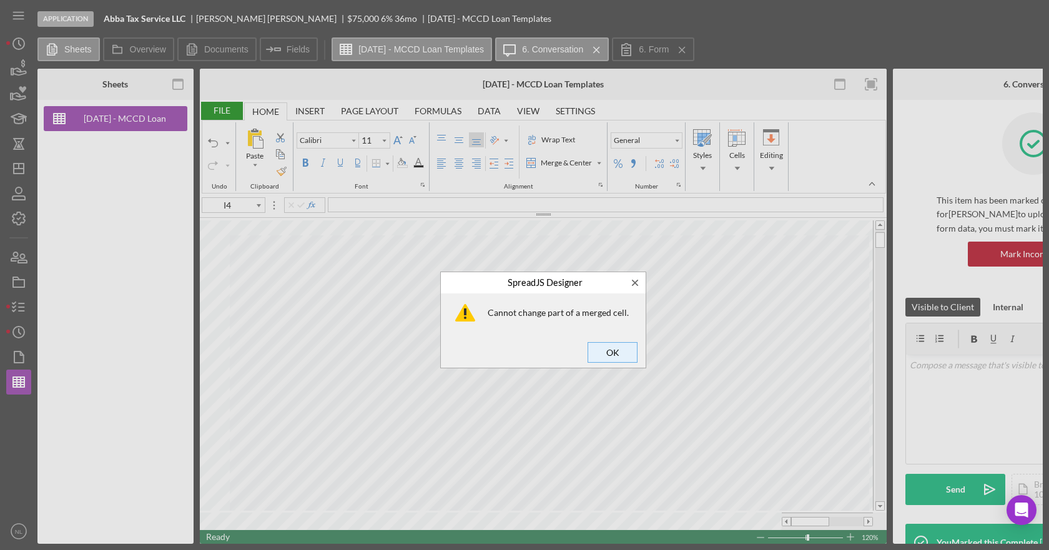
click at [614, 345] on span "OK" at bounding box center [612, 351] width 41 height 17
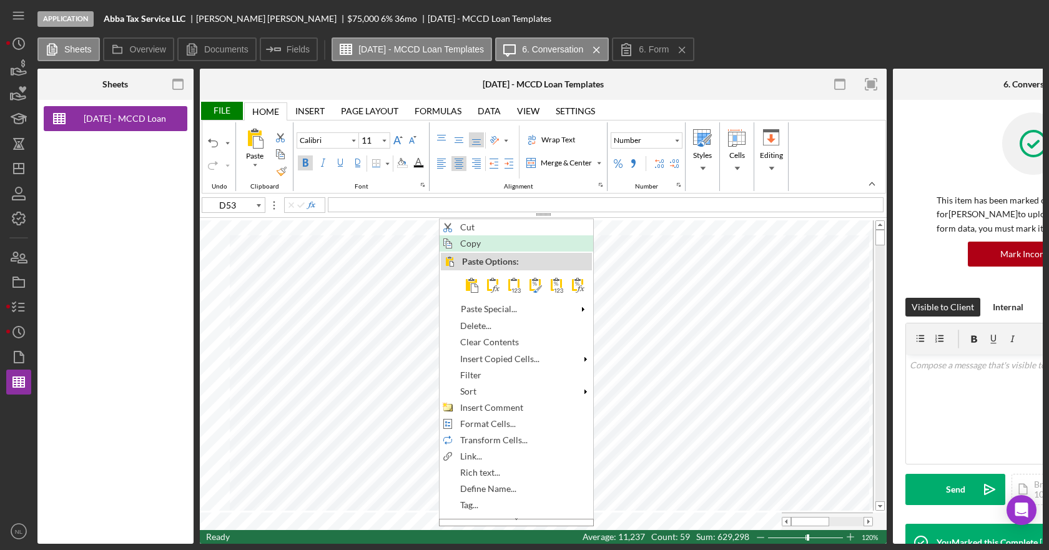
click at [467, 246] on span "Copy" at bounding box center [477, 244] width 35 height 10
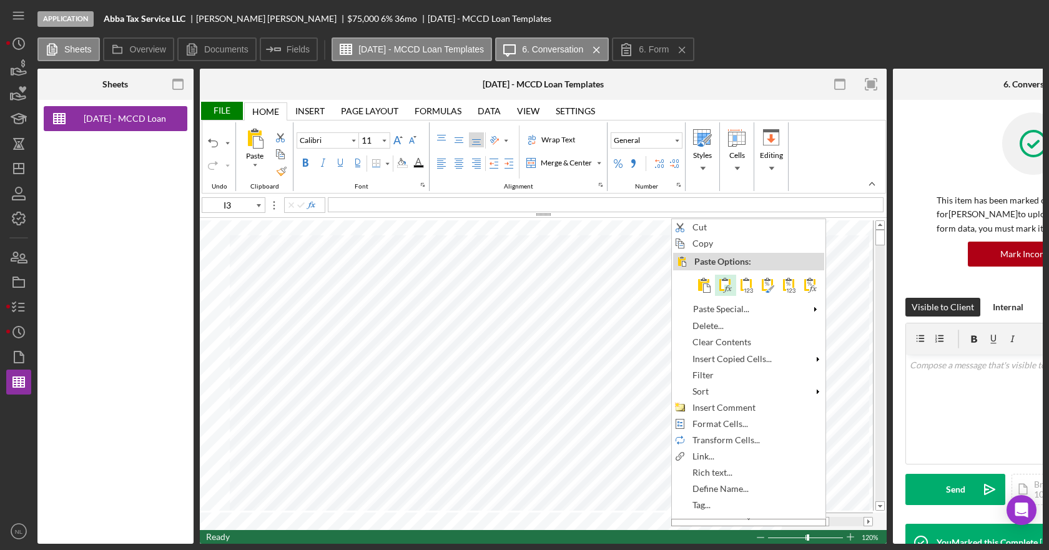
click at [729, 284] on span at bounding box center [725, 285] width 15 height 15
click at [786, 285] on span at bounding box center [789, 285] width 15 height 15
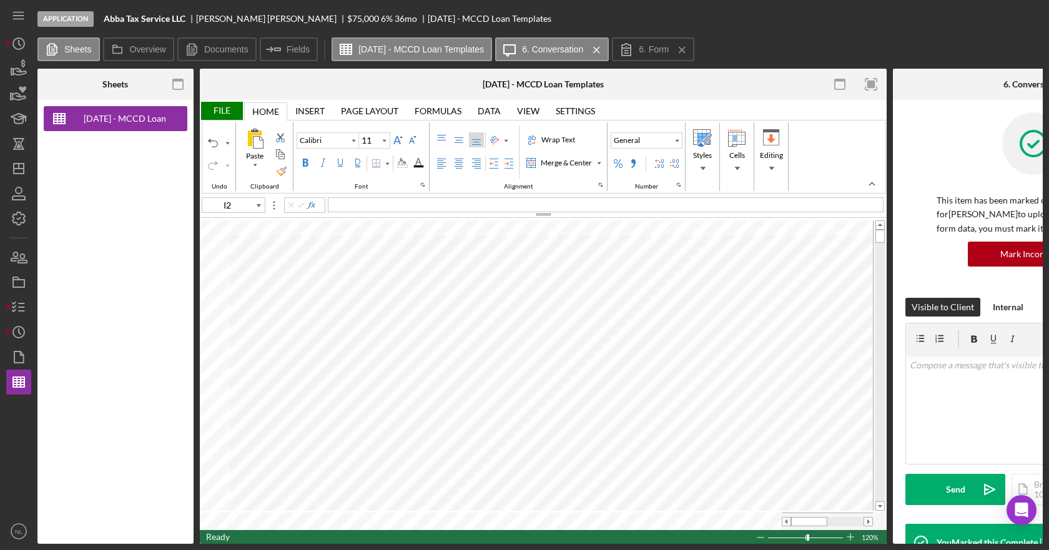
type input "I3"
click at [672, 140] on button "Date" at bounding box center [647, 140] width 72 height 16
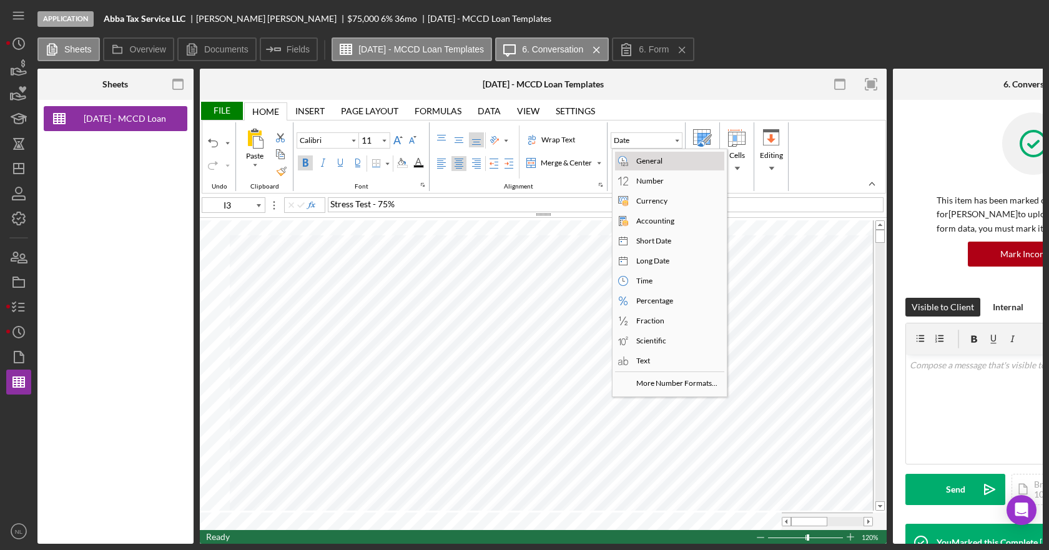
click at [671, 154] on div "General" at bounding box center [677, 161] width 92 height 15
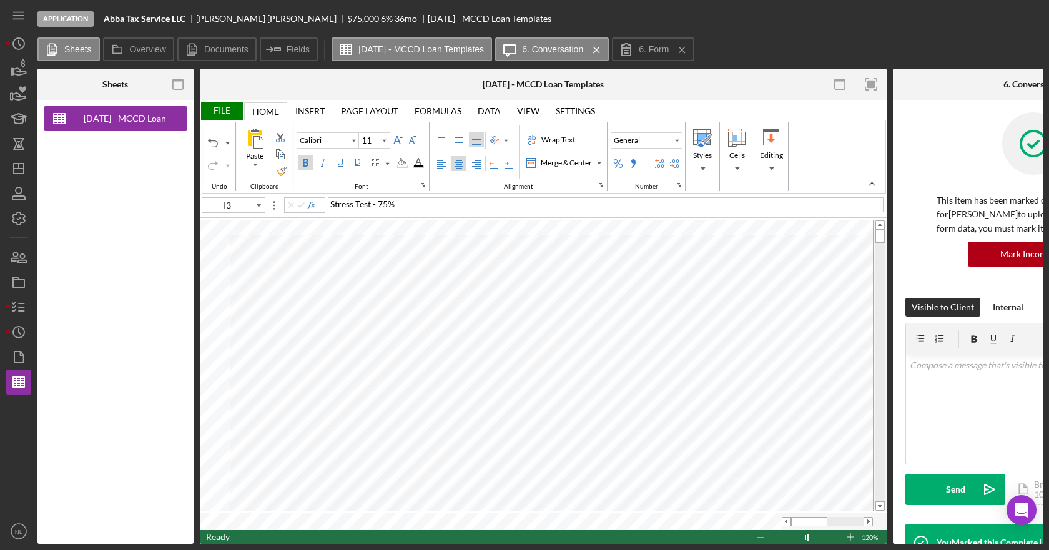
click at [330, 205] on span "Stress Test - 75%" at bounding box center [362, 204] width 64 height 11
click at [685, 51] on line at bounding box center [682, 50] width 6 height 6
click at [608, 49] on icon "Icon/Menu Close" at bounding box center [597, 49] width 22 height 31
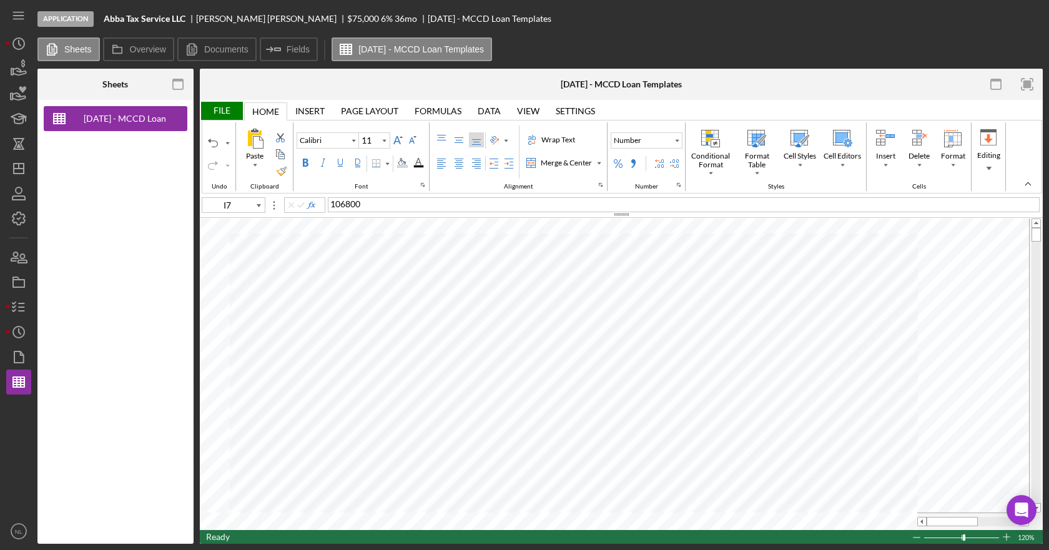
click at [383, 208] on div "106800" at bounding box center [684, 204] width 712 height 15
click at [380, 212] on div at bounding box center [621, 214] width 843 height 7
click at [380, 205] on div "= 106800" at bounding box center [684, 204] width 712 height 15
click at [334, 207] on span "15000" at bounding box center [342, 204] width 25 height 11
click at [383, 204] on div "= 15000" at bounding box center [684, 204] width 712 height 15
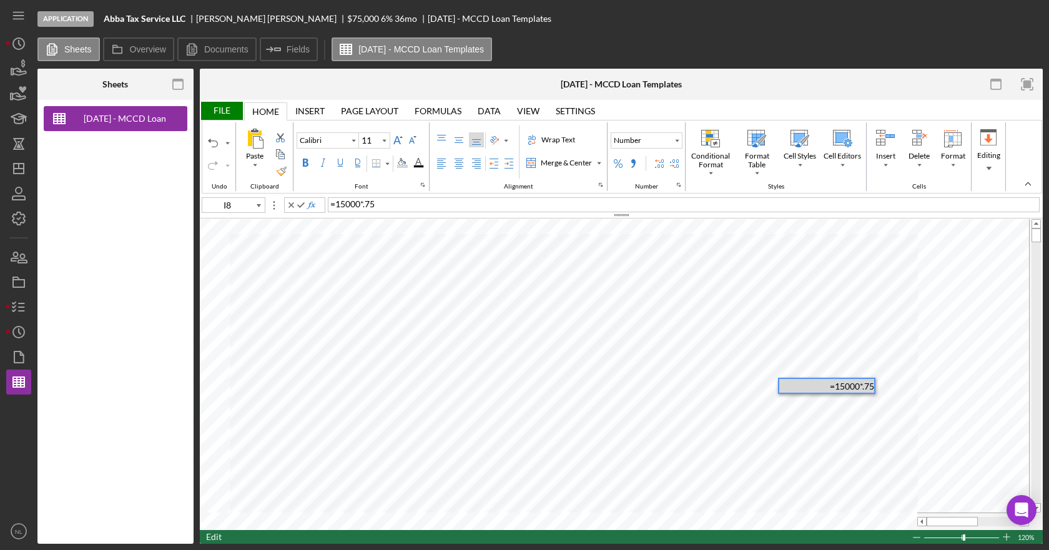
type input "I9"
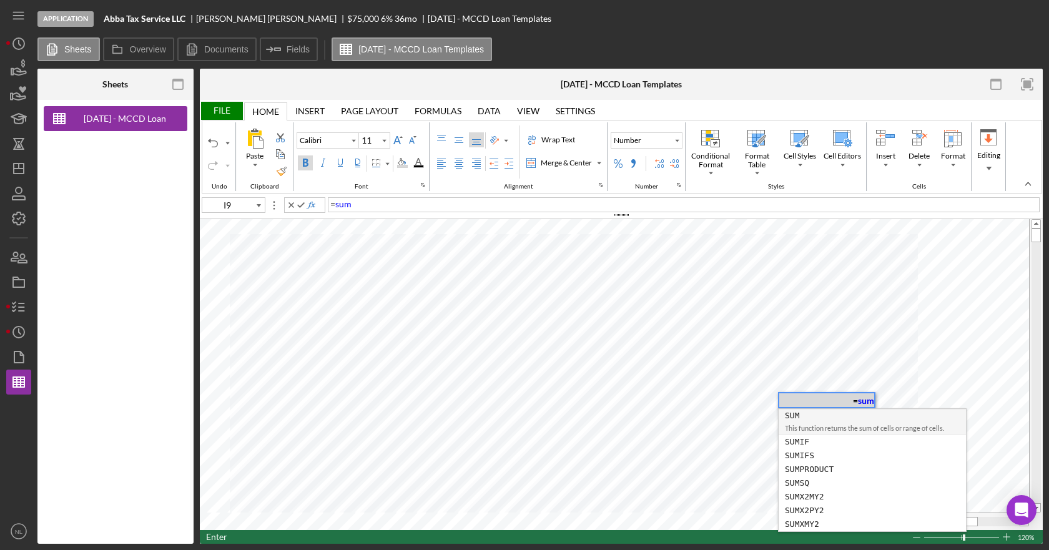
click at [822, 419] on div "SUM" at bounding box center [872, 416] width 175 height 14
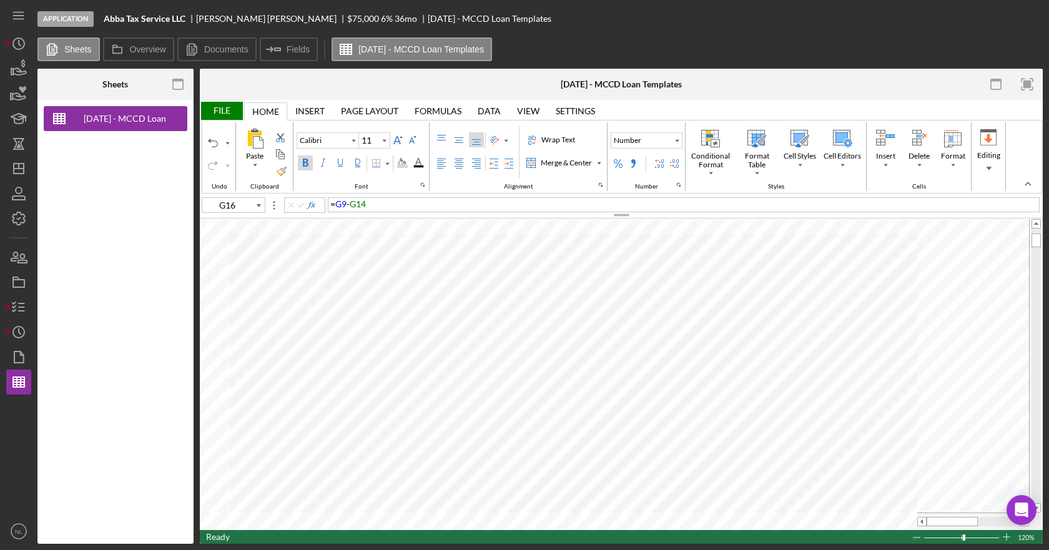
type input "I16"
click at [375, 163] on div "Border" at bounding box center [376, 164] width 10 height 10
click at [386, 160] on div "Border" at bounding box center [387, 163] width 6 height 6
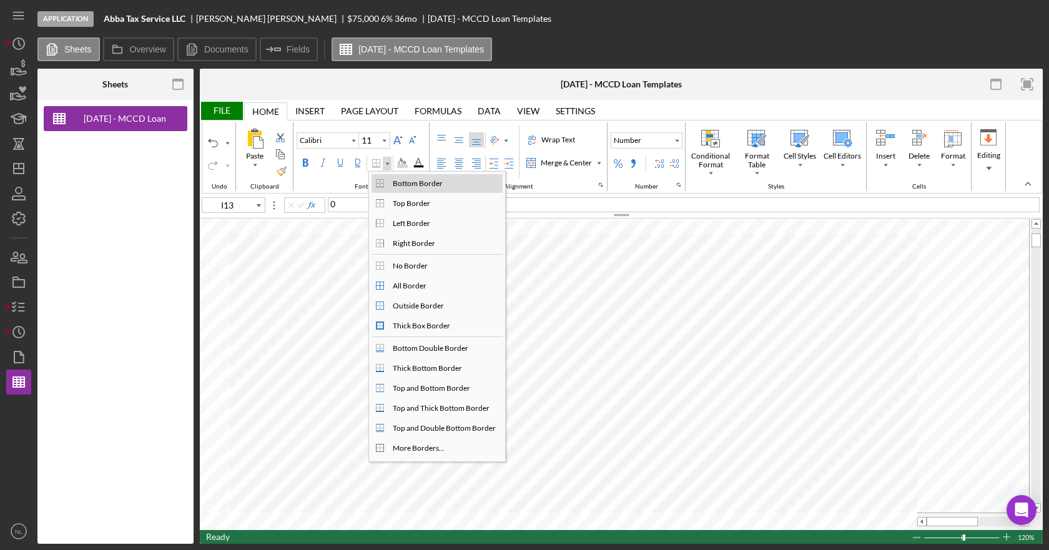
click at [390, 185] on div "Bottom Border" at bounding box center [417, 183] width 55 height 11
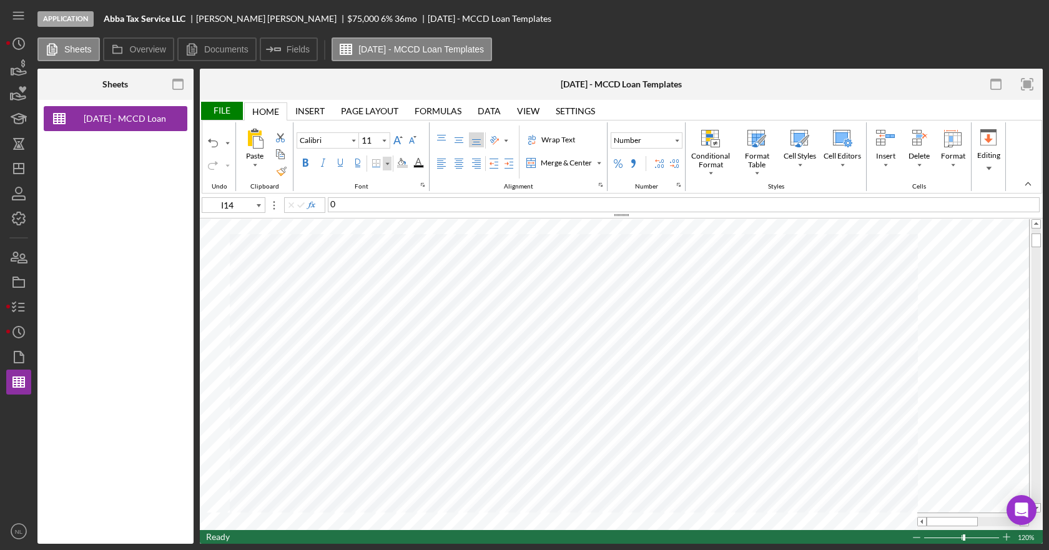
click at [384, 165] on div "Border" at bounding box center [387, 163] width 6 height 6
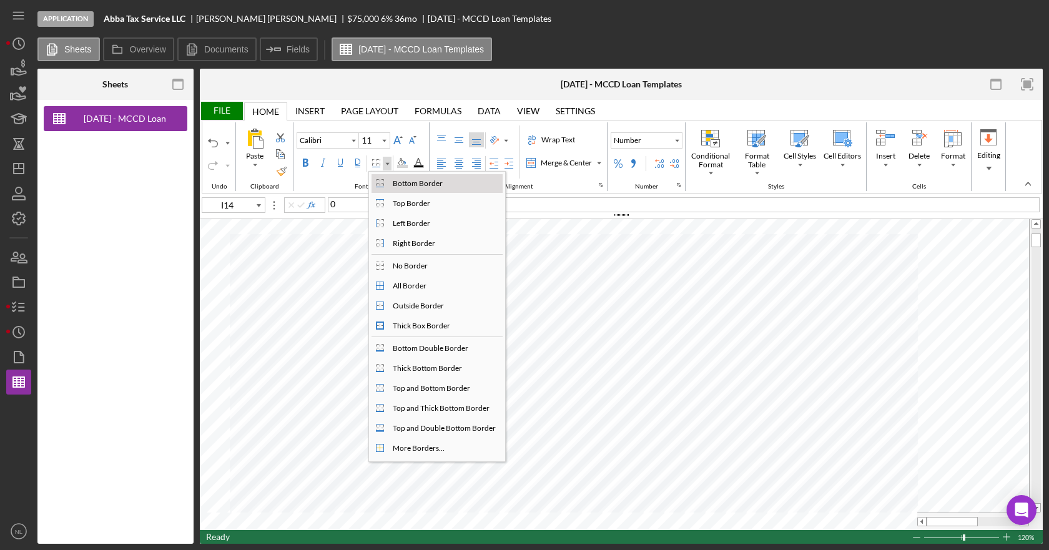
click at [385, 187] on div "Bottom Border" at bounding box center [437, 183] width 131 height 19
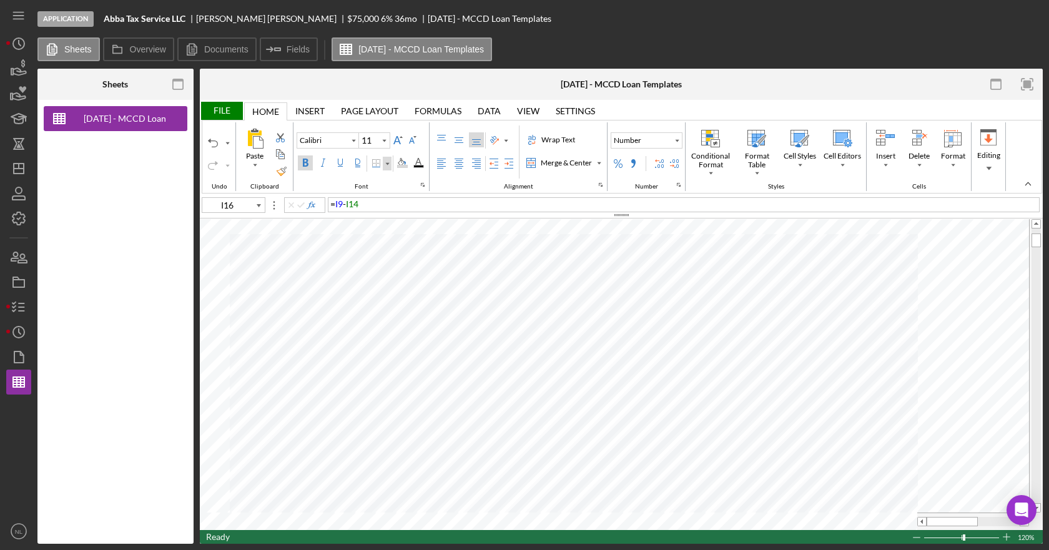
click at [389, 164] on div "Border" at bounding box center [387, 163] width 6 height 6
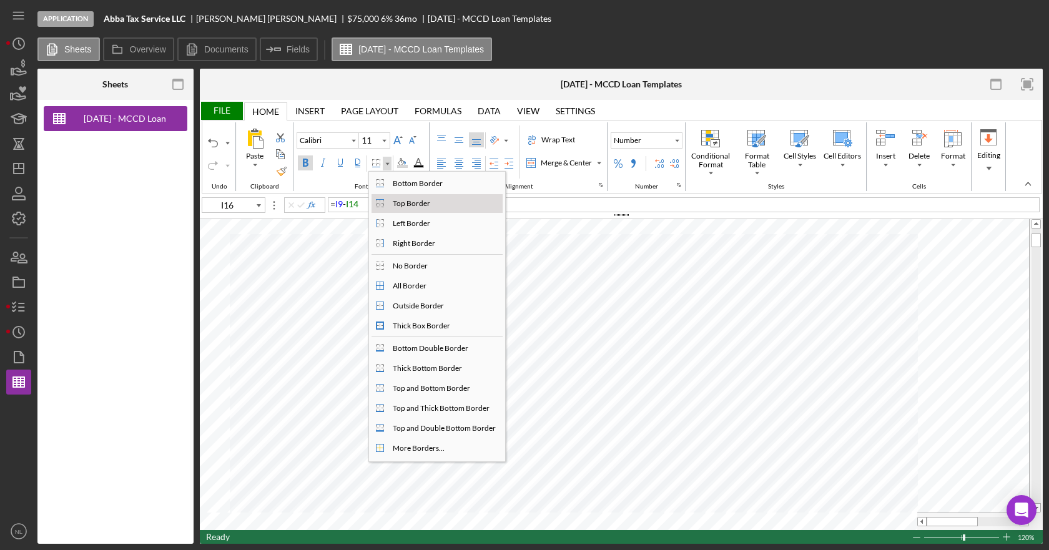
click at [414, 207] on div "Top Border" at bounding box center [411, 203] width 42 height 11
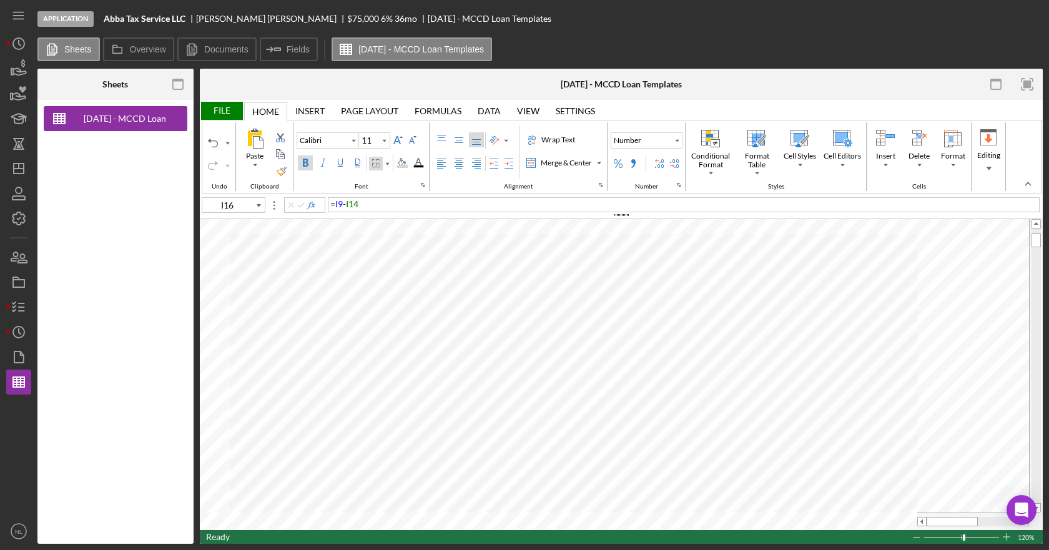
click at [382, 165] on div "Border" at bounding box center [376, 164] width 14 height 14
click at [387, 164] on div "Border" at bounding box center [387, 163] width 6 height 6
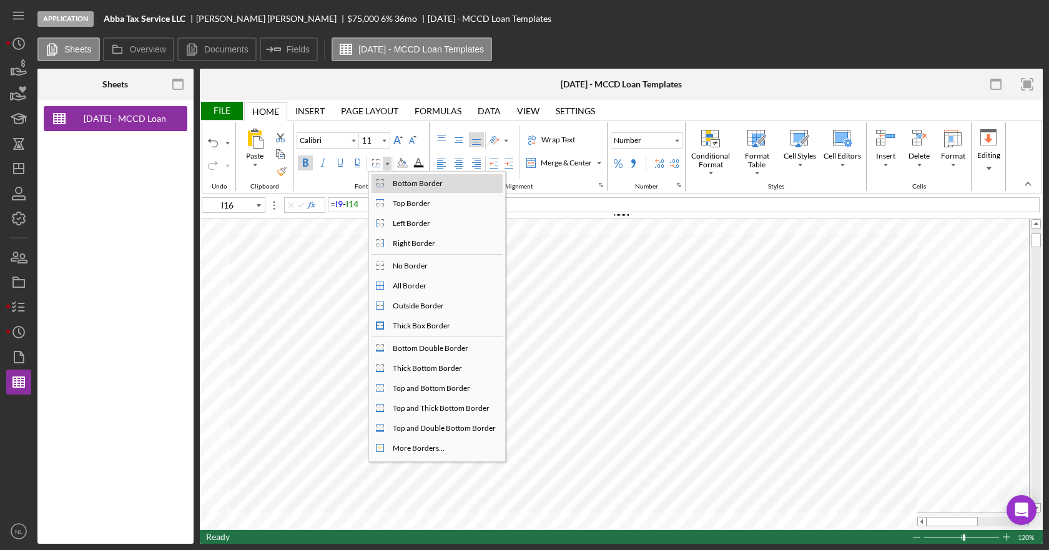
click at [390, 183] on div "Bottom Border" at bounding box center [417, 183] width 55 height 11
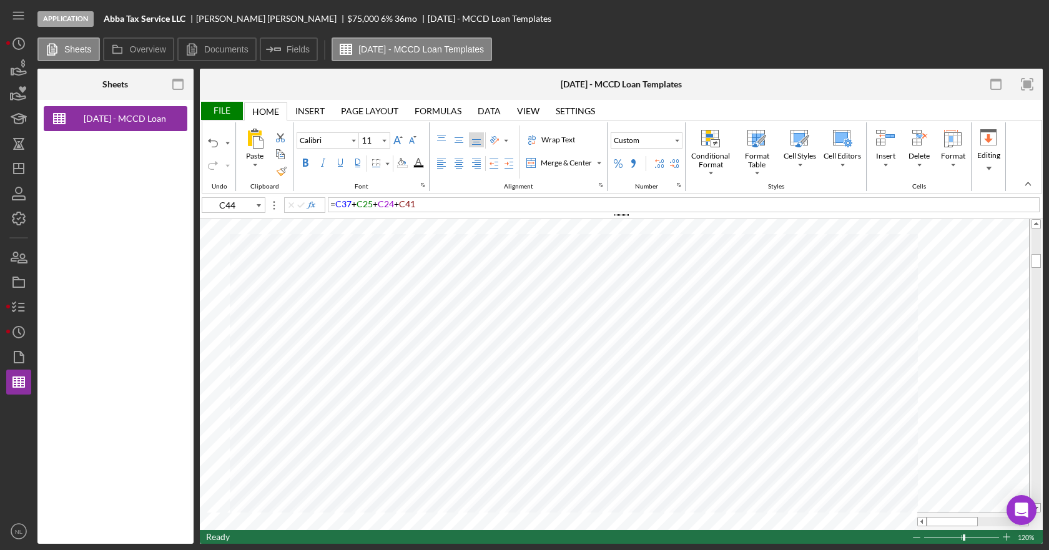
type input "I44"
type input "I40"
click at [390, 163] on div "Border" at bounding box center [387, 163] width 6 height 6
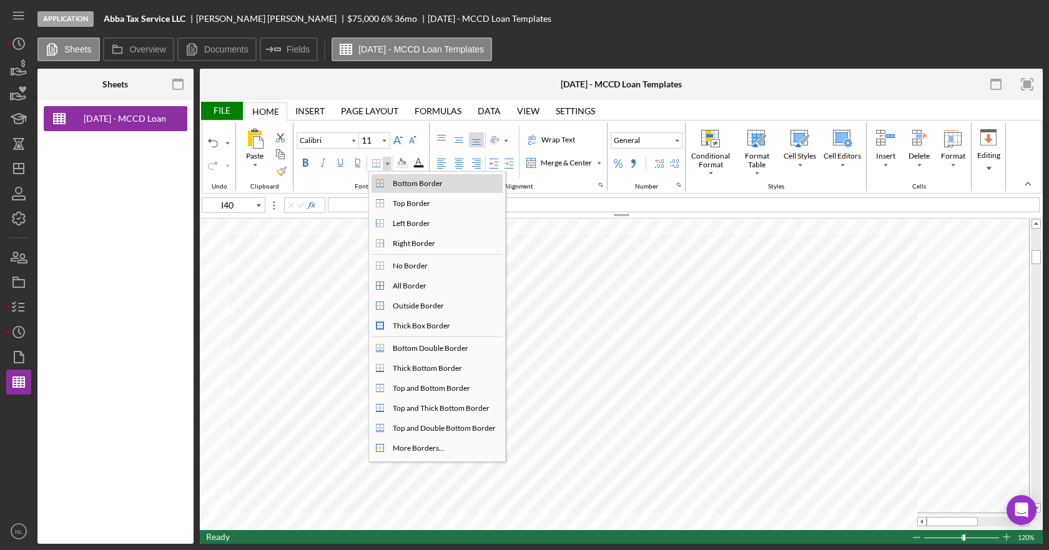
click at [389, 183] on div "Bottom Border" at bounding box center [444, 183] width 114 height 15
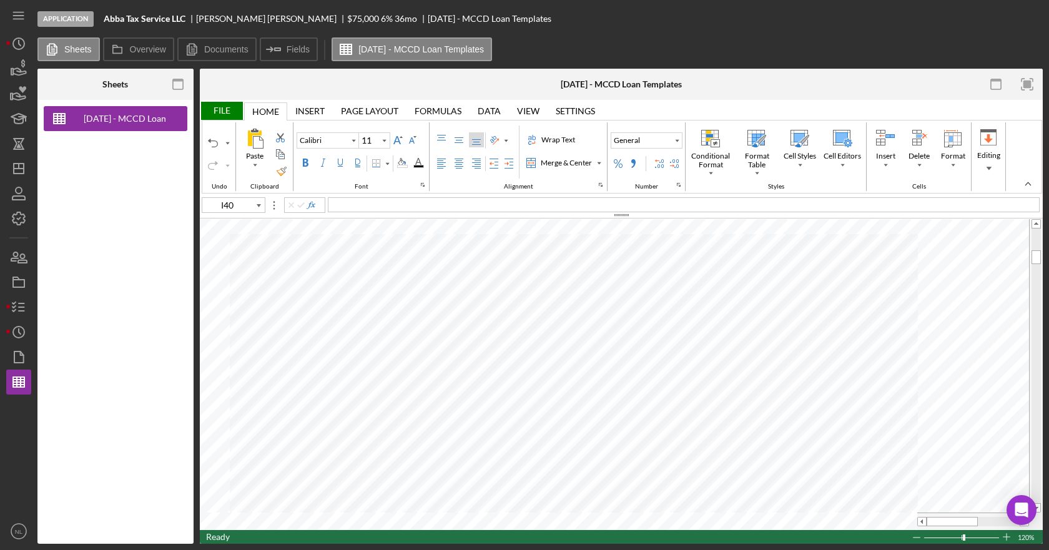
type input "8"
type input "H44"
type input "11"
type input "I35"
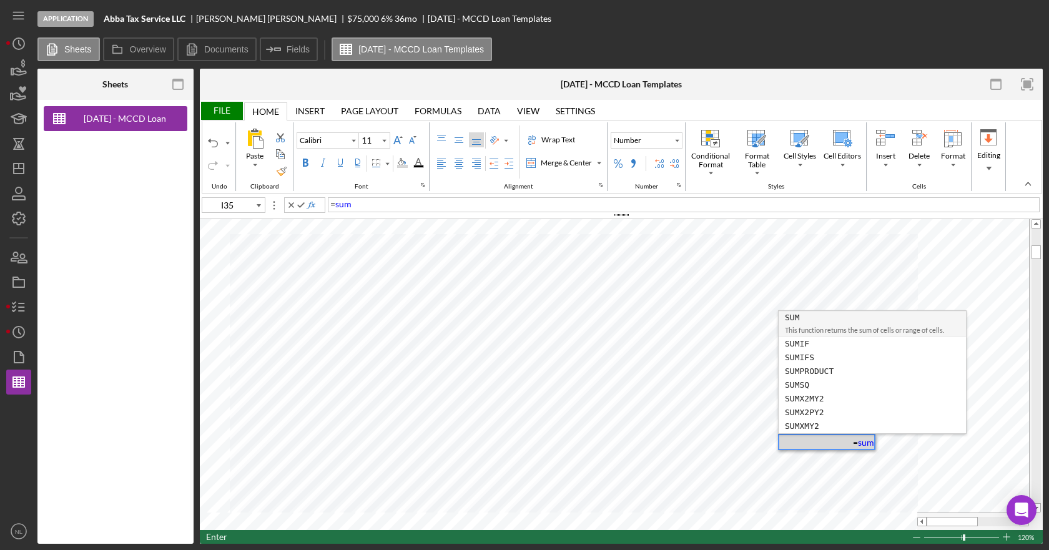
click at [839, 322] on div "SUM" at bounding box center [872, 318] width 175 height 14
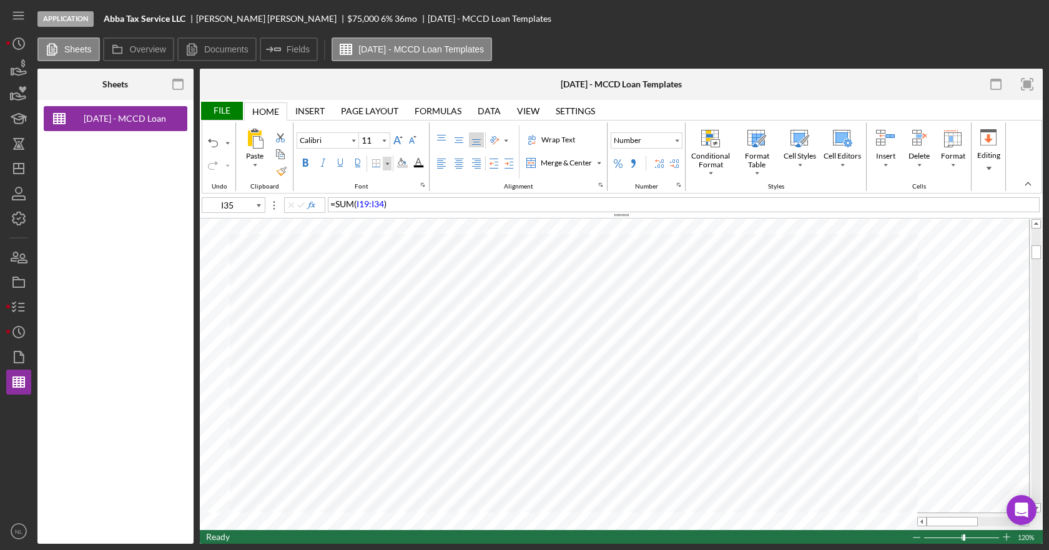
click at [390, 166] on div "Border" at bounding box center [387, 164] width 9 height 14
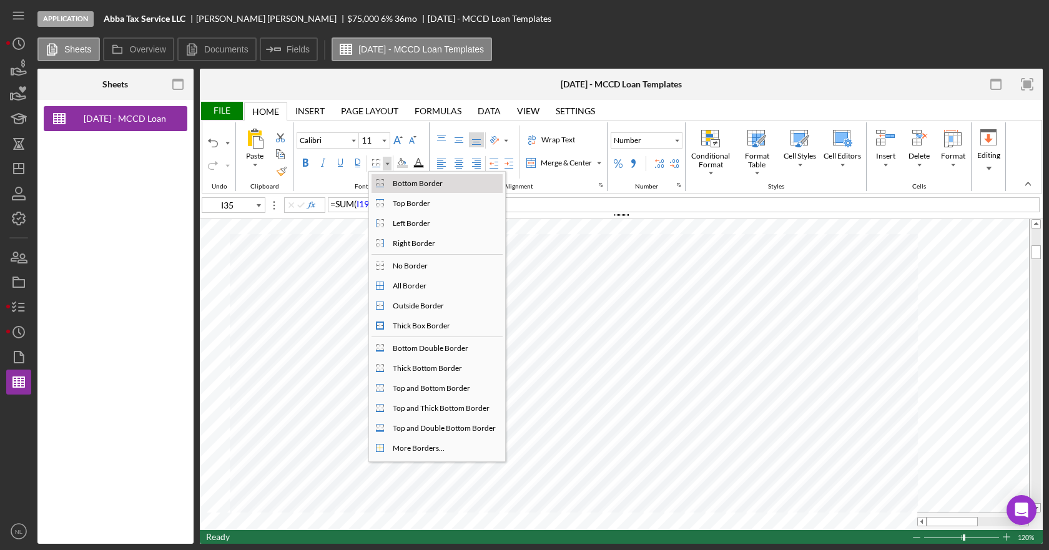
click at [388, 184] on div "Bottom Border" at bounding box center [444, 183] width 114 height 15
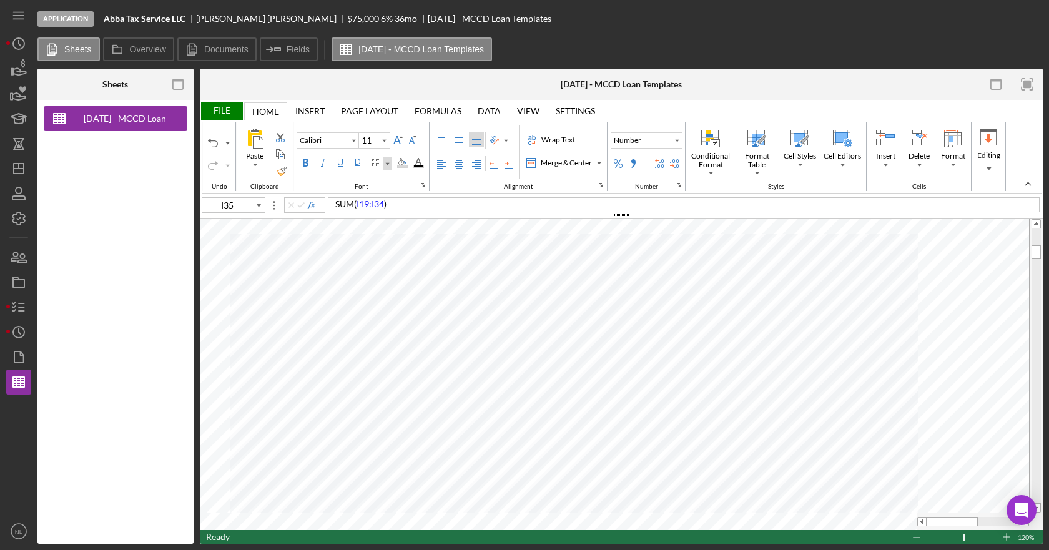
click at [390, 165] on div "Border" at bounding box center [387, 164] width 9 height 14
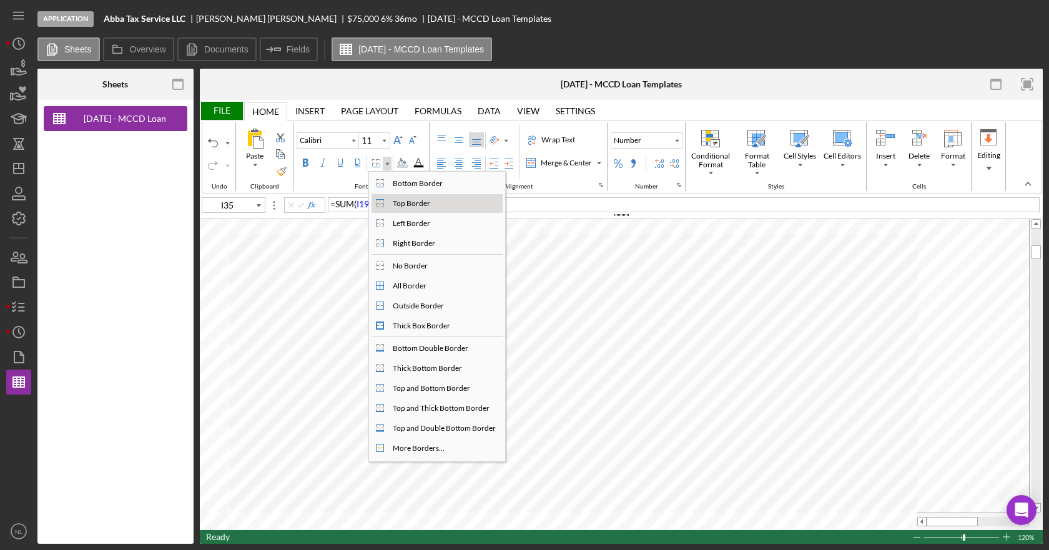
click at [385, 199] on div "Top Border" at bounding box center [437, 203] width 131 height 19
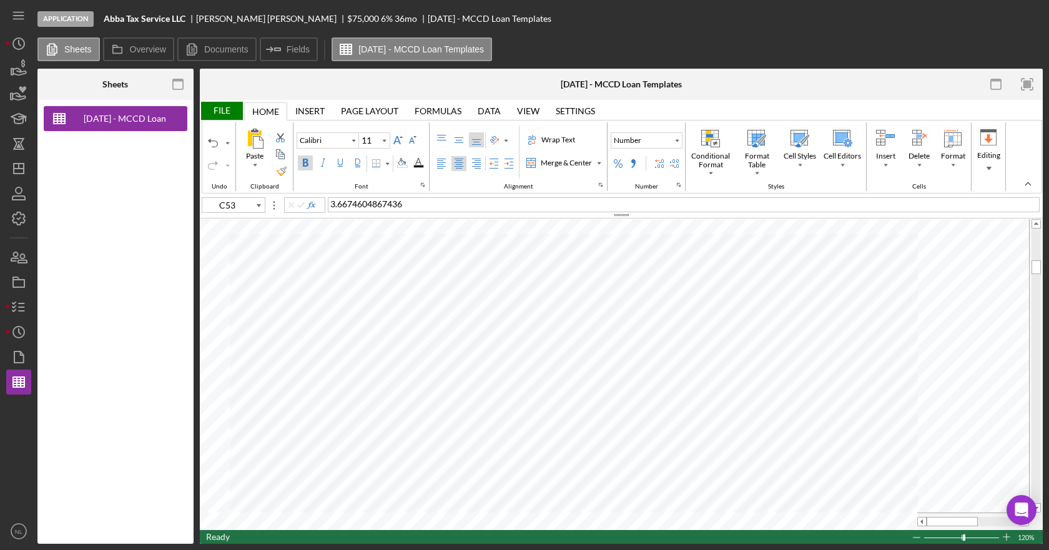
type input "I53"
type input "I50"
click at [373, 165] on div "Border" at bounding box center [376, 164] width 10 height 10
click at [386, 167] on div "Border" at bounding box center [387, 164] width 9 height 14
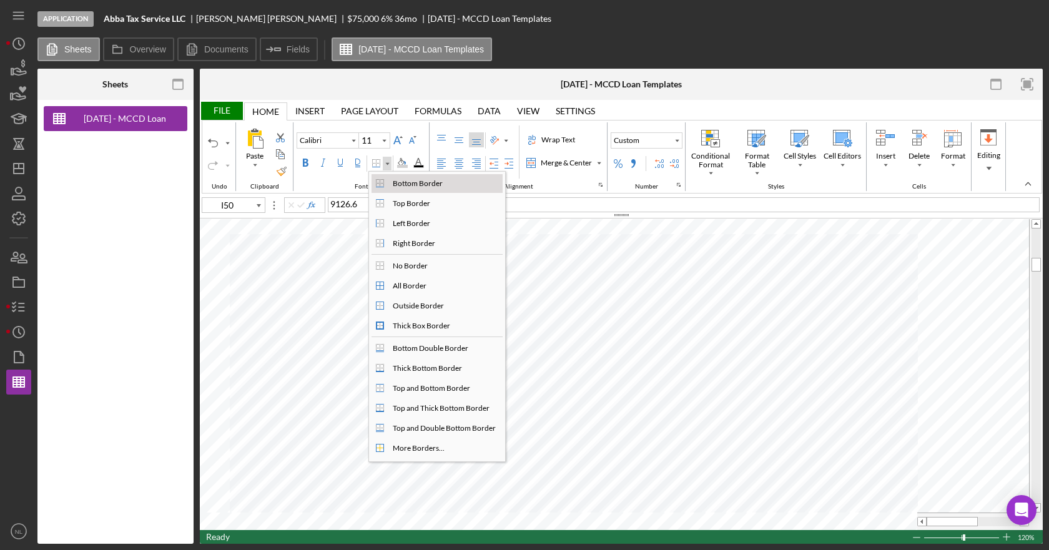
click at [408, 187] on div "Bottom Border" at bounding box center [417, 183] width 55 height 11
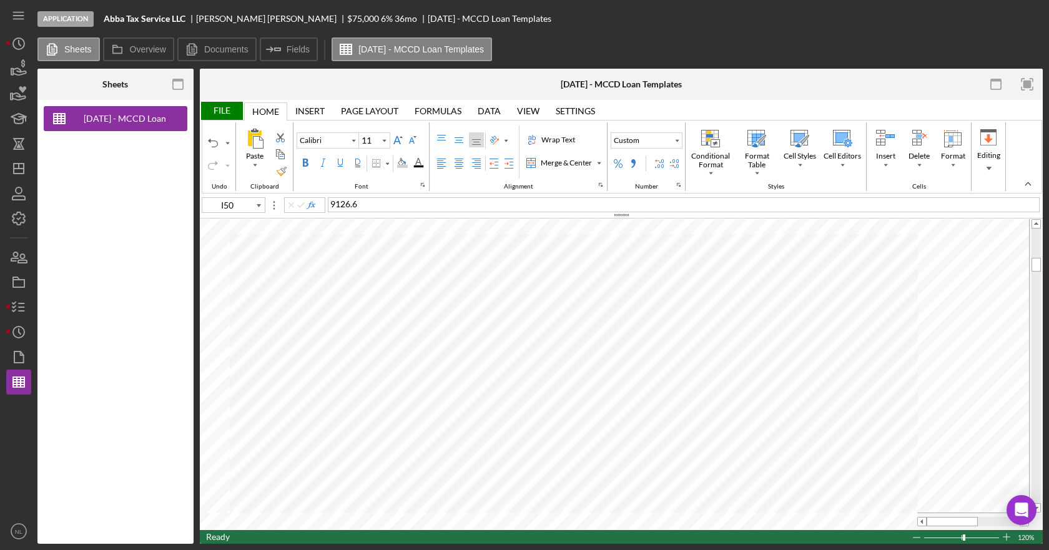
type input "8"
type input "J50"
type input "11"
click at [384, 165] on div "Border" at bounding box center [387, 163] width 6 height 6
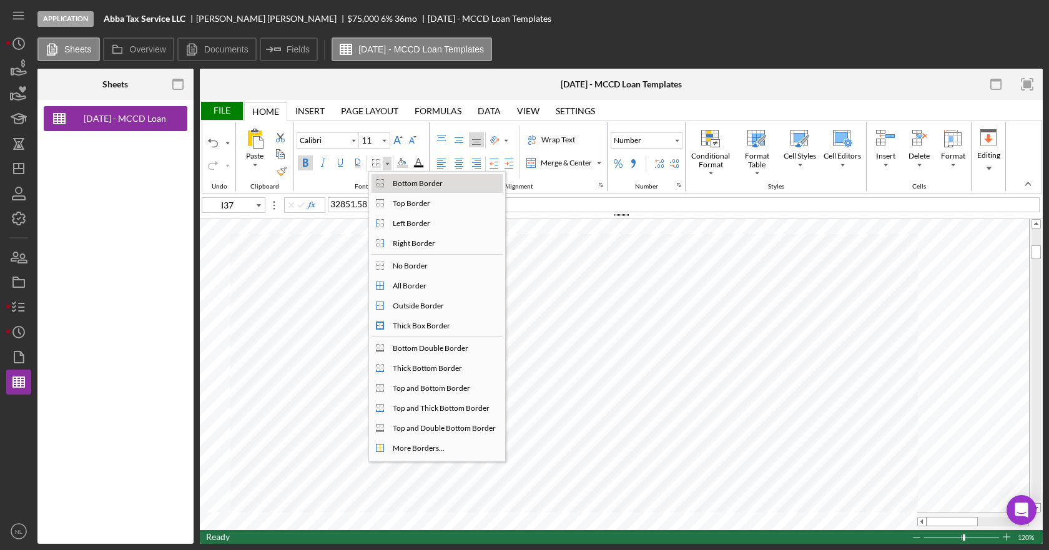
click at [383, 184] on div "Bottom Border" at bounding box center [380, 184] width 10 height 10
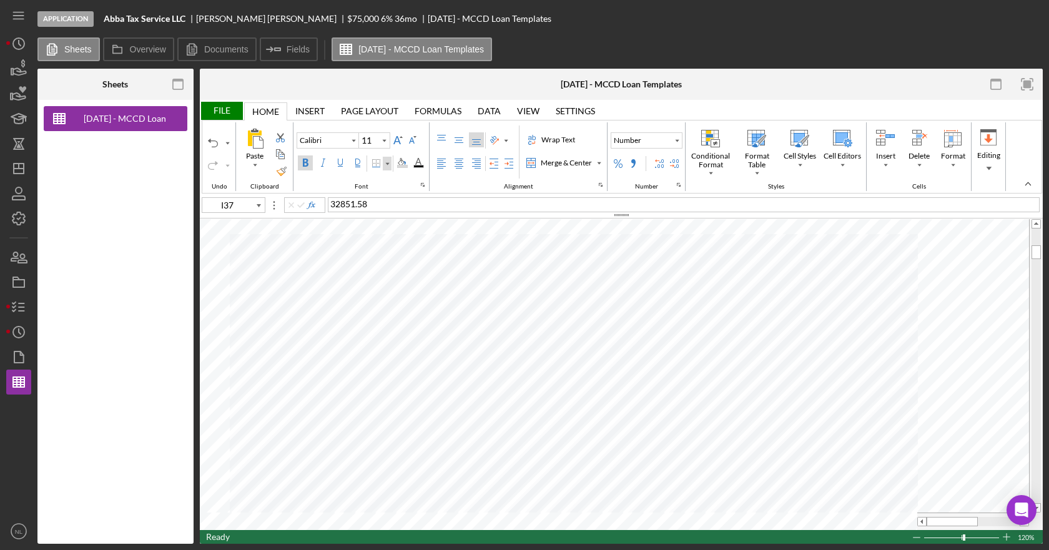
click at [390, 161] on div "Border" at bounding box center [387, 163] width 6 height 6
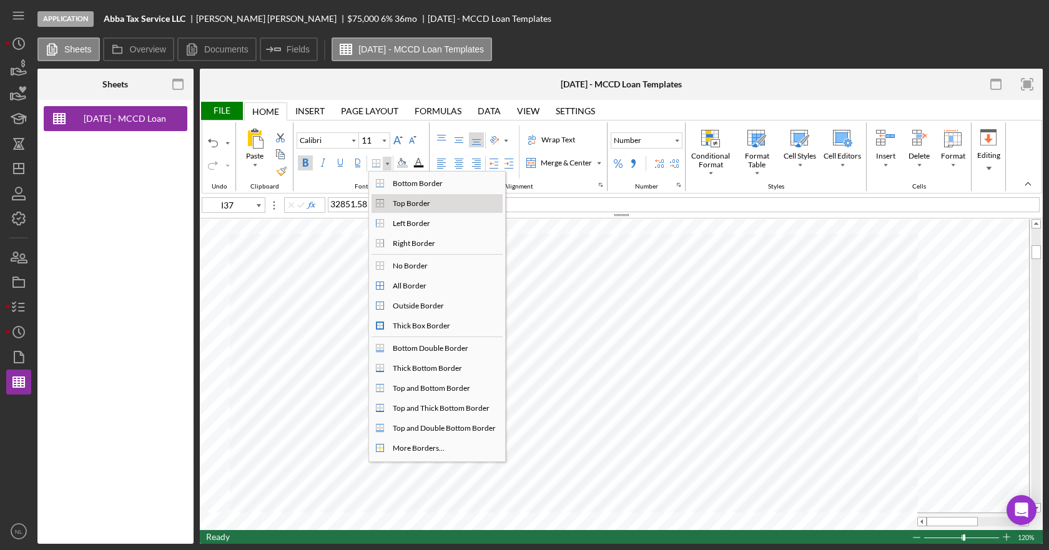
click at [388, 201] on div "Top Border" at bounding box center [444, 203] width 114 height 15
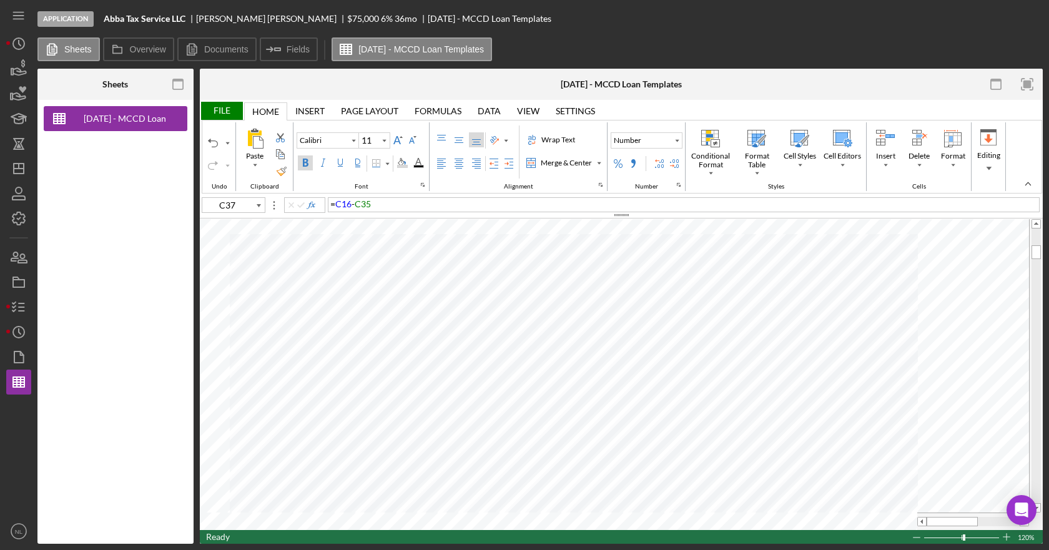
type input "I37"
type input "I38"
type input "20"
type input "I1"
click at [418, 168] on div "Font Color" at bounding box center [418, 162] width 16 height 15
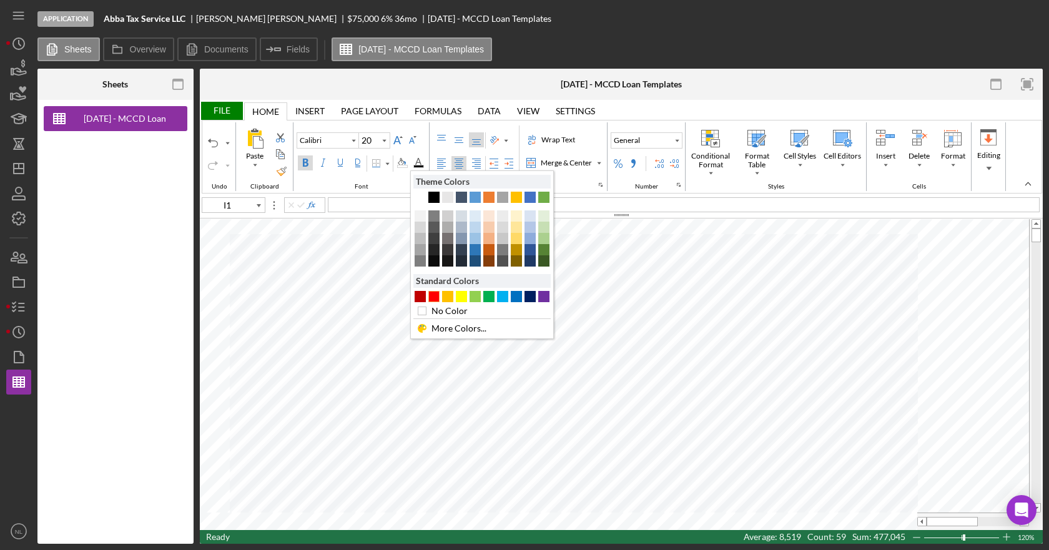
click at [431, 294] on div "#FF0000" at bounding box center [433, 296] width 11 height 11
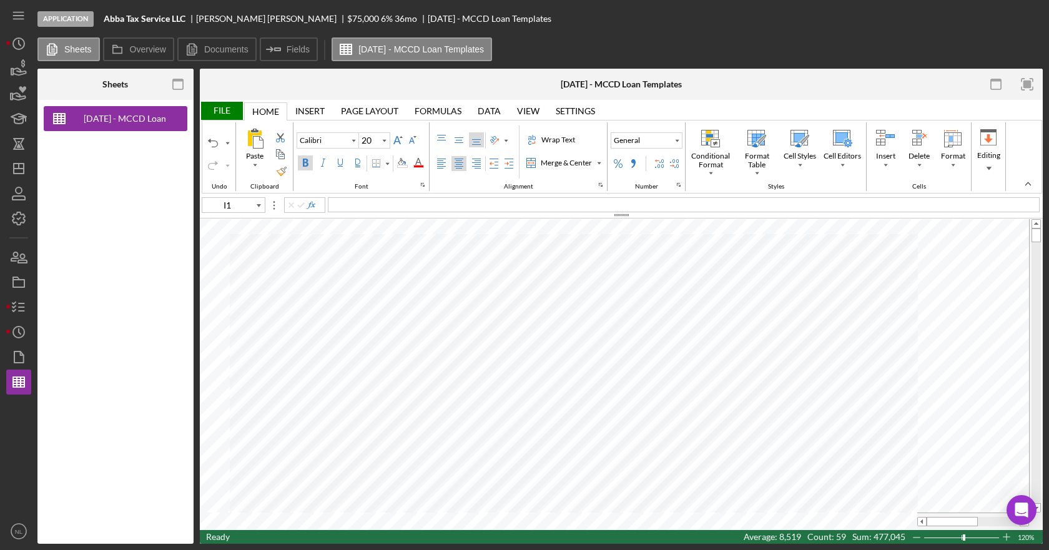
type input "11"
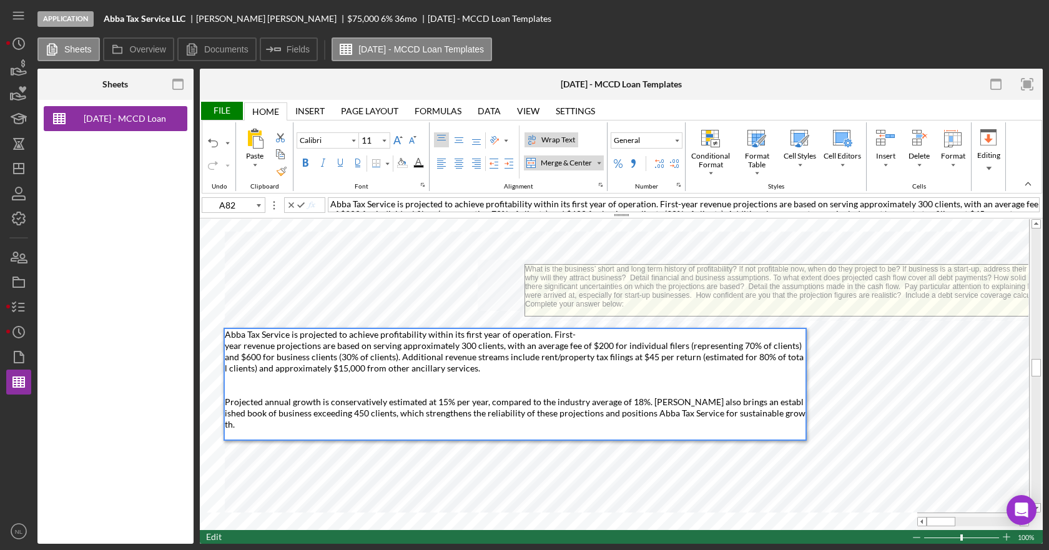
click at [448, 422] on div "Abba Tax Service is projected to achieve profitability within its first year of…" at bounding box center [515, 384] width 581 height 111
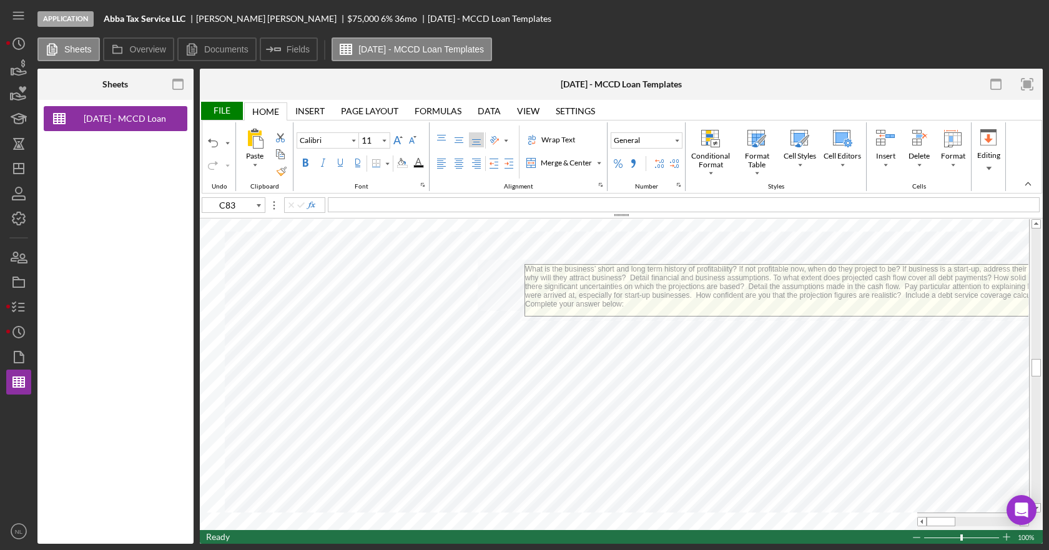
type input "B12"
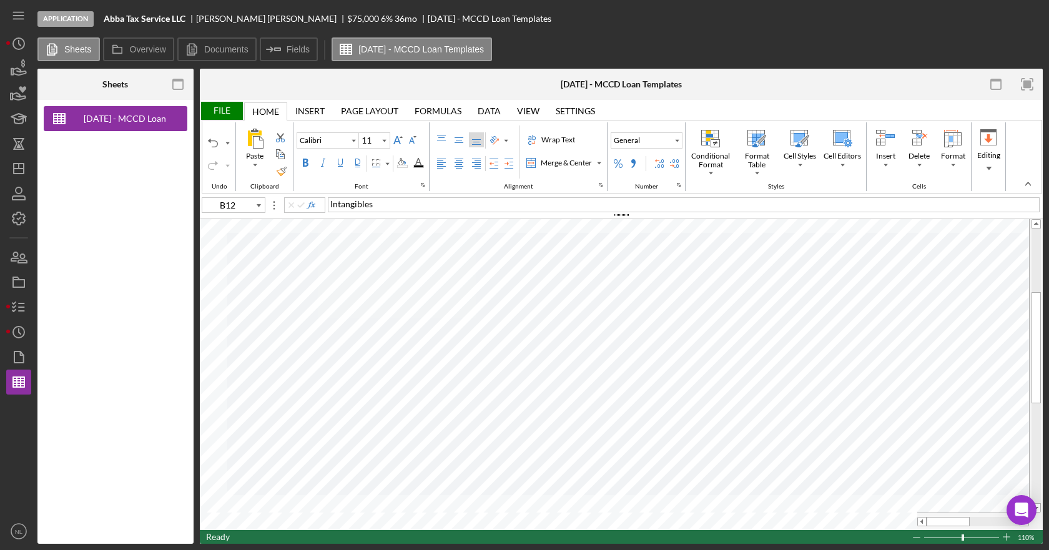
type input "8"
type input "I6"
click at [229, 107] on div "File" at bounding box center [221, 111] width 43 height 18
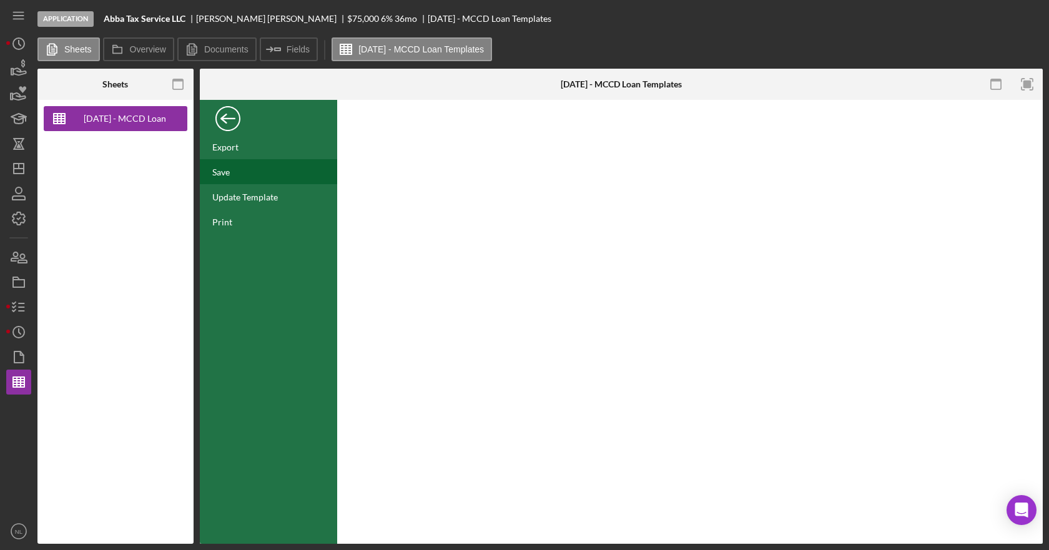
click at [261, 181] on div "Save" at bounding box center [268, 171] width 137 height 25
click at [220, 127] on div "Back" at bounding box center [227, 115] width 25 height 25
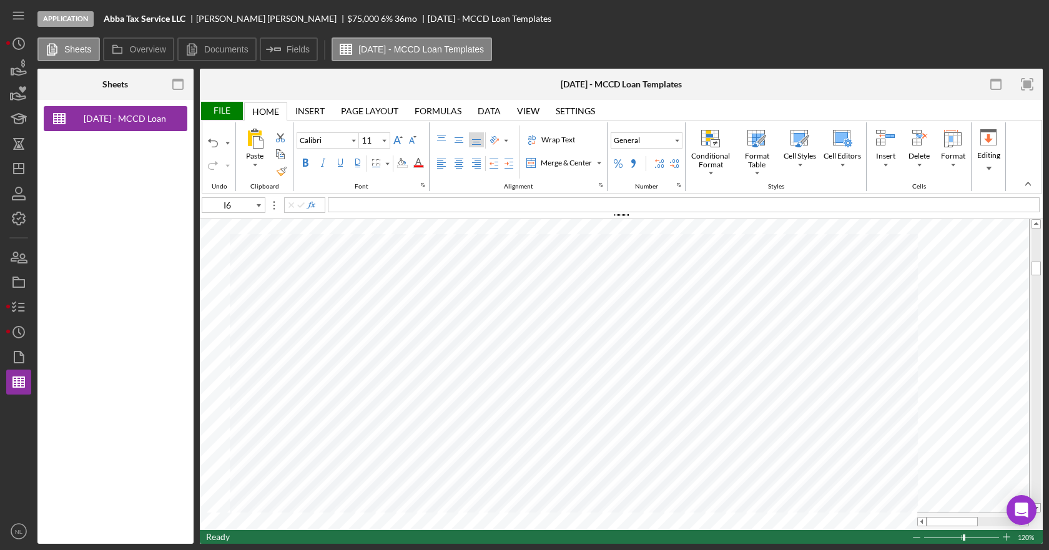
type input "8"
type input "D56"
type input "20"
type input "I1"
type input "11"
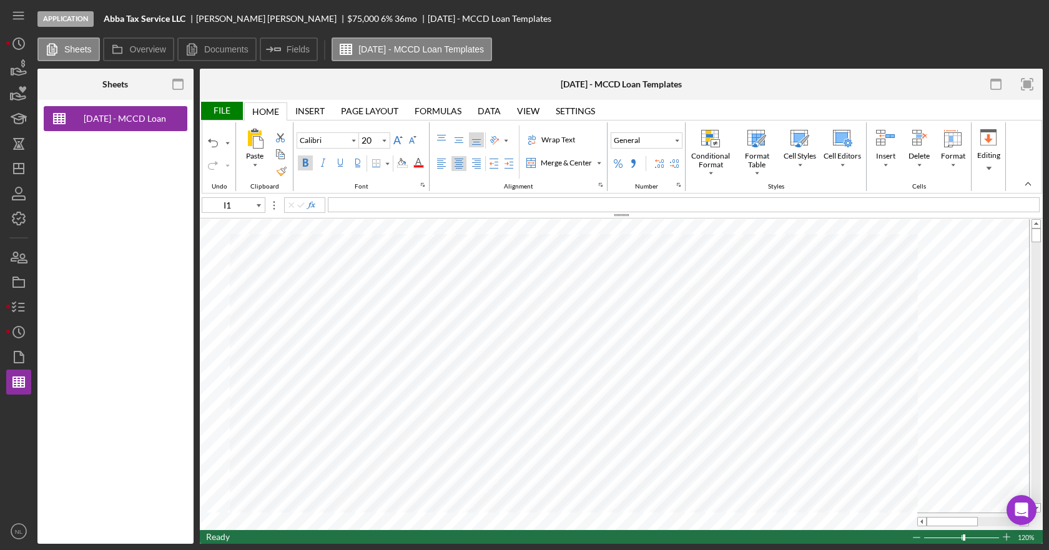
type input "I4"
type input "20"
click at [406, 166] on div "Background Color" at bounding box center [402, 163] width 10 height 10
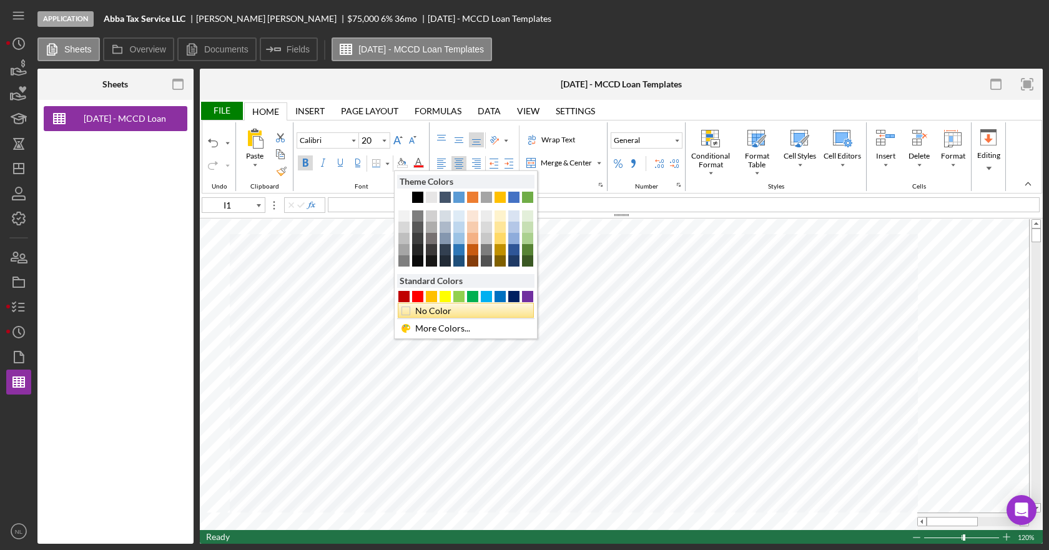
click at [439, 312] on div "No Color" at bounding box center [469, 311] width 112 height 14
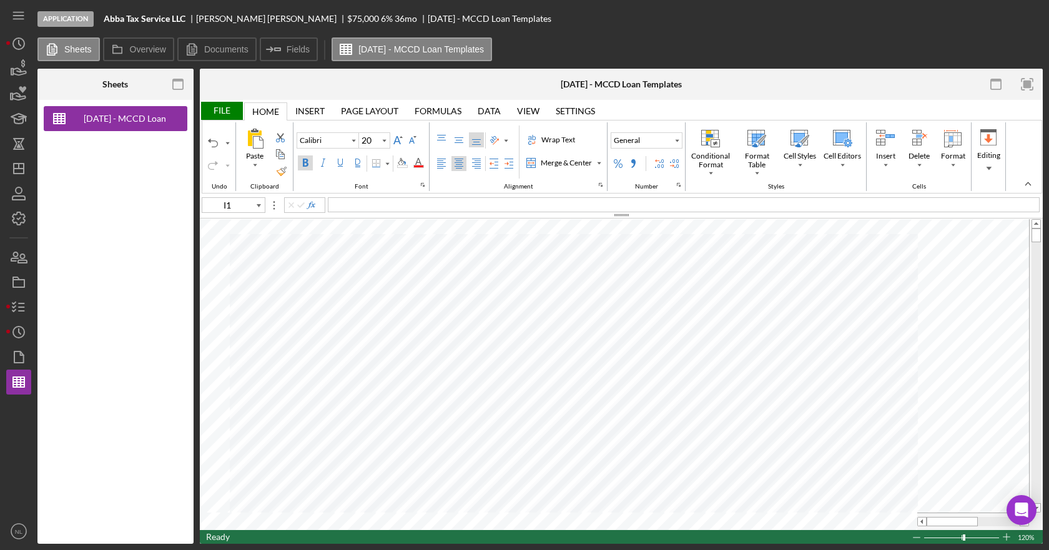
type input "H18"
type input "11"
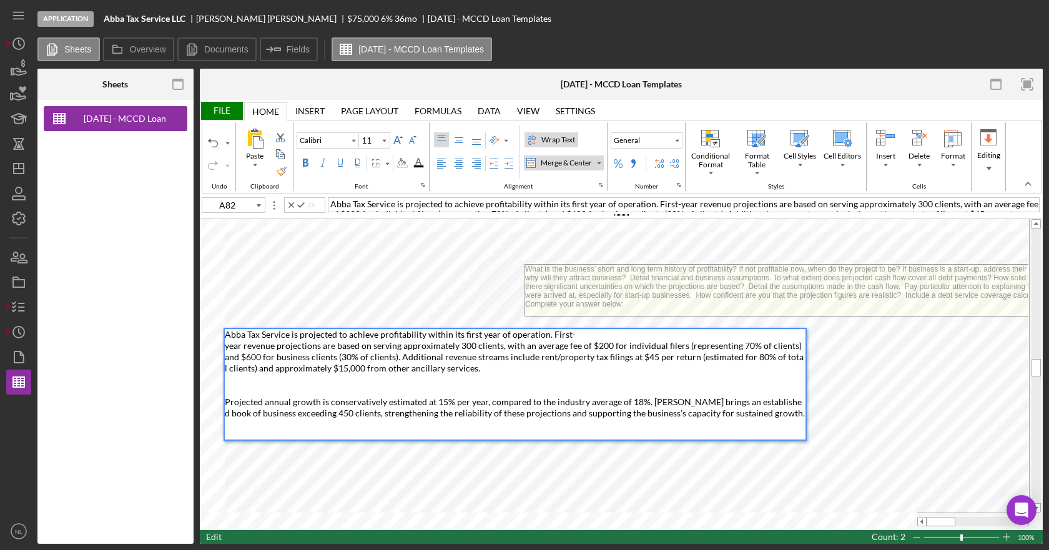
click at [408, 406] on span "Abba Tax Service is projected to achieve profitability within its first year of…" at bounding box center [515, 396] width 580 height 134
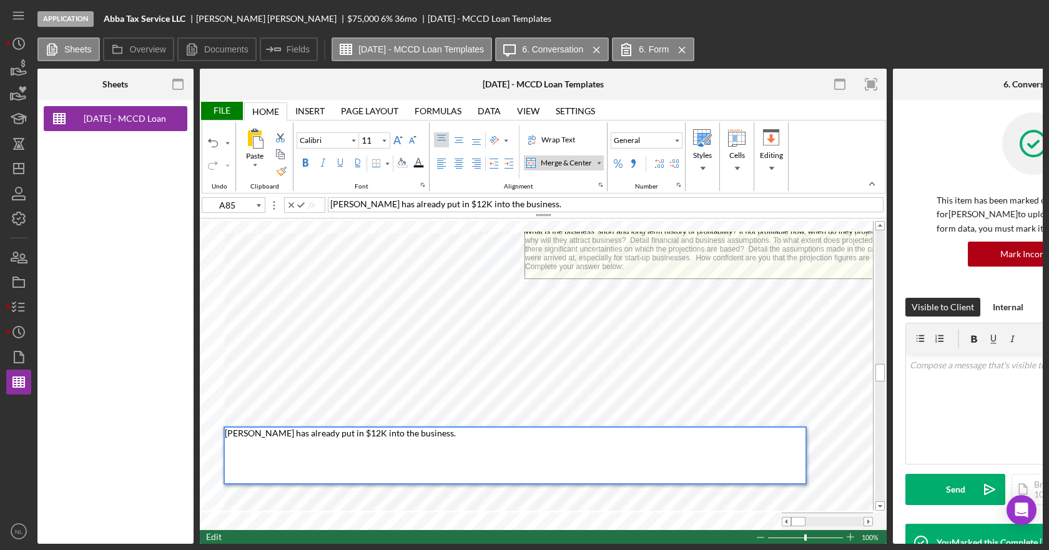
click at [558, 202] on div "[PERSON_NAME] has already put in $12K into the business." at bounding box center [606, 204] width 556 height 15
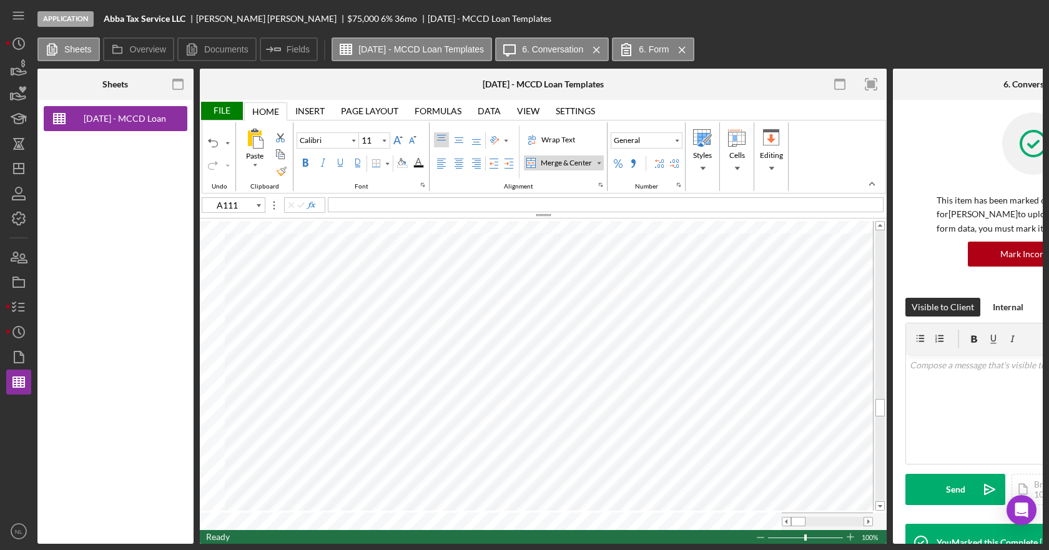
type input "I1"
type input "20"
type input "A111"
type input "11"
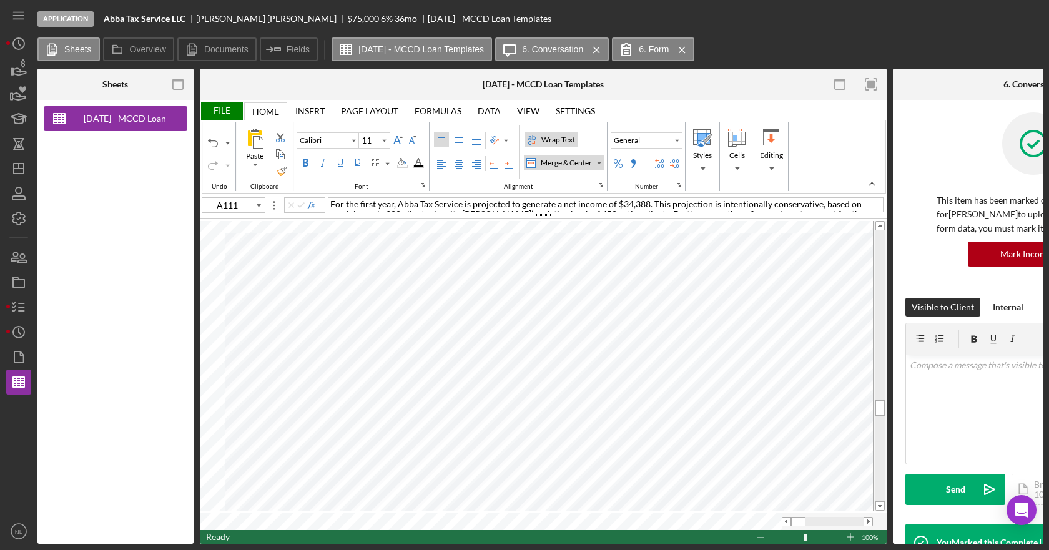
click at [554, 139] on div "Wrap Text" at bounding box center [558, 139] width 39 height 11
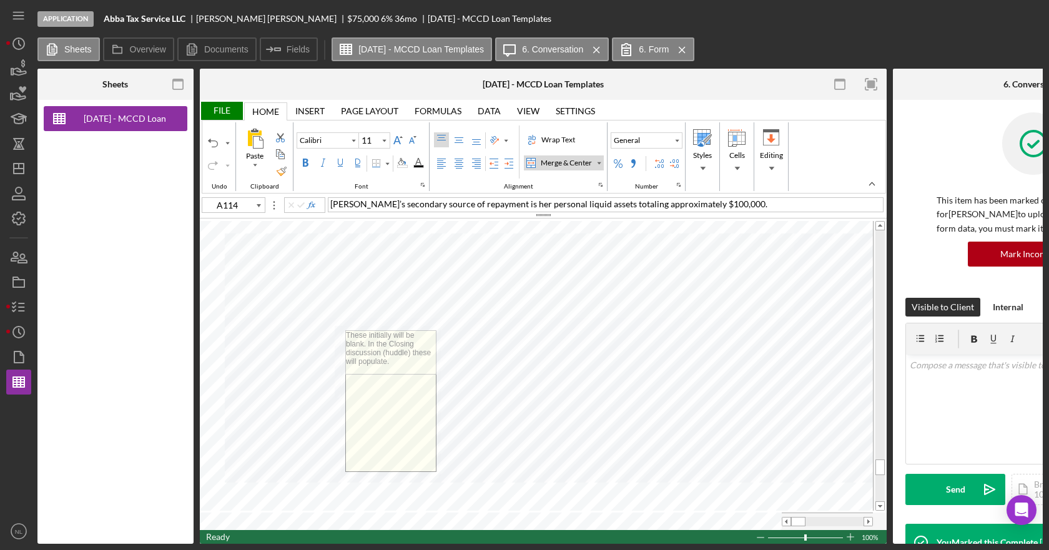
drag, startPoint x: 396, startPoint y: 456, endPoint x: 385, endPoint y: 377, distance: 80.1
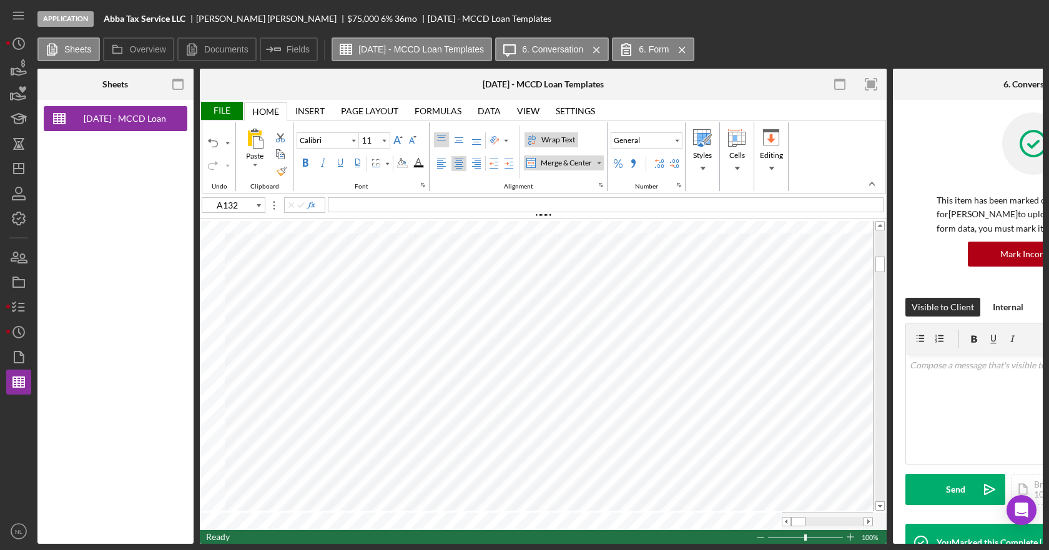
click at [231, 109] on div "File" at bounding box center [221, 111] width 43 height 18
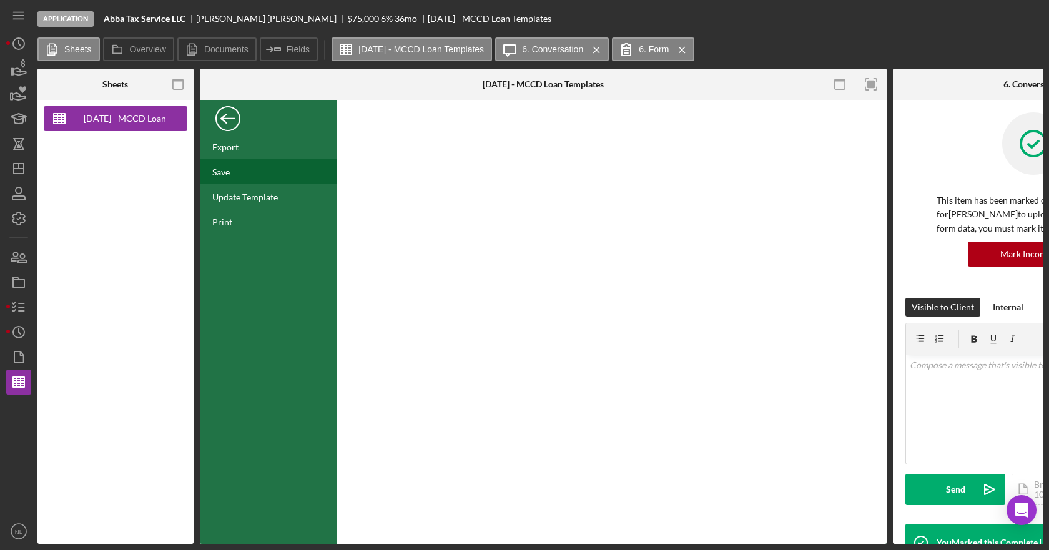
click at [233, 164] on div "Save" at bounding box center [268, 171] width 137 height 25
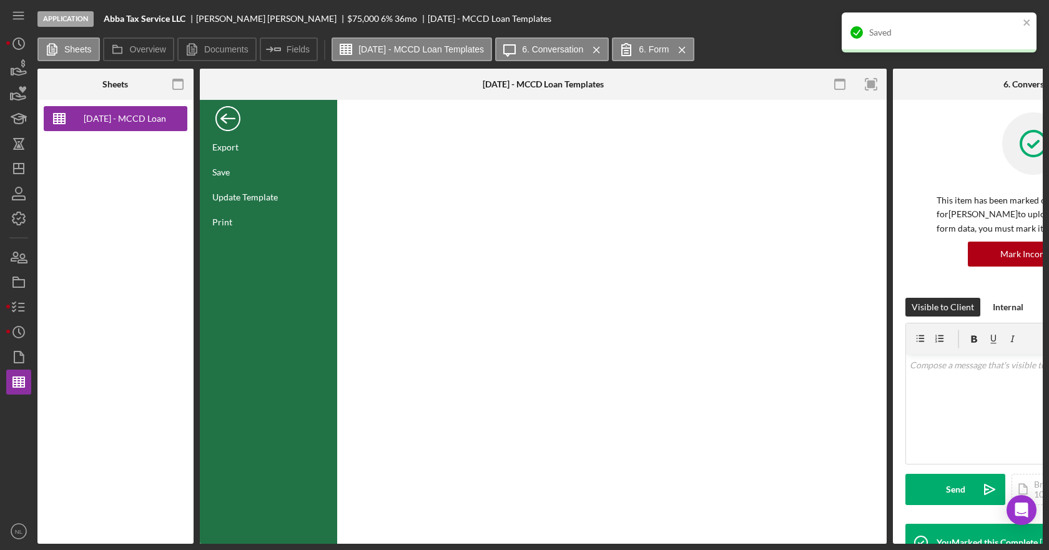
click at [219, 120] on div "Back" at bounding box center [227, 115] width 25 height 25
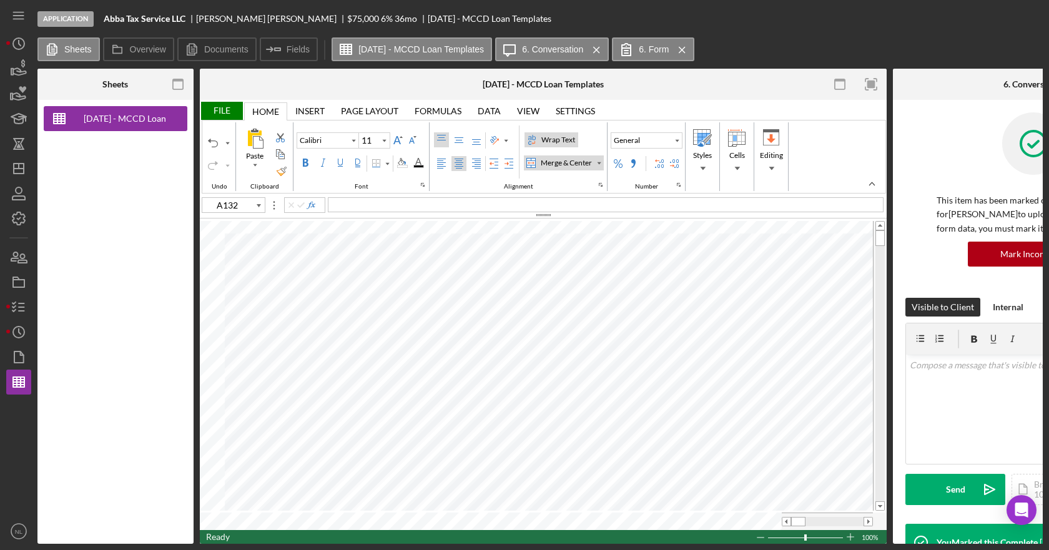
click at [220, 112] on div "File" at bounding box center [221, 111] width 43 height 18
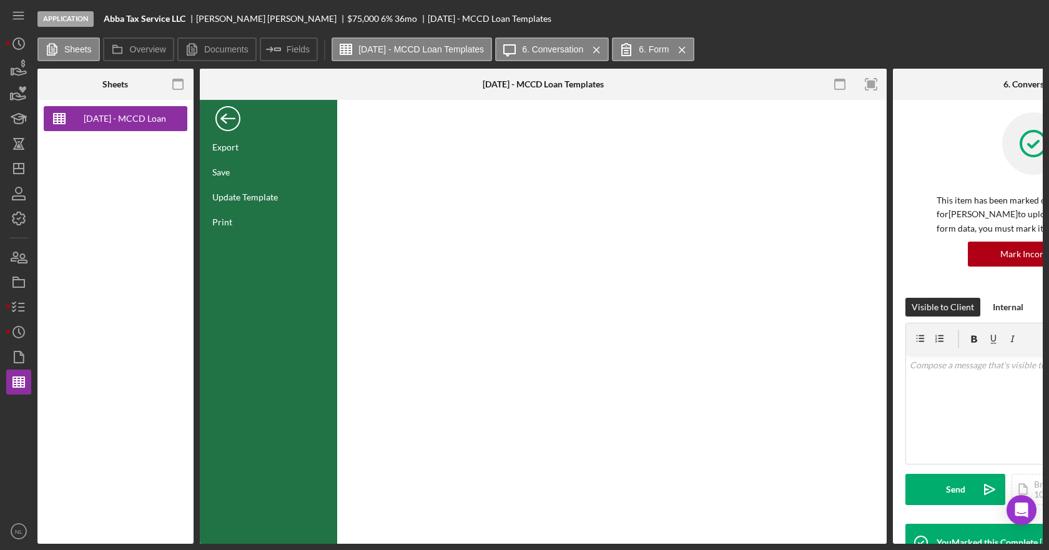
drag, startPoint x: 267, startPoint y: 227, endPoint x: 133, endPoint y: 190, distance: 138.6
click at [267, 227] on div "Print" at bounding box center [268, 221] width 137 height 25
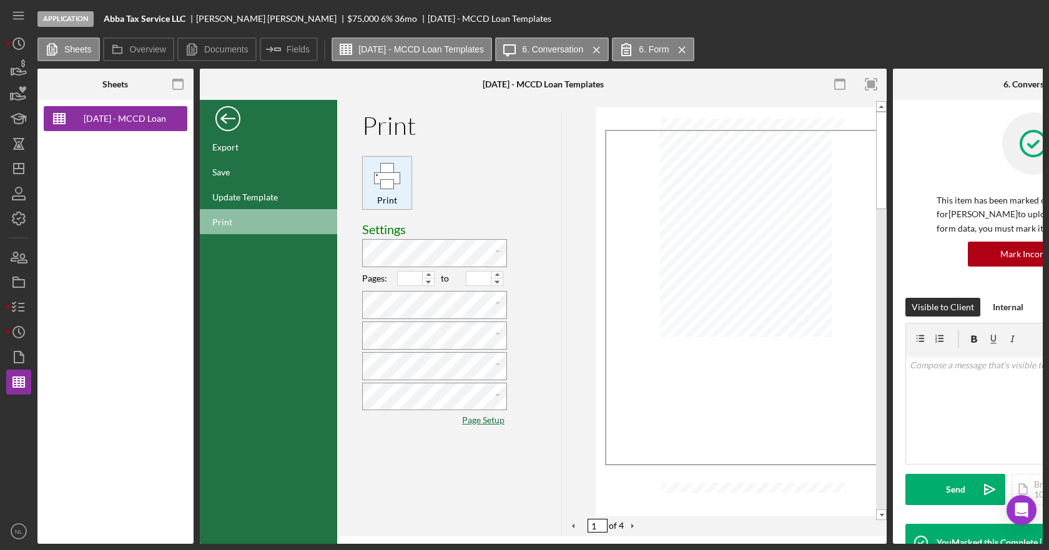
click at [397, 201] on div "Print" at bounding box center [387, 201] width 42 height 14
click at [257, 147] on div "Export" at bounding box center [268, 146] width 137 height 25
click at [237, 114] on div "Back" at bounding box center [227, 115] width 25 height 25
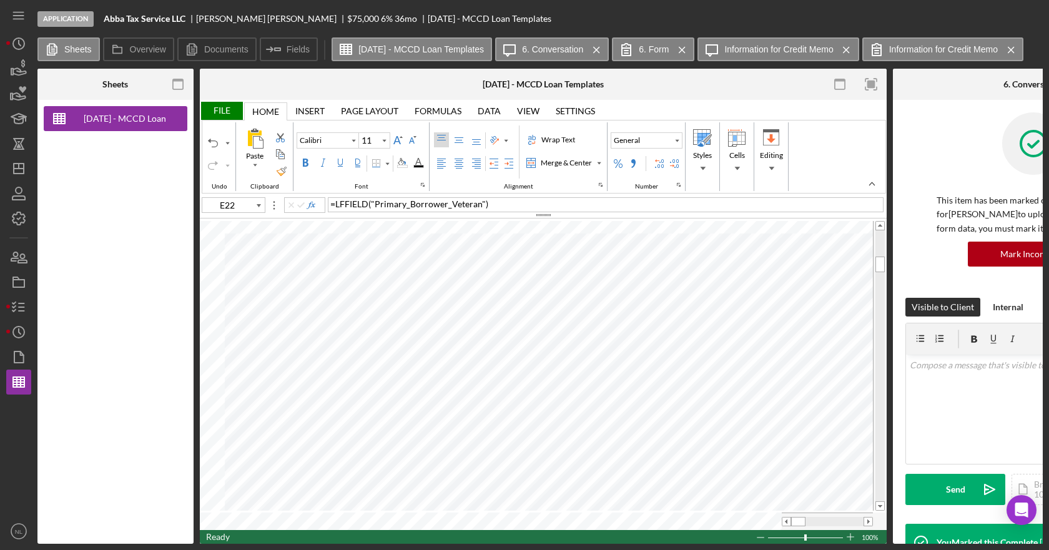
click at [506, 205] on div "= LFFIELD ( "Primary_Borrower_Veteran" )" at bounding box center [606, 204] width 556 height 15
click at [534, 162] on div "Merge & Center" at bounding box center [531, 163] width 10 height 10
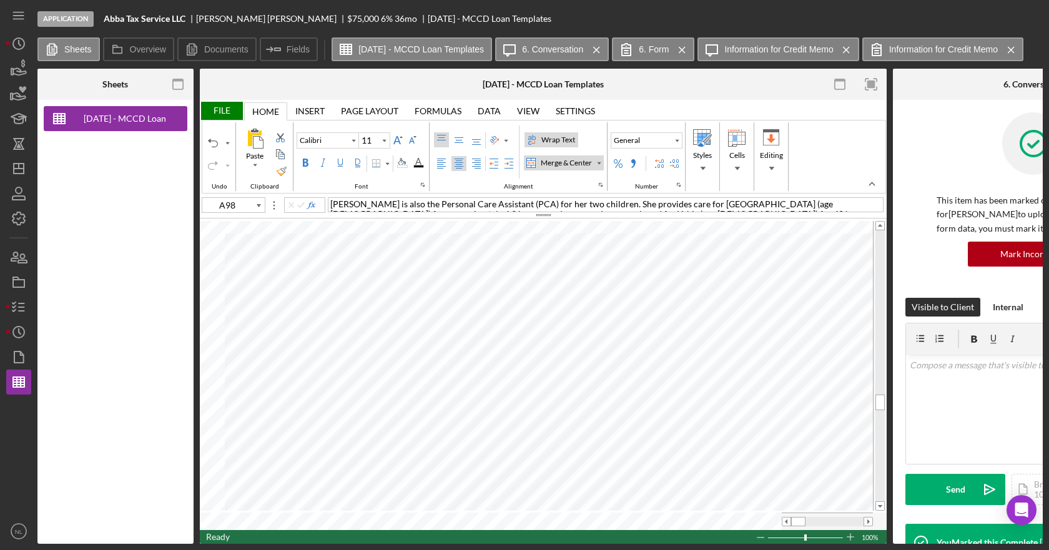
click at [548, 136] on div "Wrap Text" at bounding box center [558, 139] width 39 height 11
click at [441, 162] on div "Left Align" at bounding box center [441, 164] width 10 height 10
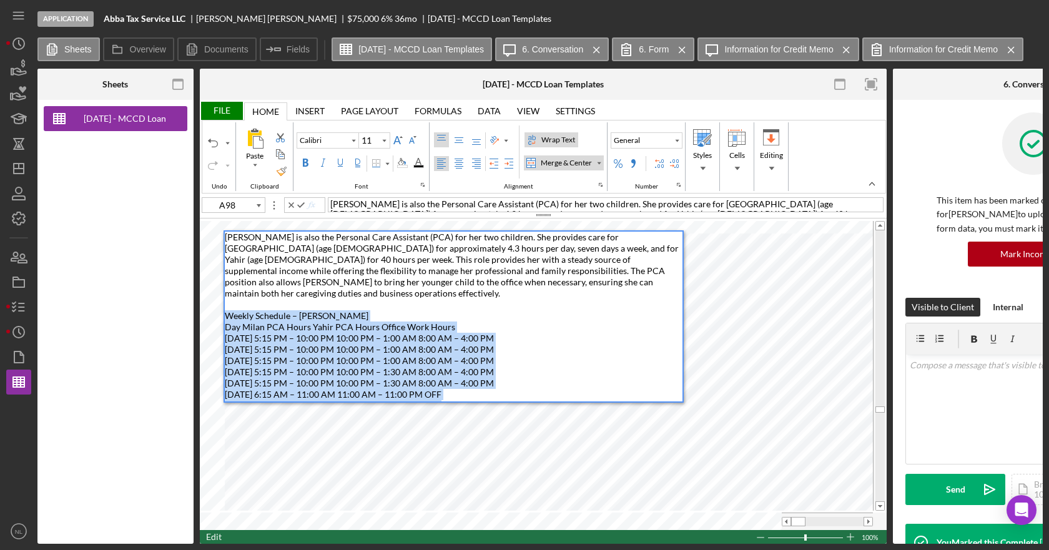
drag, startPoint x: 445, startPoint y: 392, endPoint x: 227, endPoint y: 307, distance: 234.5
click at [227, 307] on div "[PERSON_NAME] is also the Personal Care Assistant (PCA) for her two children. S…" at bounding box center [454, 322] width 458 height 180
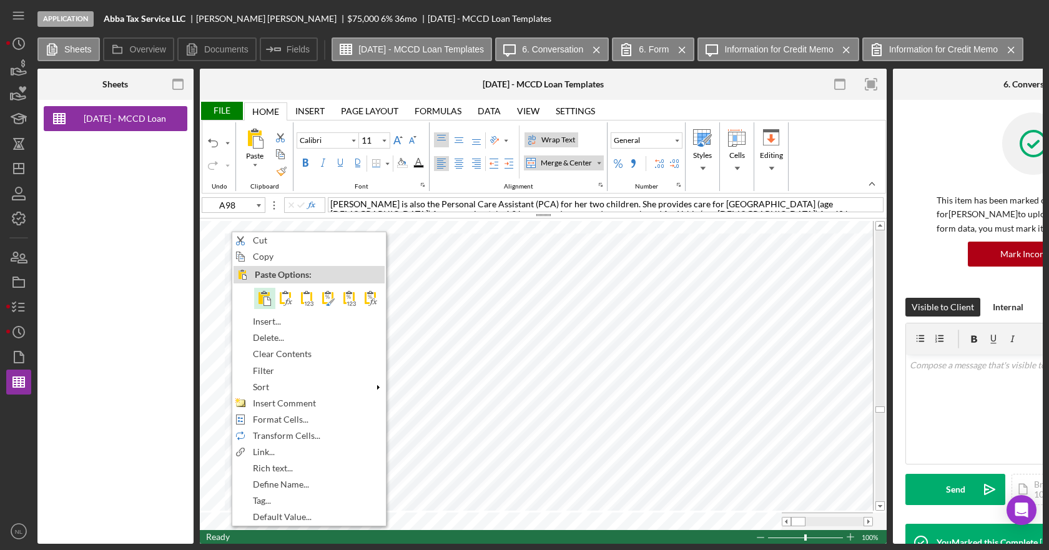
click at [269, 298] on span at bounding box center [264, 298] width 15 height 15
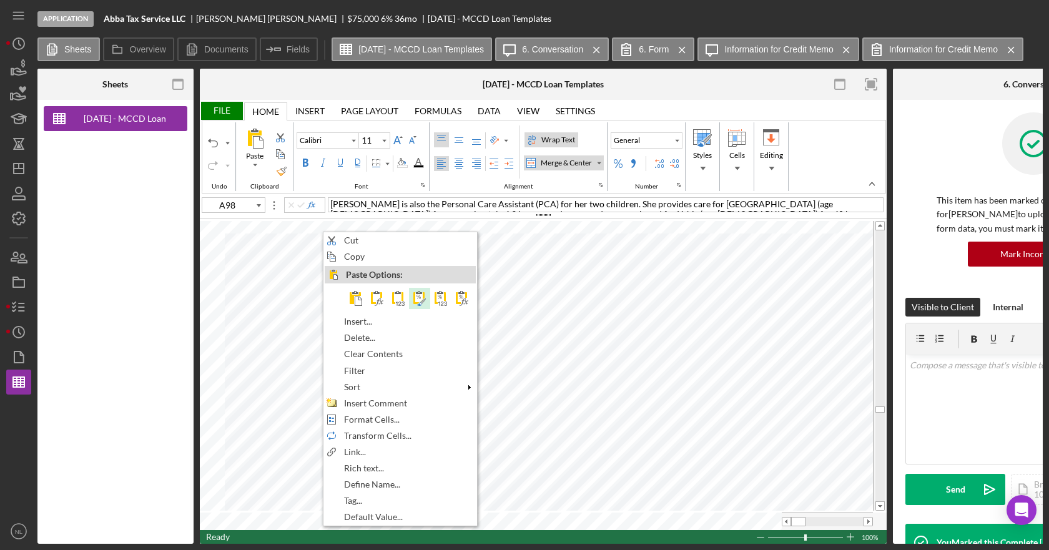
click at [413, 300] on span at bounding box center [419, 298] width 15 height 15
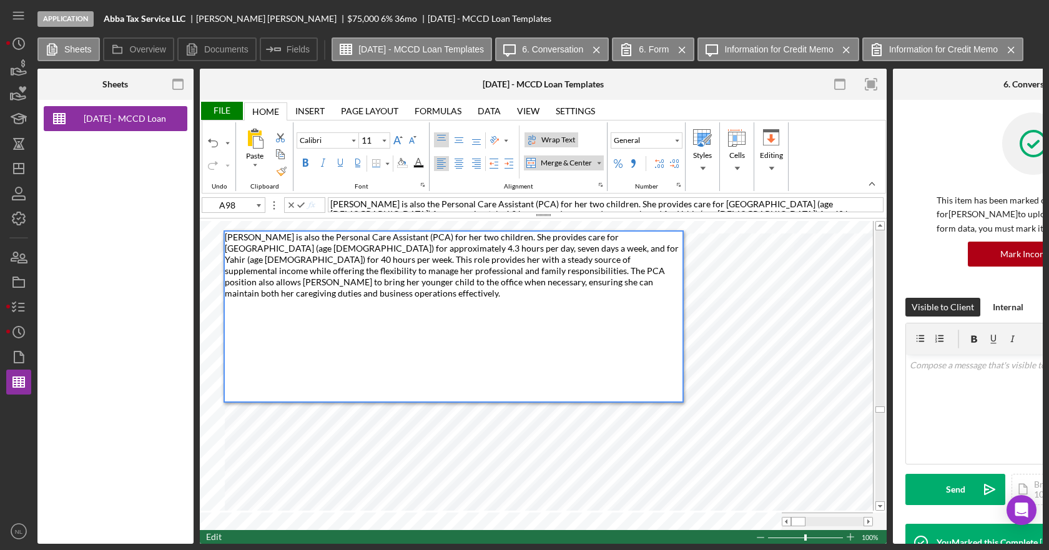
click at [247, 326] on div "[PERSON_NAME] is also the Personal Care Assistant (PCA) for her two children. S…" at bounding box center [454, 317] width 458 height 170
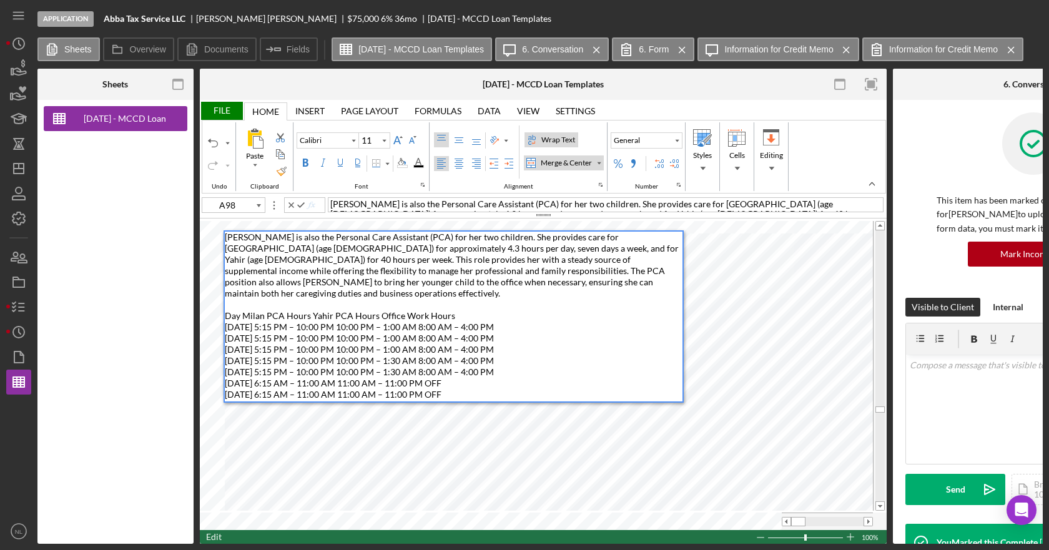
click at [264, 310] on span "Day Milan PCA Hours Yahir PCA Hours Office Work Hours [DATE] 5:15 PM – 10:00 PM…" at bounding box center [359, 354] width 269 height 89
click at [242, 310] on span "Day Milan PCA Hours Yahir PCA Hours Office Work Hours [DATE] 5:15 PM – 10:00 PM…" at bounding box center [359, 354] width 269 height 89
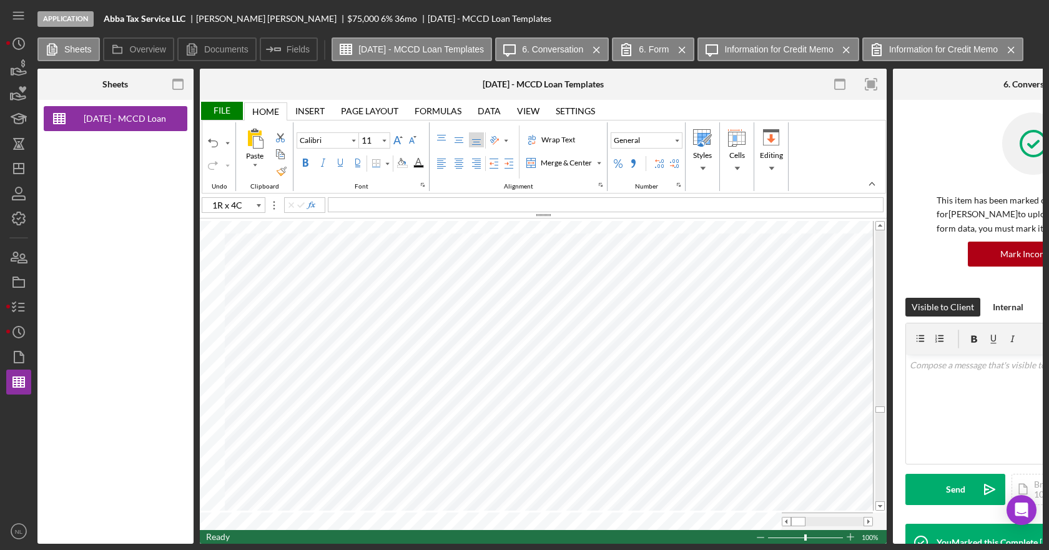
type input "A98"
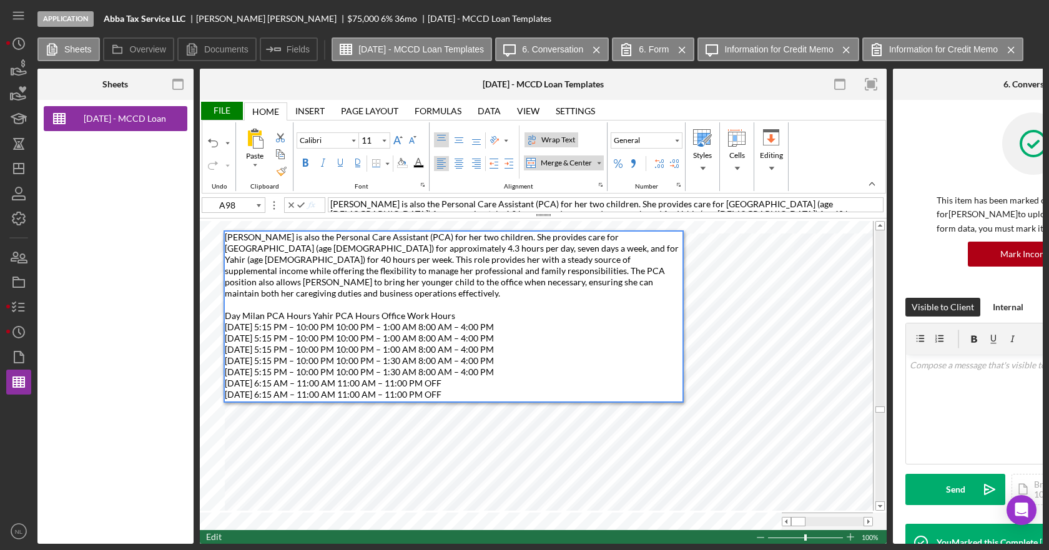
click at [243, 305] on span "[PERSON_NAME] is also the Personal Care Assistant (PCA) for her two children. S…" at bounding box center [453, 316] width 456 height 168
click at [343, 305] on span "[PERSON_NAME] is also the Personal Care Assistant (PCA) for her two children. S…" at bounding box center [453, 316] width 456 height 168
click at [436, 304] on span "[PERSON_NAME] is also the Personal Care Assistant (PCA) for her two children. S…" at bounding box center [453, 316] width 456 height 168
click at [260, 317] on span "[PERSON_NAME] is also the Personal Care Assistant (PCA) for her two children. S…" at bounding box center [453, 316] width 456 height 168
click at [354, 318] on span "[PERSON_NAME] is also the Personal Care Assistant (PCA) for her two children. S…" at bounding box center [453, 316] width 456 height 168
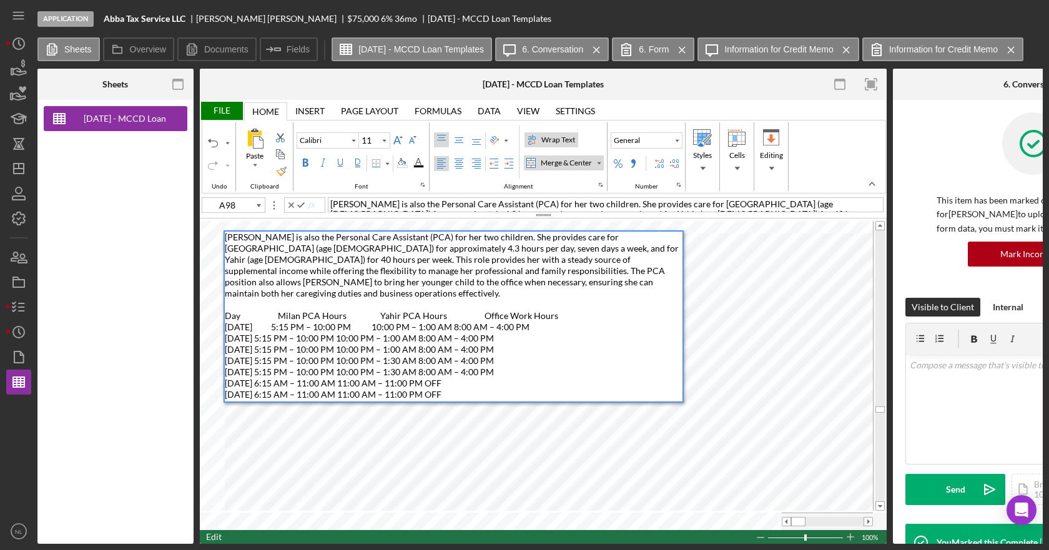
click at [450, 317] on span "[PERSON_NAME] is also the Personal Care Assistant (PCA) for her two children. S…" at bounding box center [453, 316] width 456 height 168
click at [257, 328] on span "[PERSON_NAME] is also the Personal Care Assistant (PCA) for her two children. S…" at bounding box center [453, 316] width 456 height 168
click at [353, 330] on span "[PERSON_NAME] is also the Personal Care Assistant (PCA) for her two children. S…" at bounding box center [453, 316] width 456 height 168
click at [451, 329] on span "[PERSON_NAME] is also the Personal Care Assistant (PCA) for her two children. S…" at bounding box center [453, 316] width 456 height 168
click at [272, 340] on span "[PERSON_NAME] is also the Personal Care Assistant (PCA) for her two children. S…" at bounding box center [453, 316] width 456 height 168
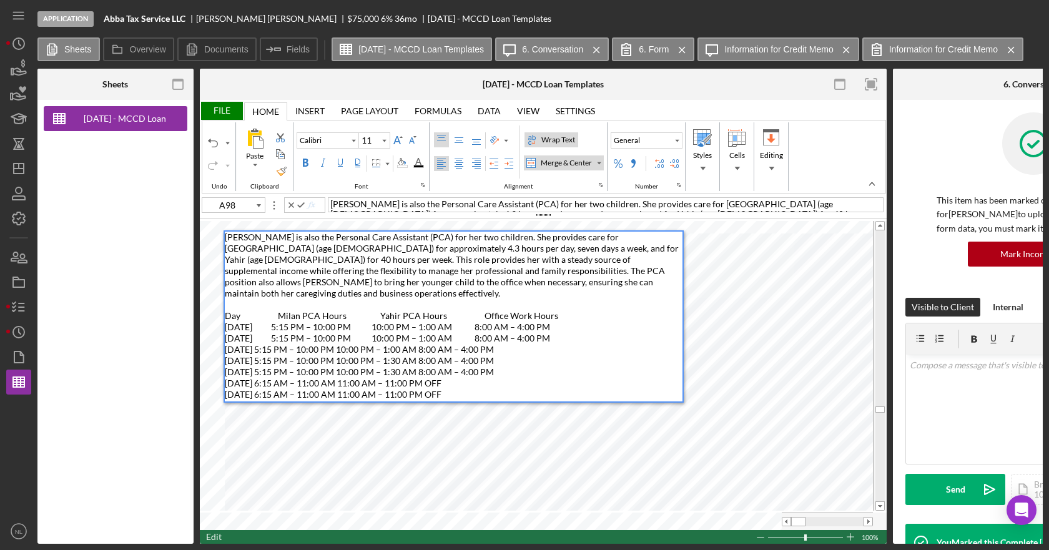
click at [272, 305] on span "[PERSON_NAME] is also the Personal Care Assistant (PCA) for her two children. S…" at bounding box center [453, 316] width 456 height 168
click at [268, 315] on span "[PERSON_NAME] is also the Personal Care Assistant (PCA) for her two children. S…" at bounding box center [453, 316] width 456 height 168
click at [272, 317] on span "[PERSON_NAME] is also the Personal Care Assistant (PCA) for her two children. S…" at bounding box center [453, 316] width 456 height 168
click at [272, 325] on span "[PERSON_NAME] is also the Personal Care Assistant (PCA) for her two children. S…" at bounding box center [453, 316] width 456 height 168
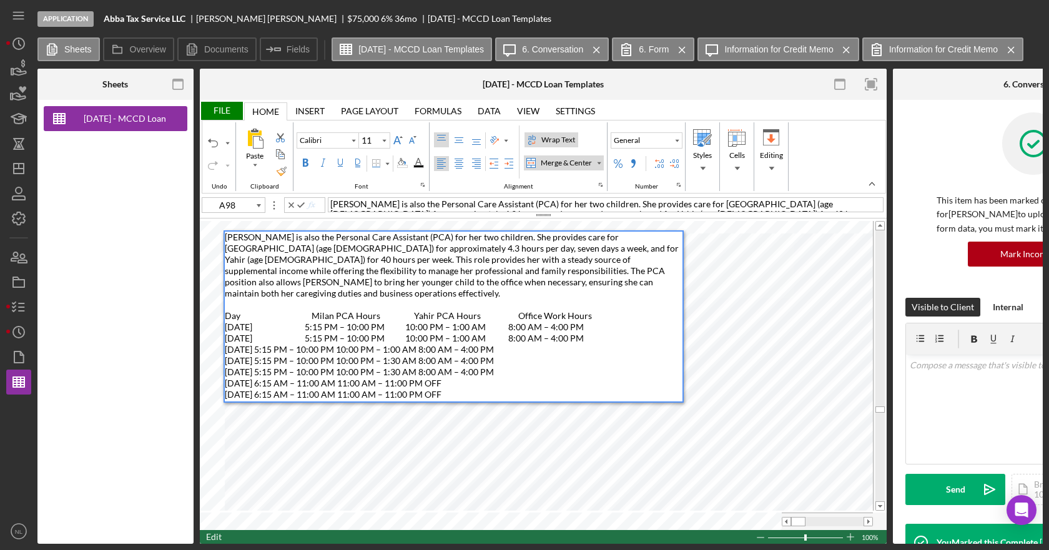
click at [271, 337] on span "[PERSON_NAME] is also the Personal Care Assistant (PCA) for her two children. S…" at bounding box center [453, 316] width 456 height 168
click at [263, 348] on span "[PERSON_NAME] is also the Personal Care Assistant (PCA) for her two children. S…" at bounding box center [453, 316] width 456 height 168
click at [250, 360] on span "[PERSON_NAME] is also the Personal Care Assistant (PCA) for her two children. S…" at bounding box center [453, 316] width 456 height 168
click at [261, 375] on span "[PERSON_NAME] is also the Personal Care Assistant (PCA) for her two children. S…" at bounding box center [453, 316] width 456 height 168
click at [255, 386] on span "[PERSON_NAME] is also the Personal Care Assistant (PCA) for her two children. S…" at bounding box center [453, 316] width 456 height 168
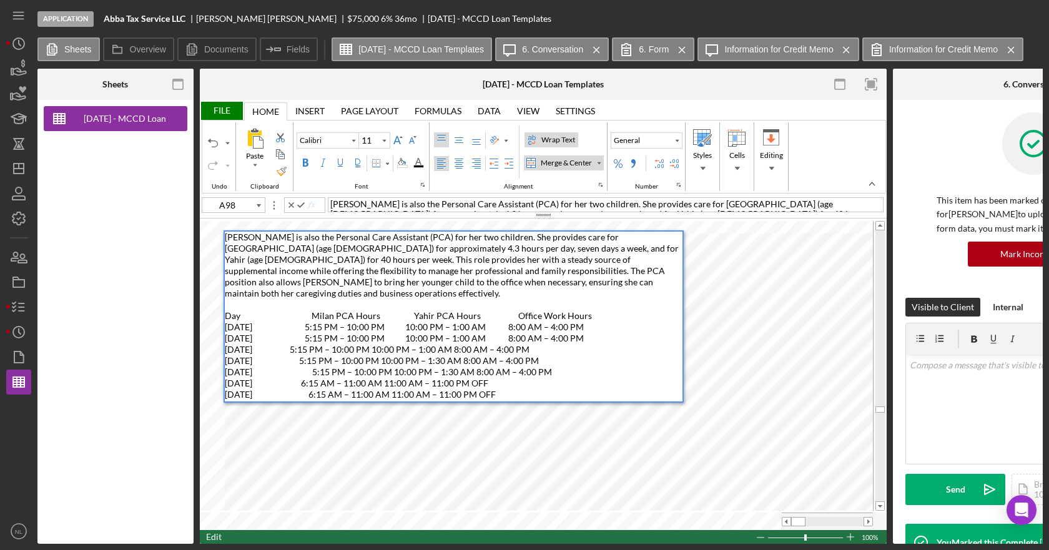
click at [383, 339] on span "[PERSON_NAME] is also the Personal Care Assistant (PCA) for her two children. S…" at bounding box center [453, 316] width 456 height 168
click at [382, 347] on span "[PERSON_NAME] is also the Personal Care Assistant (PCA) for her two children. S…" at bounding box center [453, 316] width 456 height 168
click at [383, 364] on span "[PERSON_NAME] is also the Personal Care Assistant (PCA) for her two children. S…" at bounding box center [453, 316] width 456 height 168
click at [384, 373] on span "[PERSON_NAME] is also the Personal Care Assistant (PCA) for her two children. S…" at bounding box center [453, 316] width 456 height 168
click at [385, 383] on span "[PERSON_NAME] is also the Personal Care Assistant (PCA) for her two children. S…" at bounding box center [453, 316] width 456 height 168
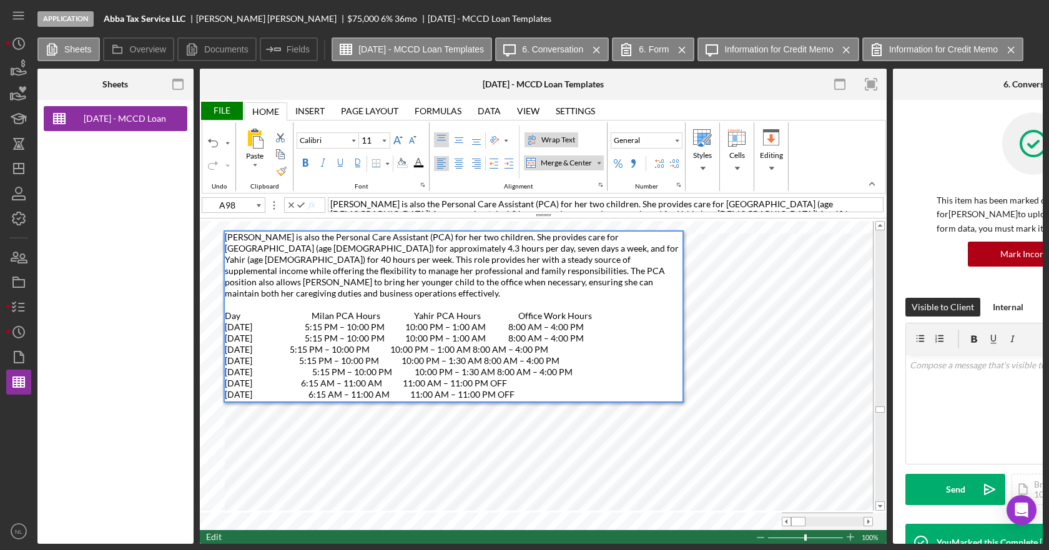
click at [402, 353] on span "[PERSON_NAME] is also the Personal Care Assistant (PCA) for her two children. S…" at bounding box center [453, 316] width 456 height 168
click at [482, 342] on span "[PERSON_NAME] is also the Personal Care Assistant (PCA) for her two children. S…" at bounding box center [453, 316] width 456 height 168
click at [482, 353] on span "[PERSON_NAME] is also the Personal Care Assistant (PCA) for her two children. S…" at bounding box center [453, 316] width 456 height 168
click at [483, 361] on span "[PERSON_NAME] is also the Personal Care Assistant (PCA) for her two children. S…" at bounding box center [453, 316] width 456 height 168
click at [489, 373] on span "[PERSON_NAME] is also the Personal Care Assistant (PCA) for her two children. S…" at bounding box center [453, 316] width 456 height 168
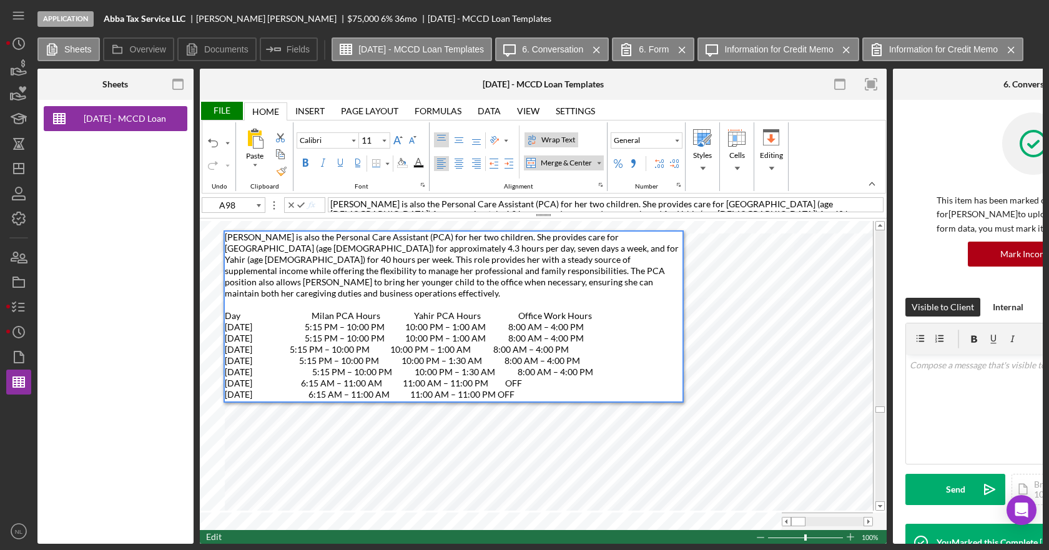
click at [488, 383] on span "[PERSON_NAME] is also the Personal Care Assistant (PCA) for her two children. S…" at bounding box center [453, 316] width 456 height 168
click at [590, 349] on div "[PERSON_NAME] is also the Personal Care Assistant (PCA) for her two children. S…" at bounding box center [454, 317] width 458 height 170
click at [303, 372] on span "[PERSON_NAME] is also the Personal Care Assistant (PCA) for her two children. S…" at bounding box center [453, 316] width 456 height 168
type input "E98"
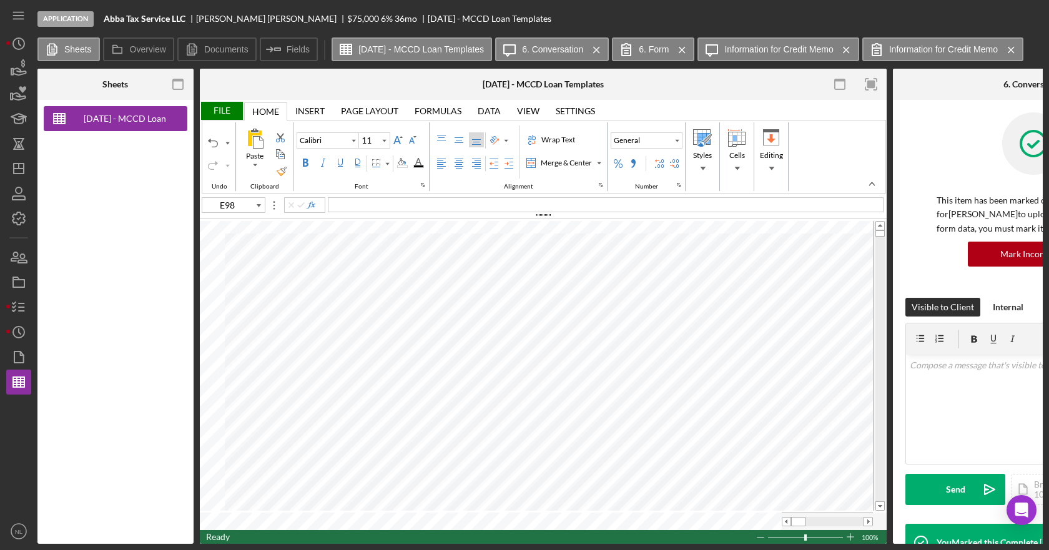
click at [229, 112] on div "File" at bounding box center [221, 111] width 43 height 18
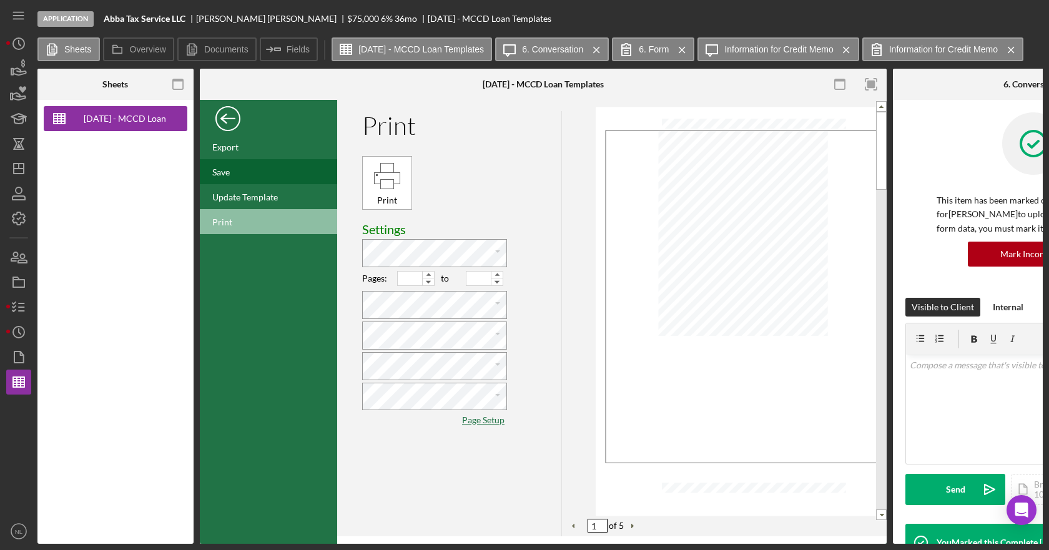
click at [235, 170] on div "Save" at bounding box center [268, 171] width 137 height 25
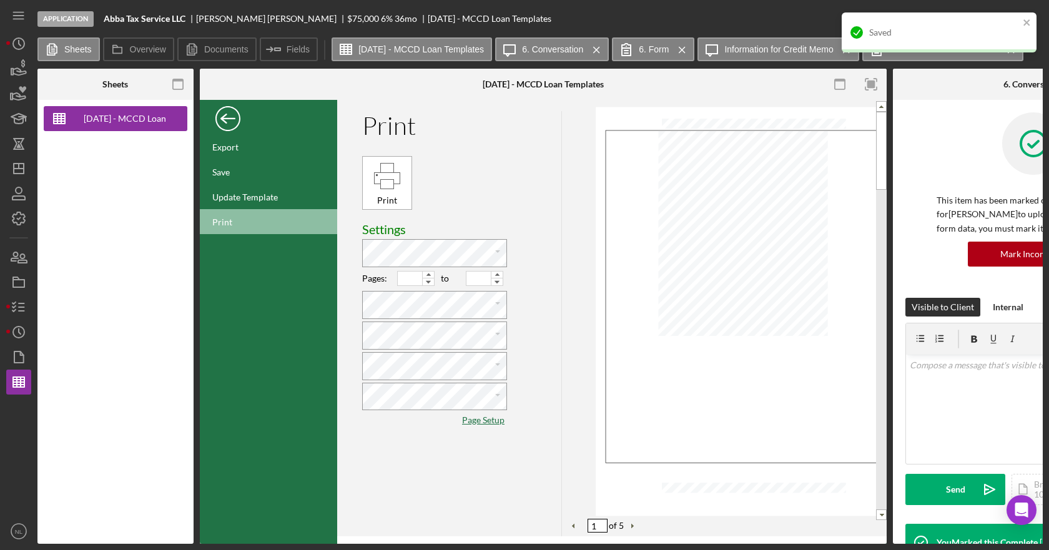
click at [232, 121] on div "Back" at bounding box center [227, 115] width 25 height 25
